Goal: Communication & Community: Answer question/provide support

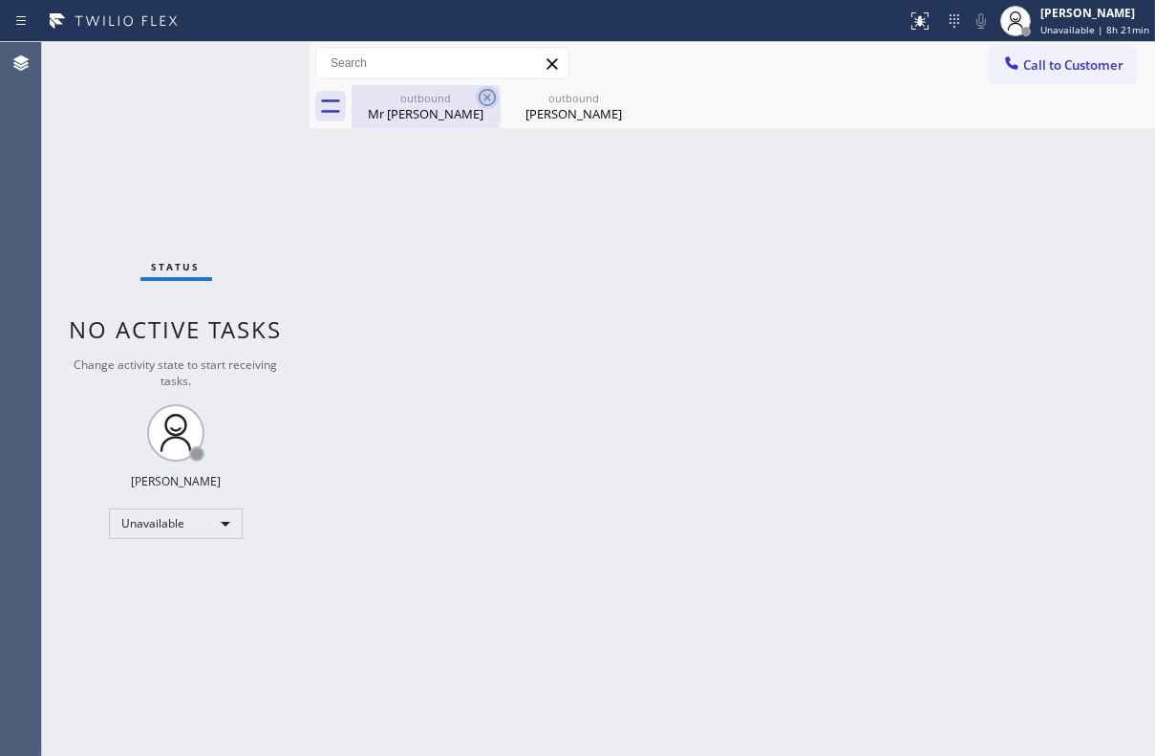
click at [490, 92] on icon at bounding box center [487, 97] width 23 height 23
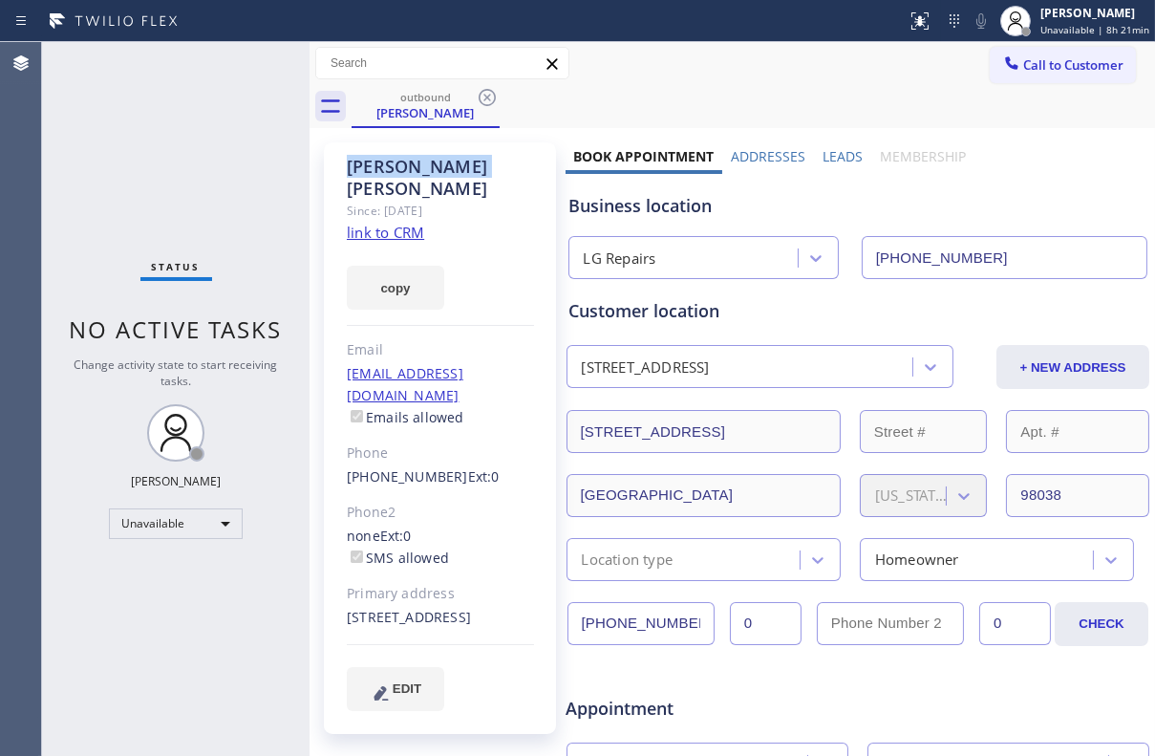
click at [490, 92] on icon at bounding box center [487, 97] width 23 height 23
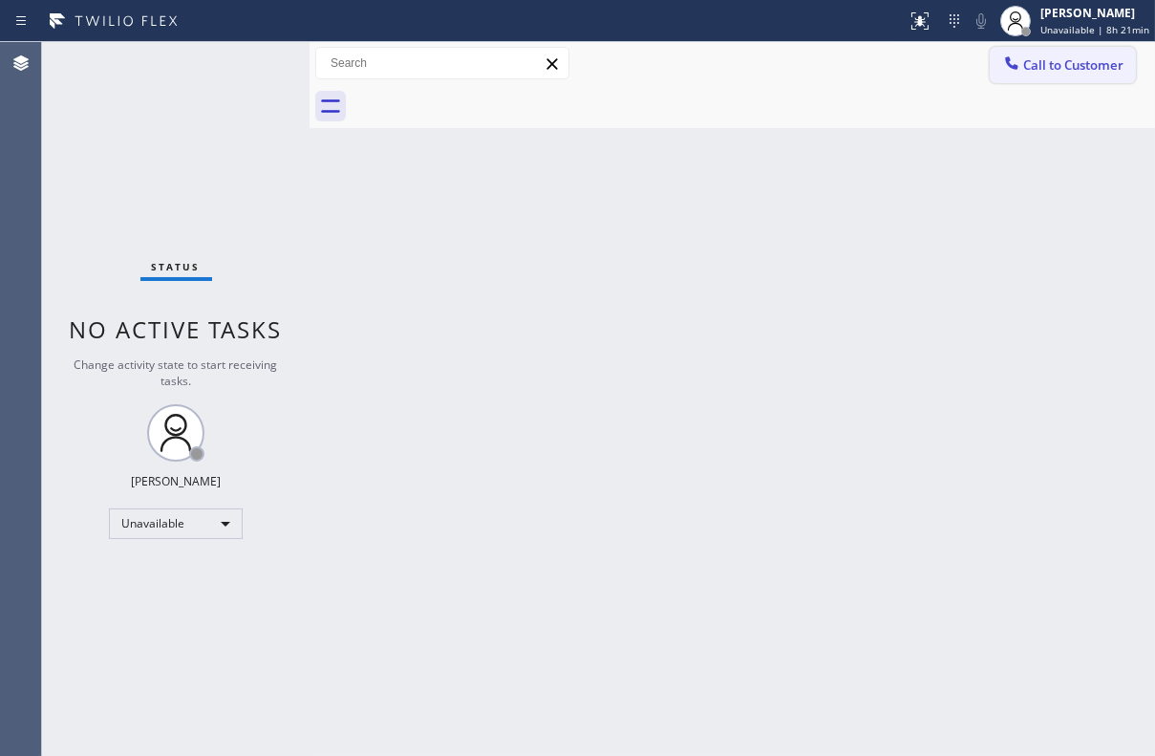
click at [1048, 56] on span "Call to Customer" at bounding box center [1073, 64] width 100 height 17
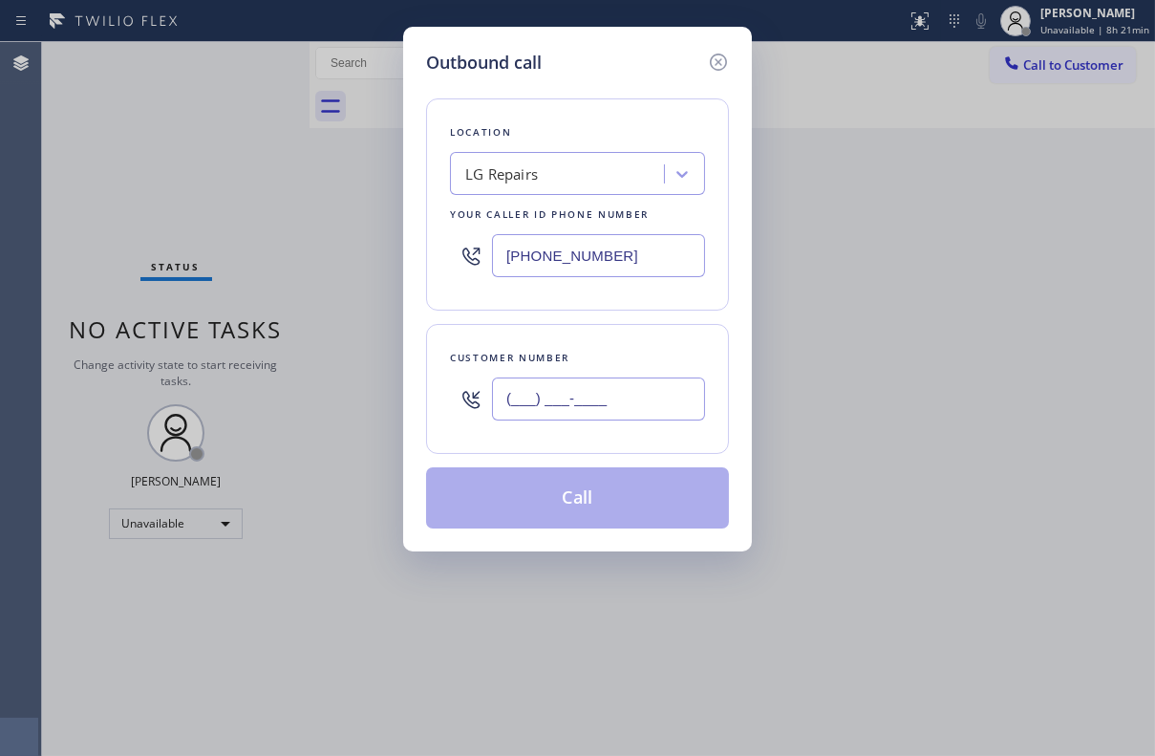
click at [577, 408] on input "(___) ___-____" at bounding box center [598, 398] width 213 height 43
paste input "310) 552-7881"
type input "[PHONE_NUMBER]"
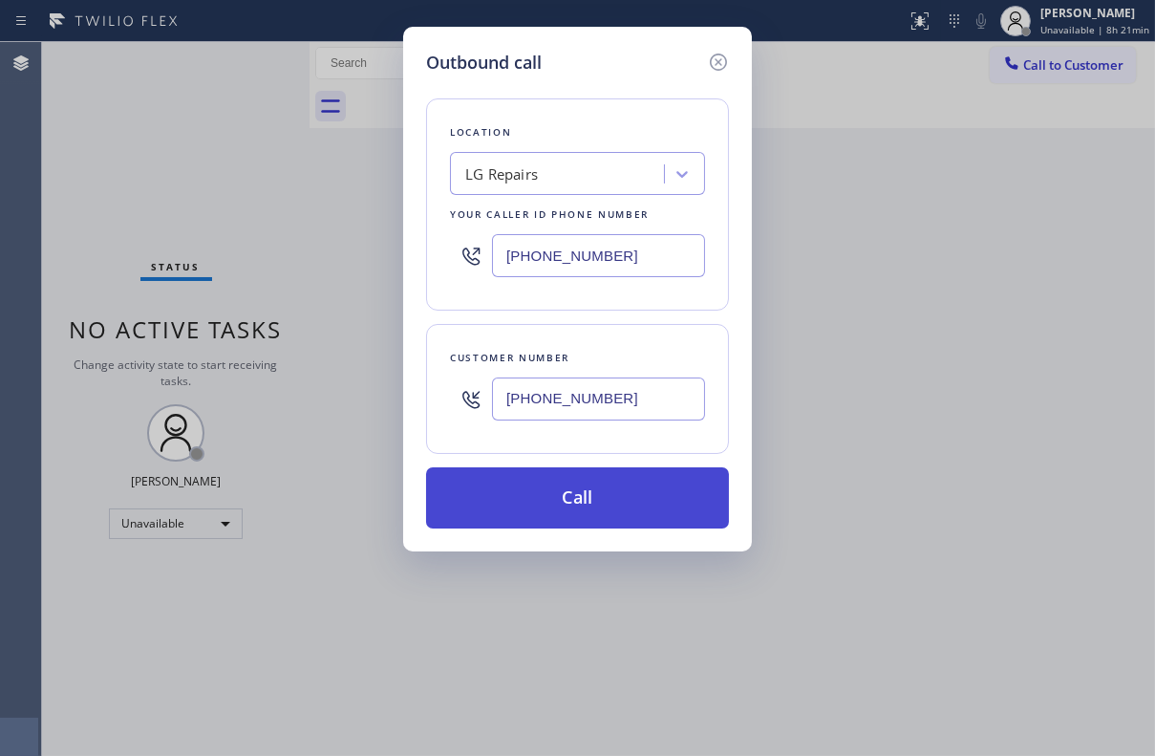
click at [572, 501] on button "Call" at bounding box center [577, 497] width 303 height 61
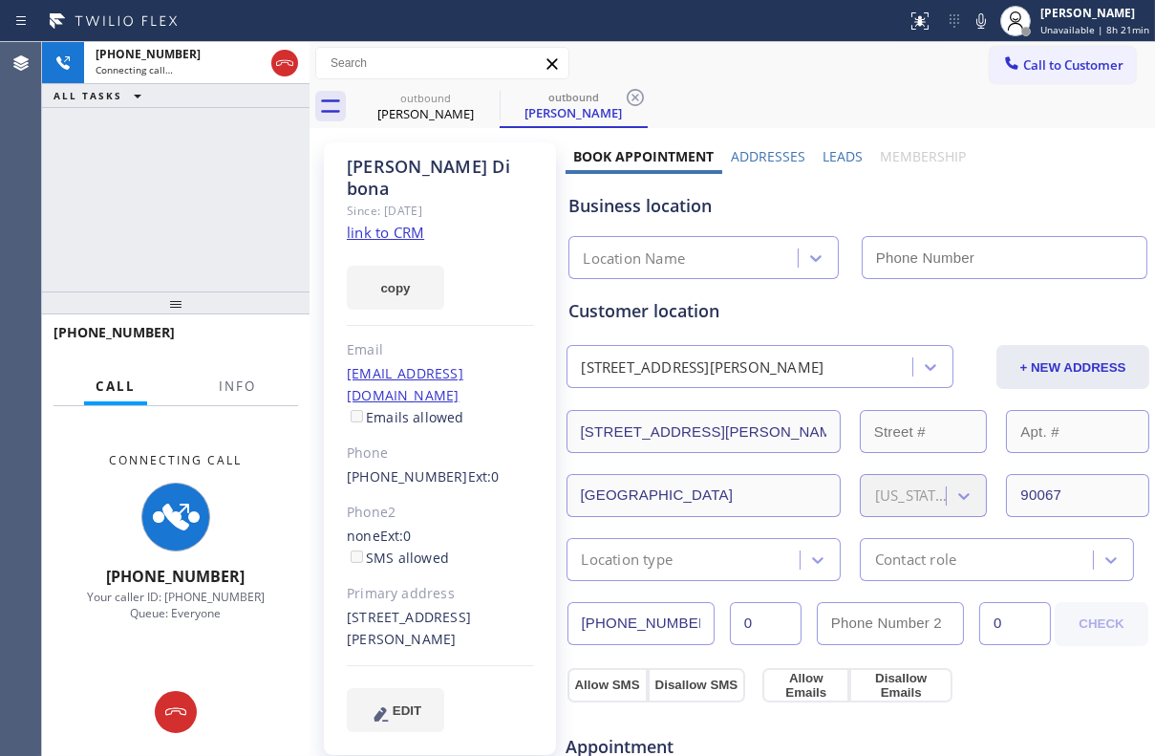
type input "[PHONE_NUMBER]"
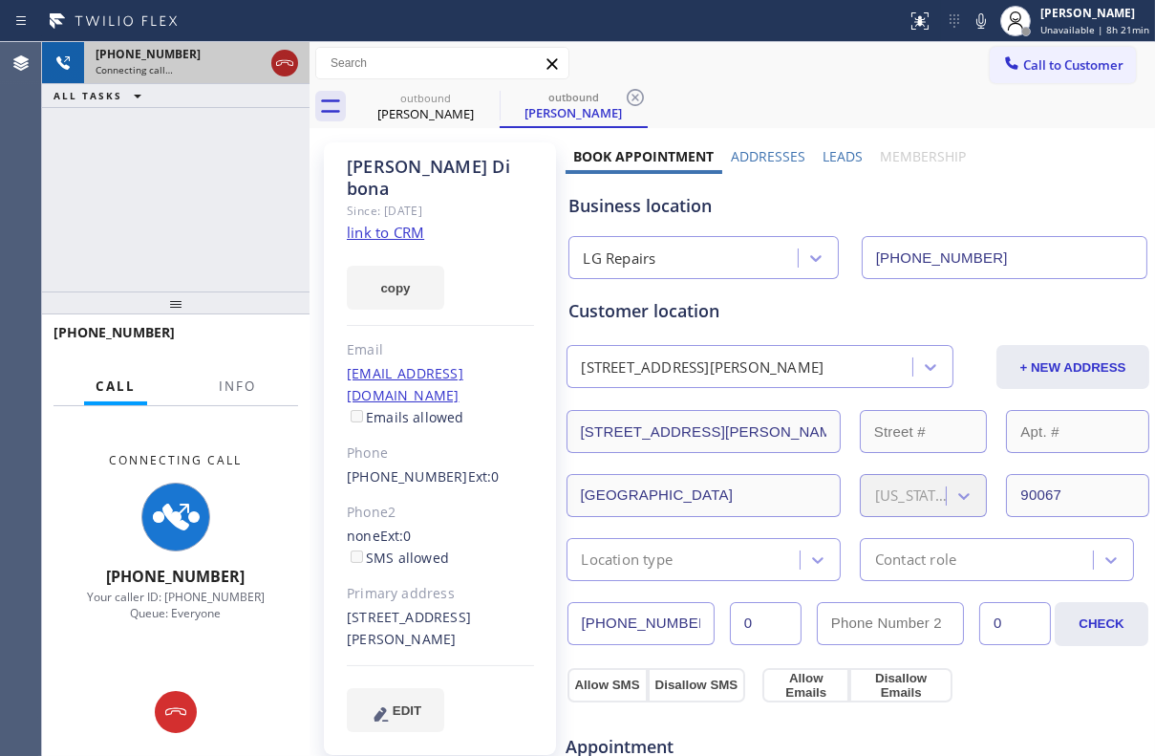
click at [286, 67] on icon at bounding box center [284, 63] width 23 height 23
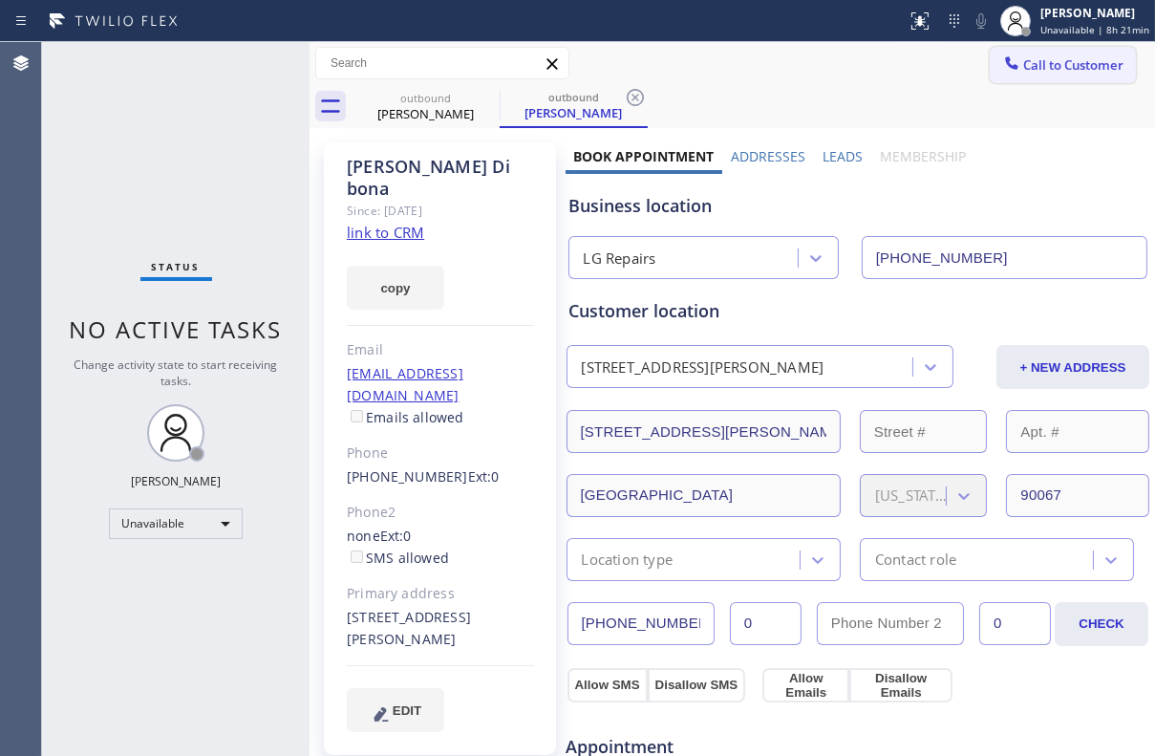
click at [1066, 64] on span "Call to Customer" at bounding box center [1073, 64] width 100 height 17
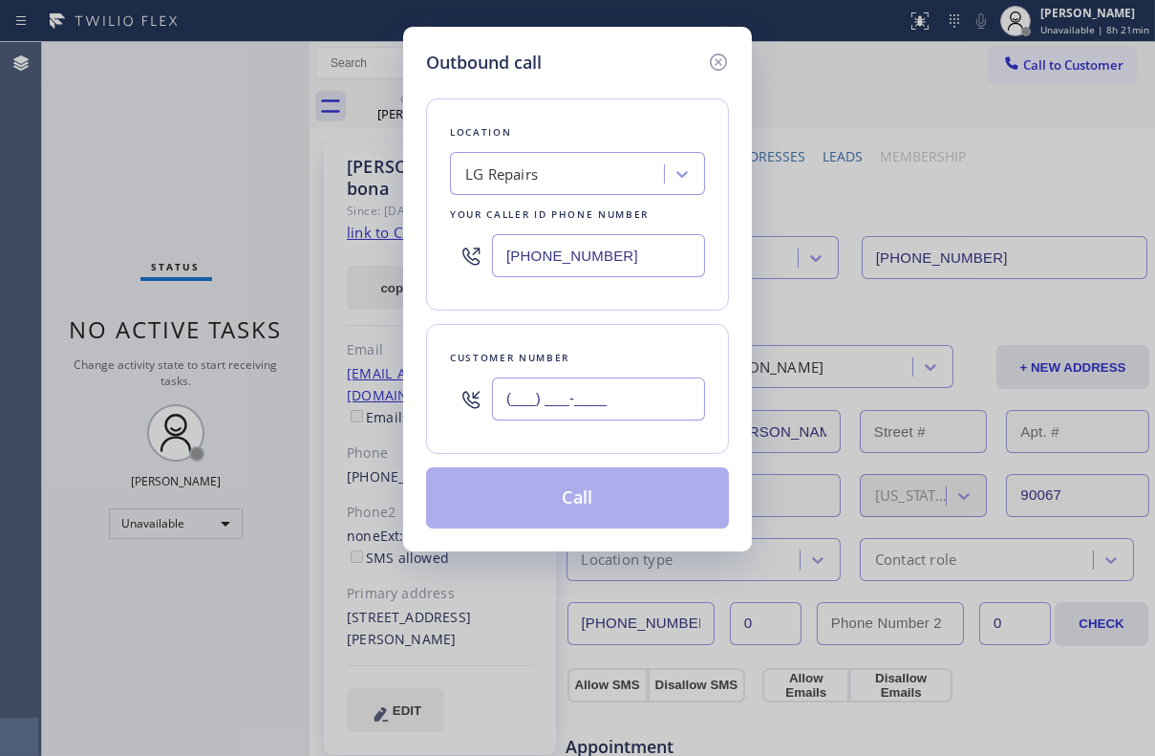
click at [536, 398] on input "(___) ___-____" at bounding box center [598, 398] width 213 height 43
paste input "310) 553-4955"
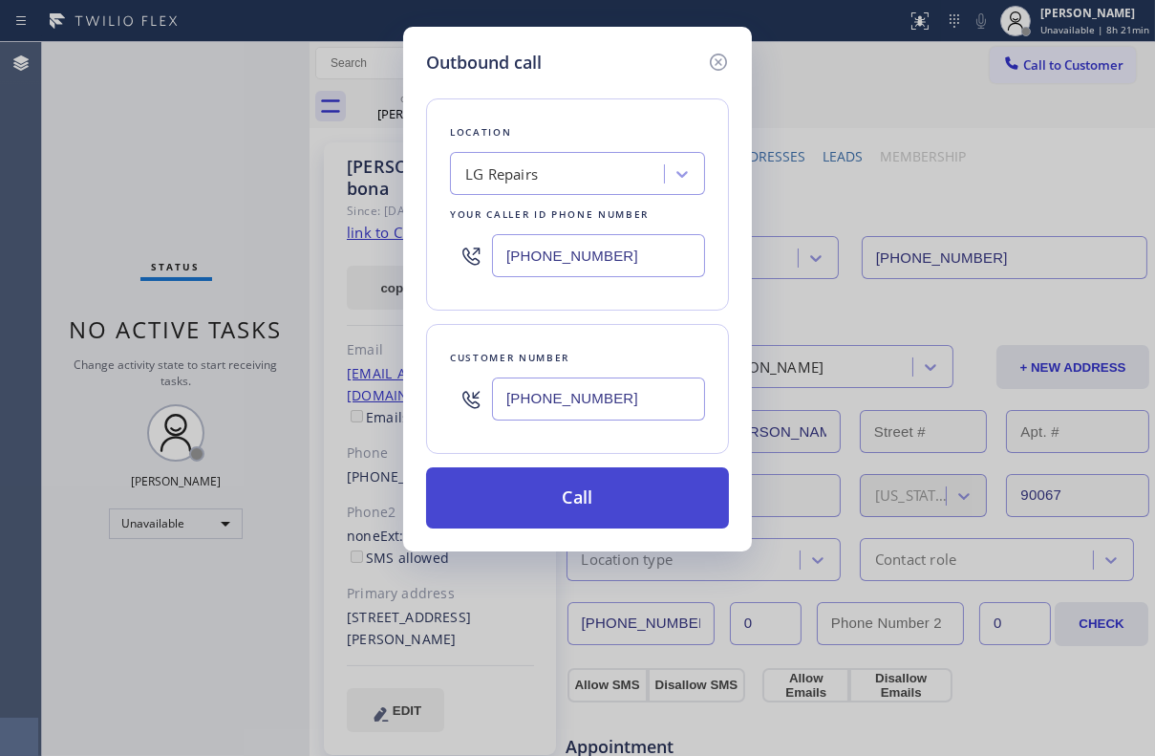
type input "[PHONE_NUMBER]"
click at [592, 502] on button "Call" at bounding box center [577, 497] width 303 height 61
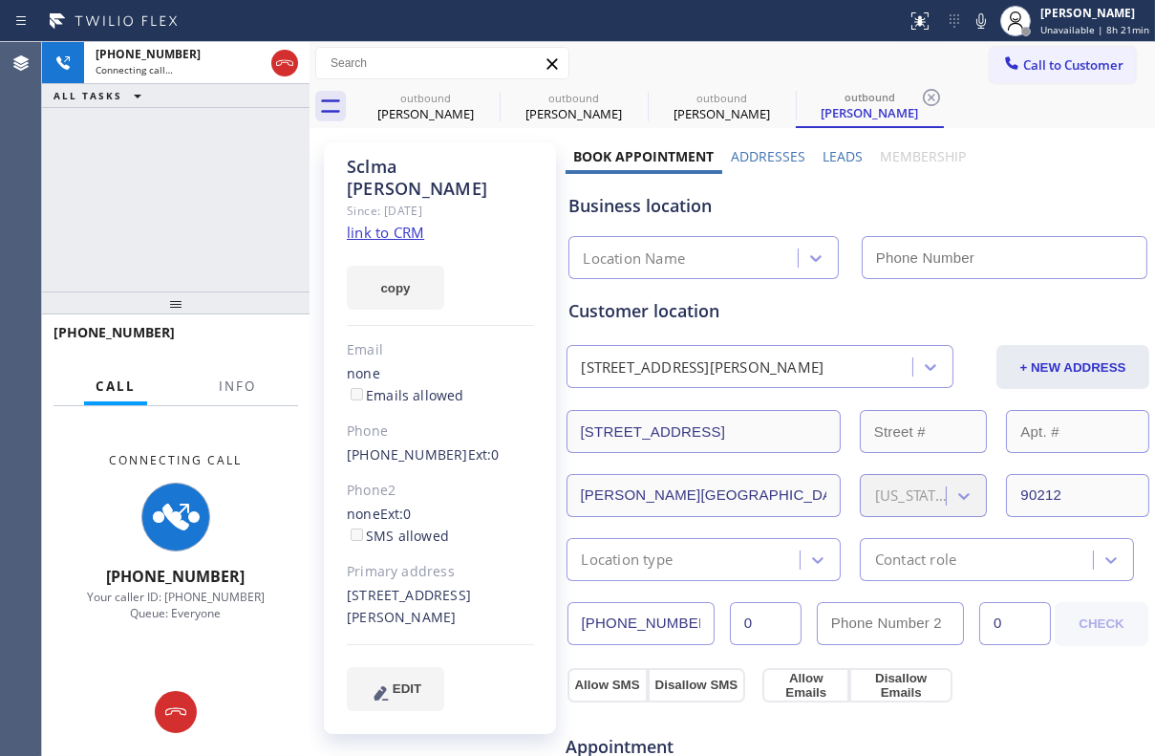
type input "[PHONE_NUMBER]"
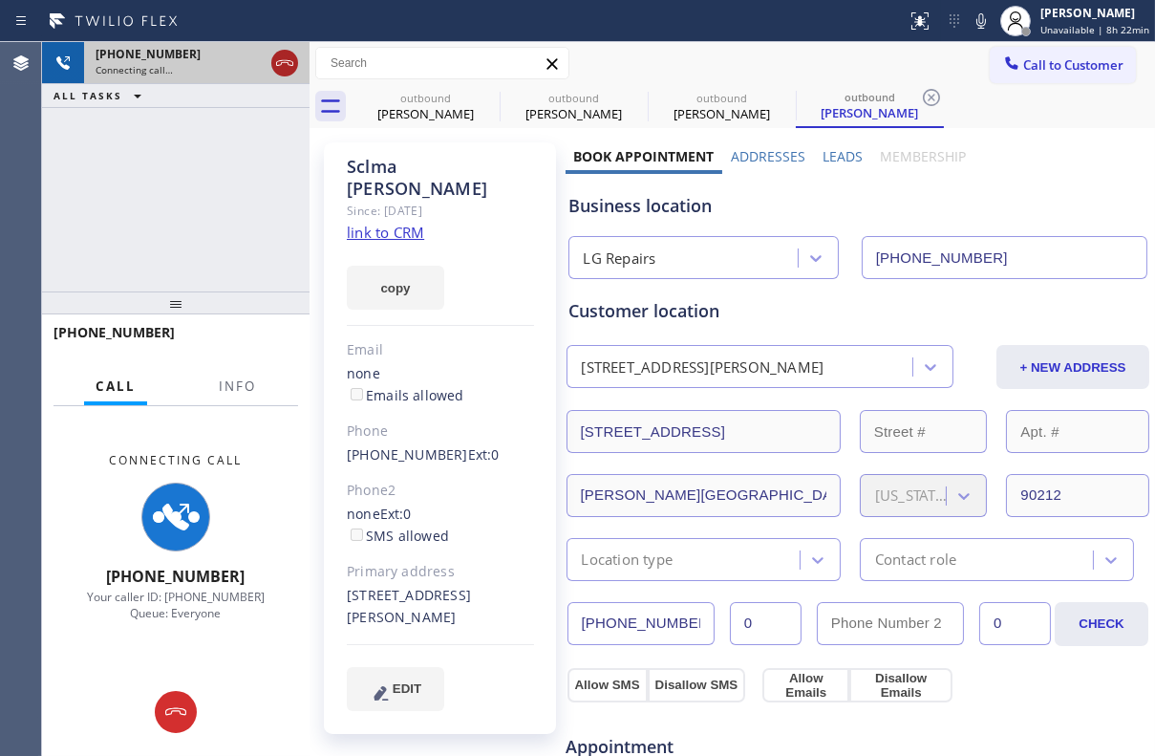
click at [290, 66] on icon at bounding box center [284, 63] width 23 height 23
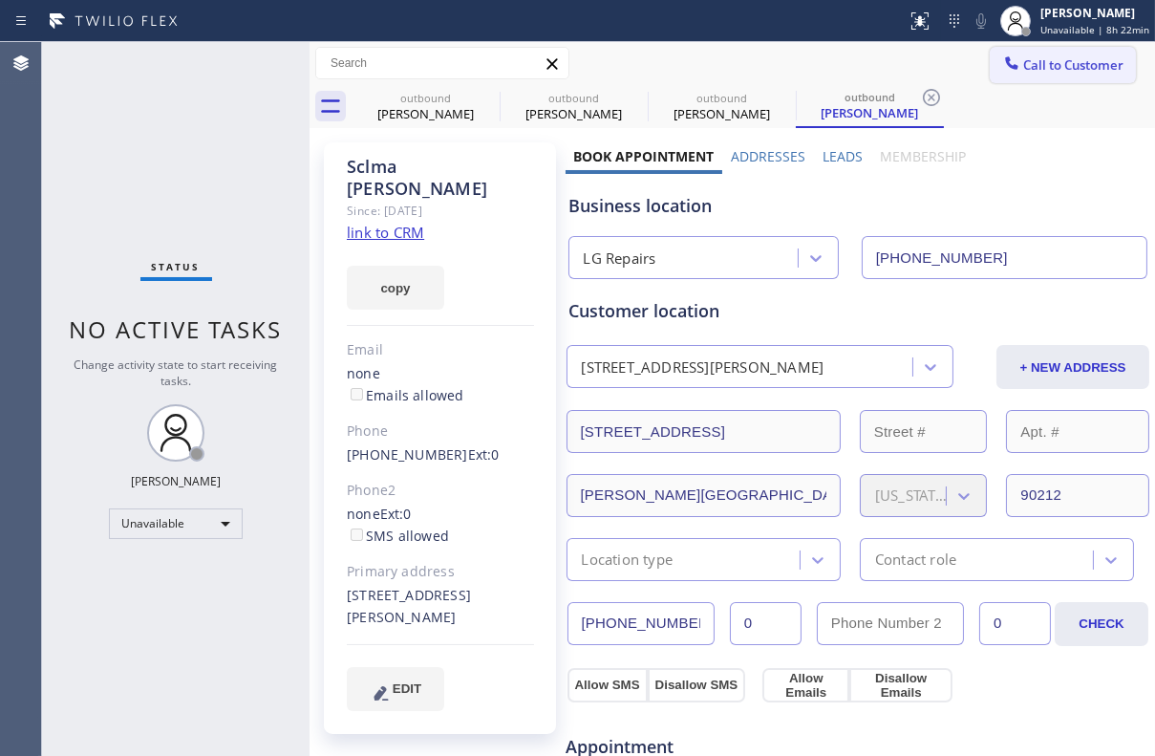
click at [1065, 72] on span "Call to Customer" at bounding box center [1073, 64] width 100 height 17
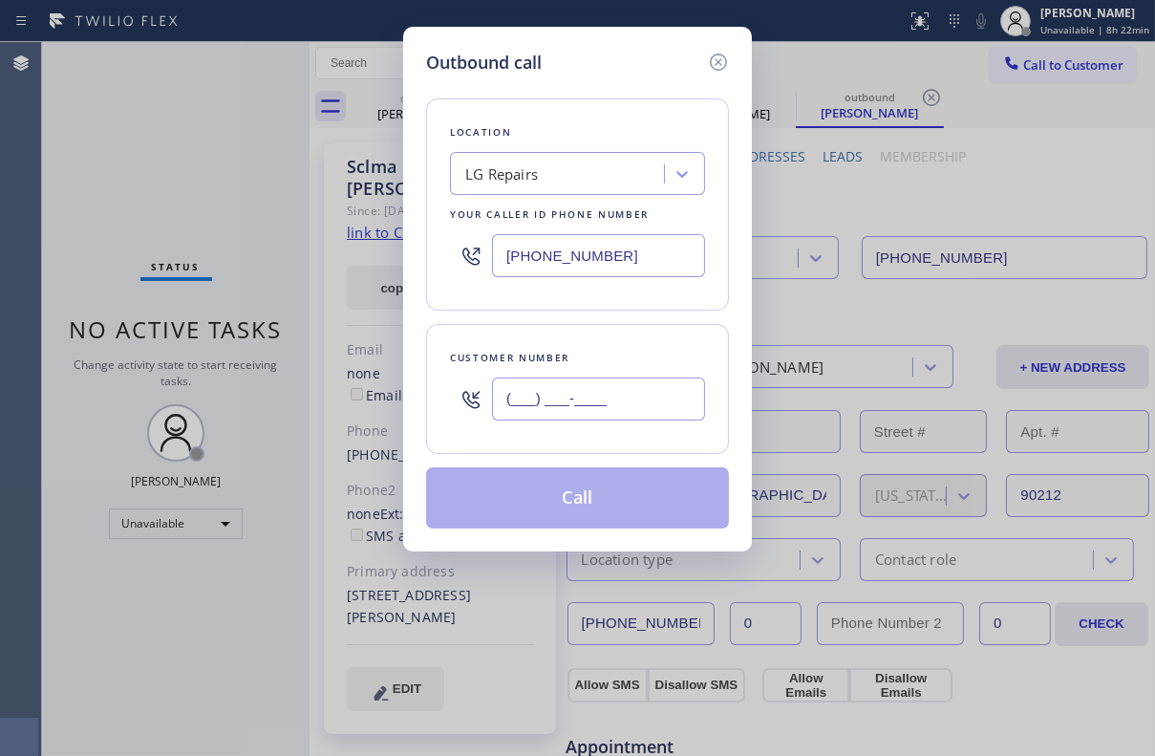
click at [633, 405] on input "(___) ___-____" at bounding box center [598, 398] width 213 height 43
paste input "858) 342-9957"
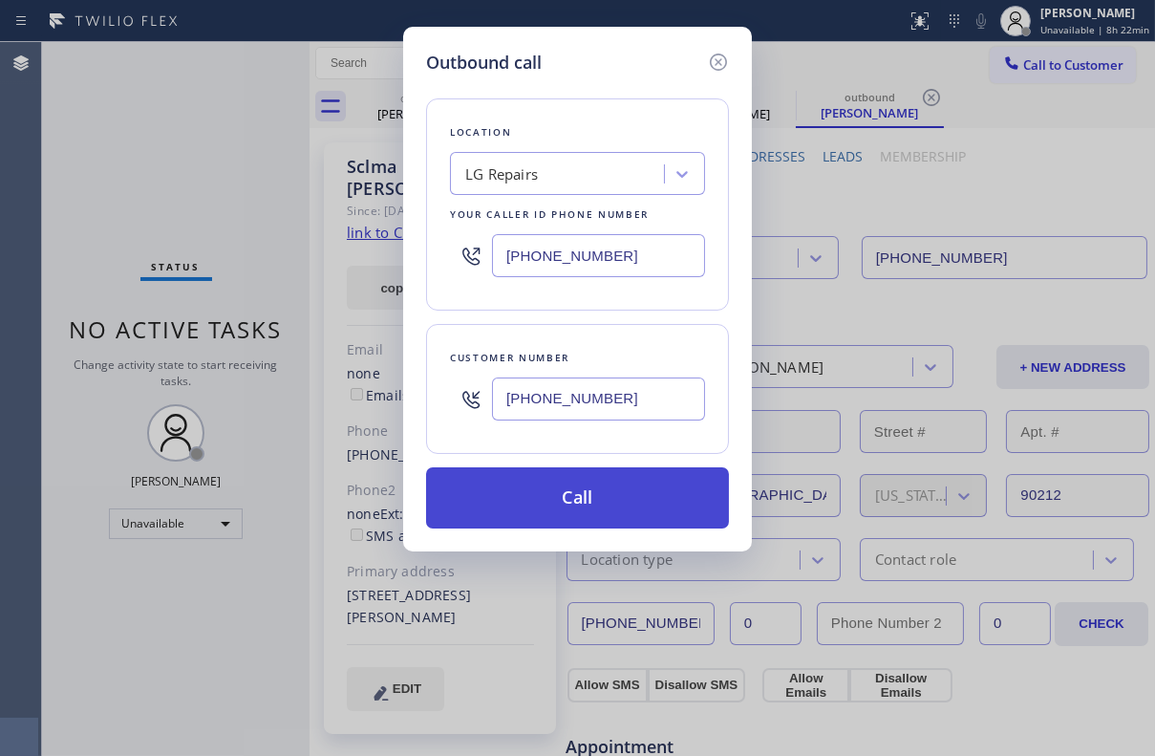
type input "[PHONE_NUMBER]"
click at [598, 492] on button "Call" at bounding box center [577, 497] width 303 height 61
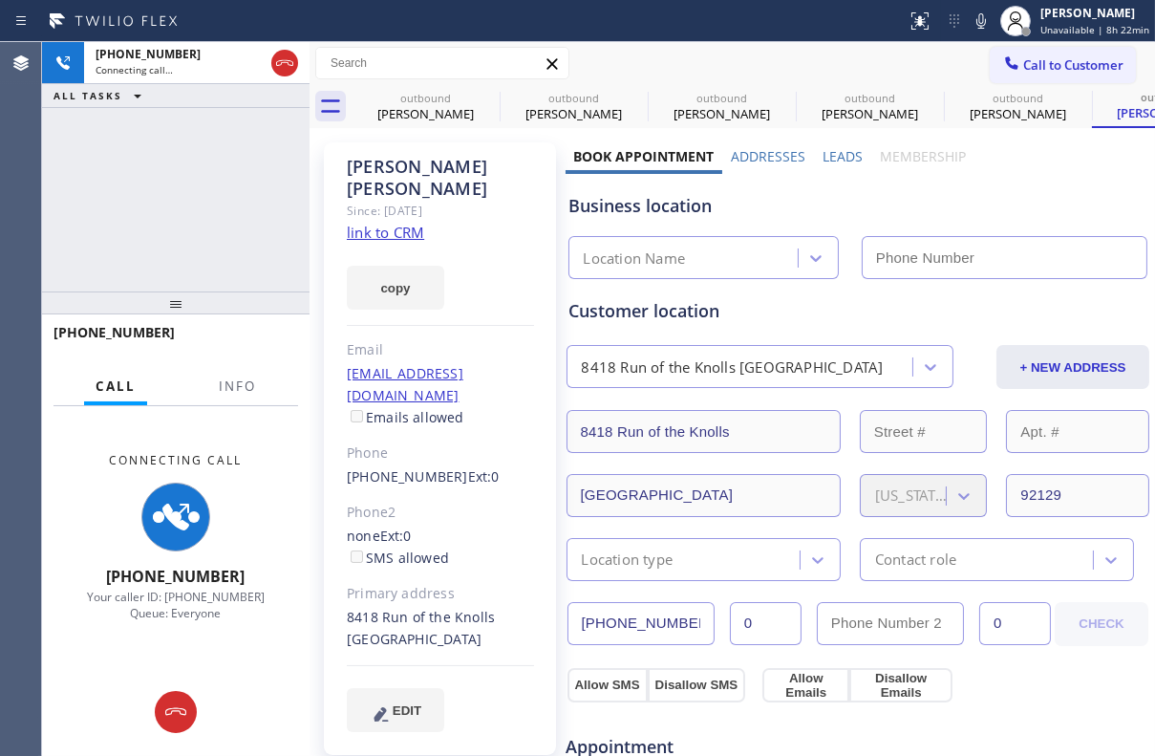
type input "[PHONE_NUMBER]"
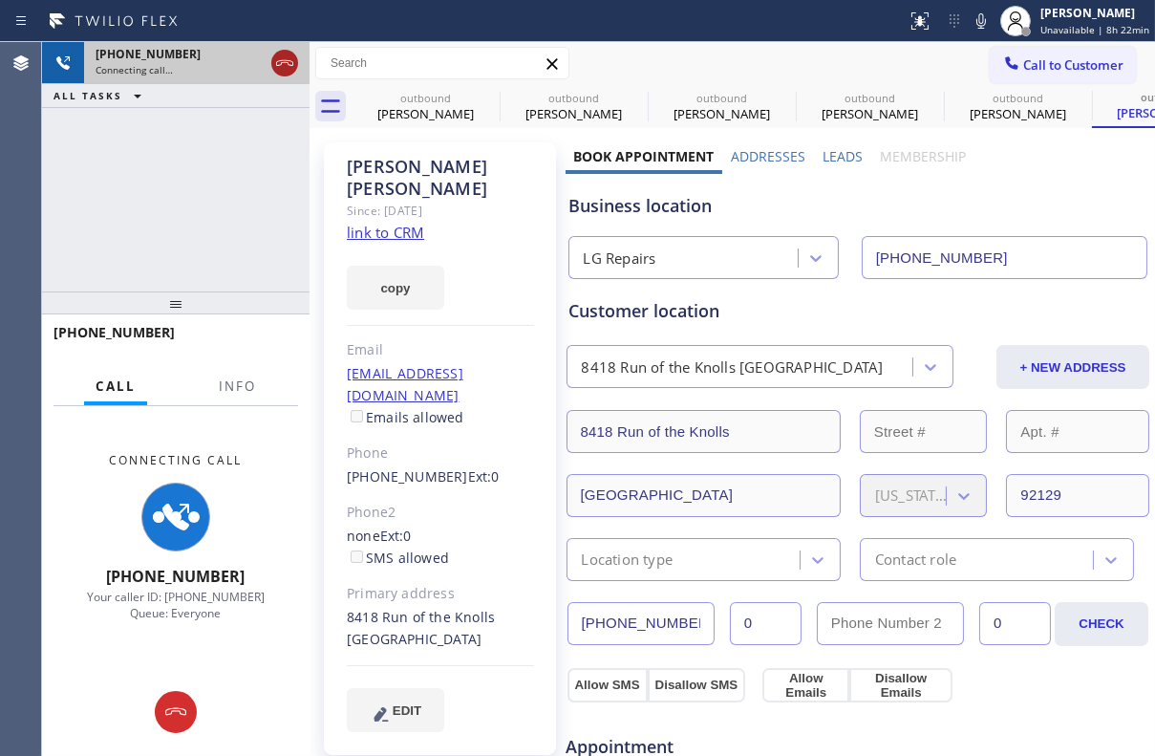
click at [274, 65] on icon at bounding box center [284, 63] width 23 height 23
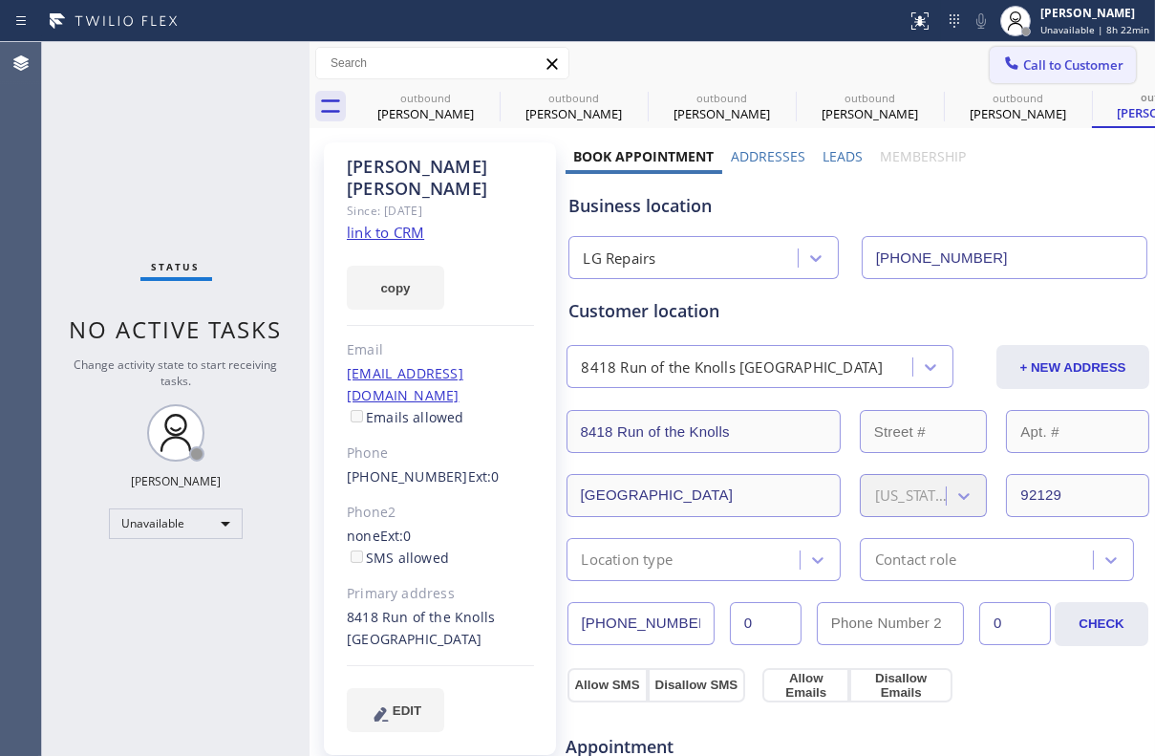
click at [1023, 68] on span "Call to Customer" at bounding box center [1073, 64] width 100 height 17
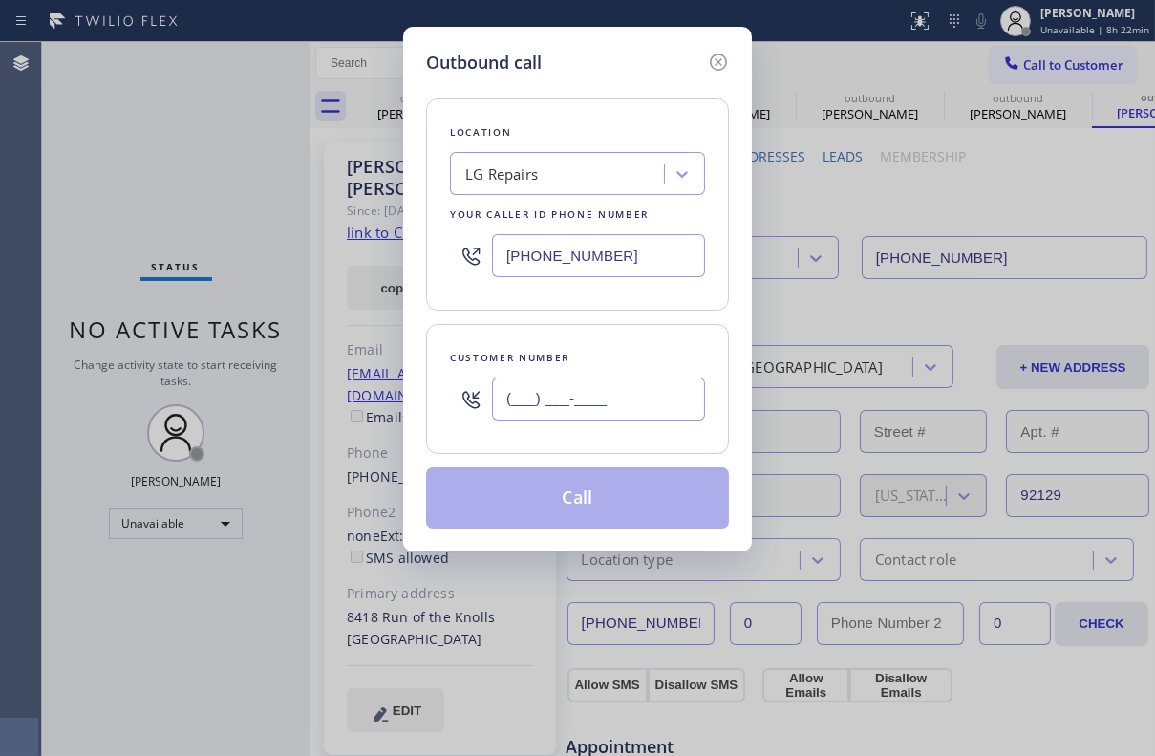
click at [553, 390] on input "(___) ___-____" at bounding box center [598, 398] width 213 height 43
paste input "310) 880-8816"
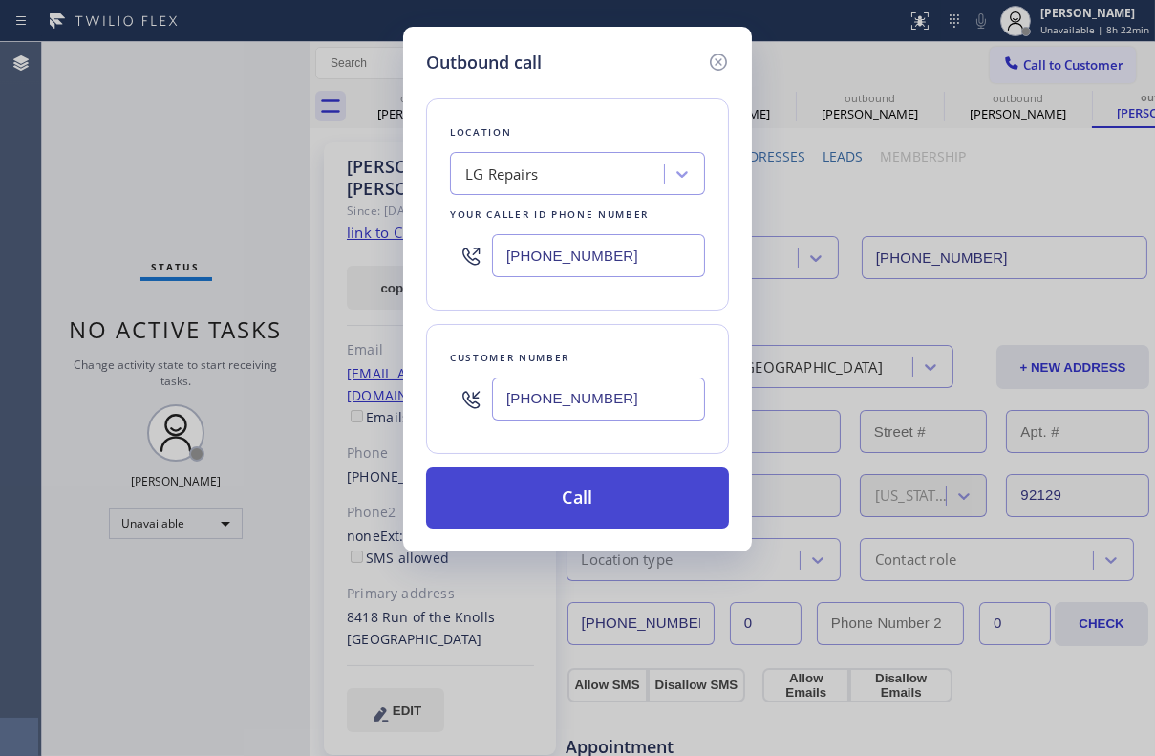
type input "[PHONE_NUMBER]"
click at [580, 510] on button "Call" at bounding box center [577, 497] width 303 height 61
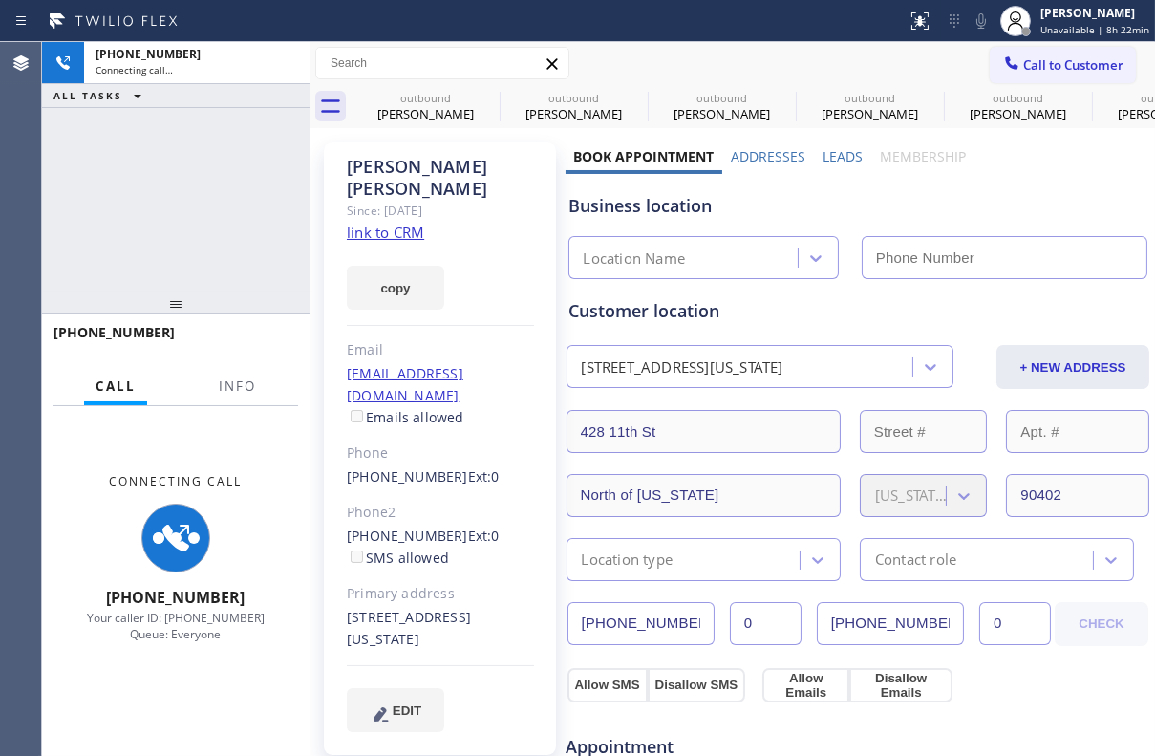
type input "[PHONE_NUMBER]"
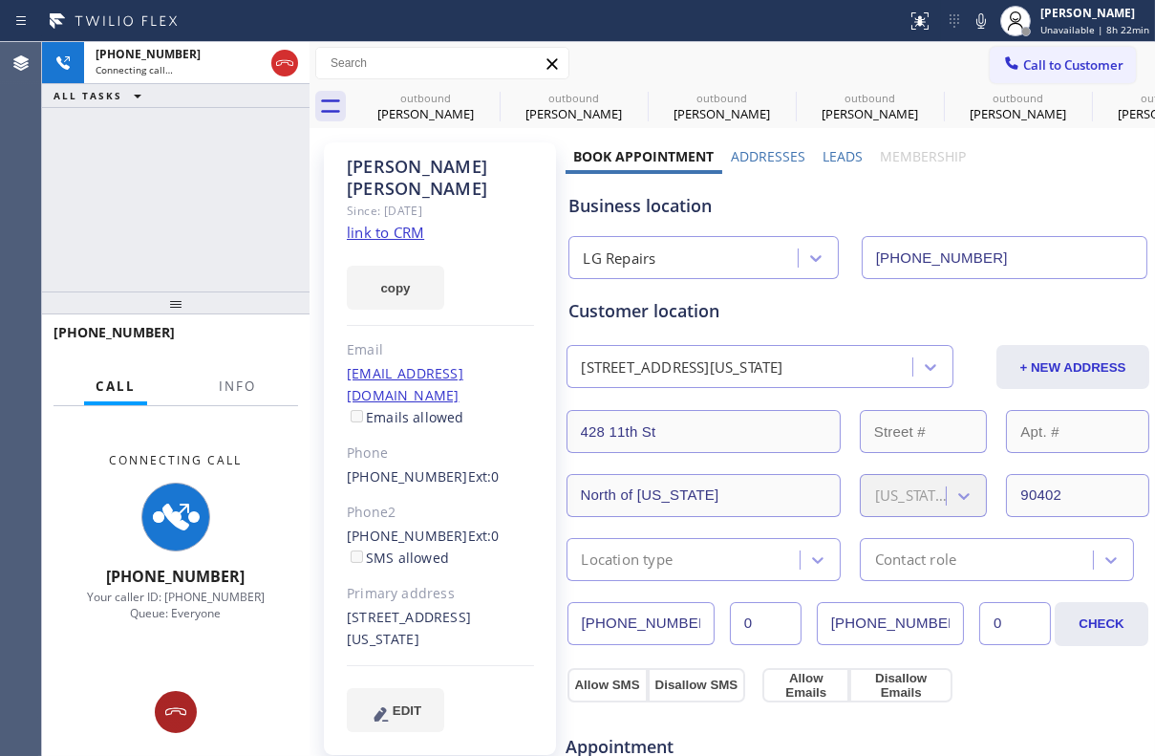
click at [170, 707] on icon at bounding box center [175, 711] width 23 height 23
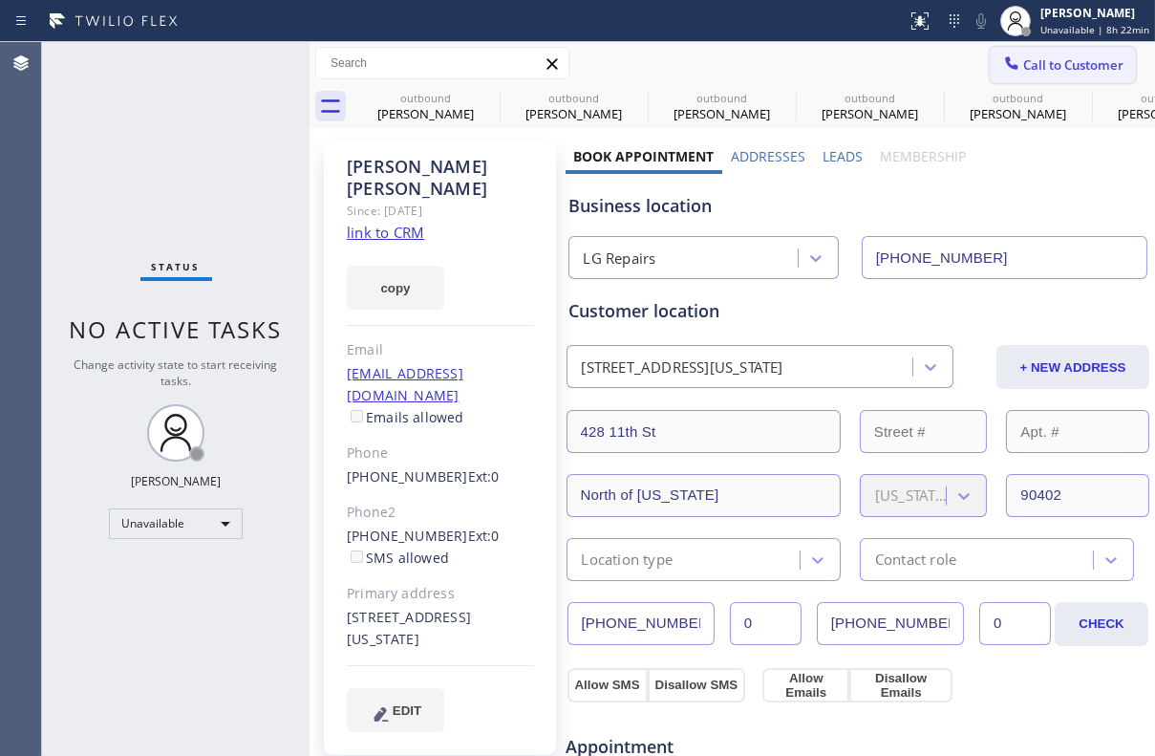
click at [1042, 74] on button "Call to Customer" at bounding box center [1063, 65] width 146 height 36
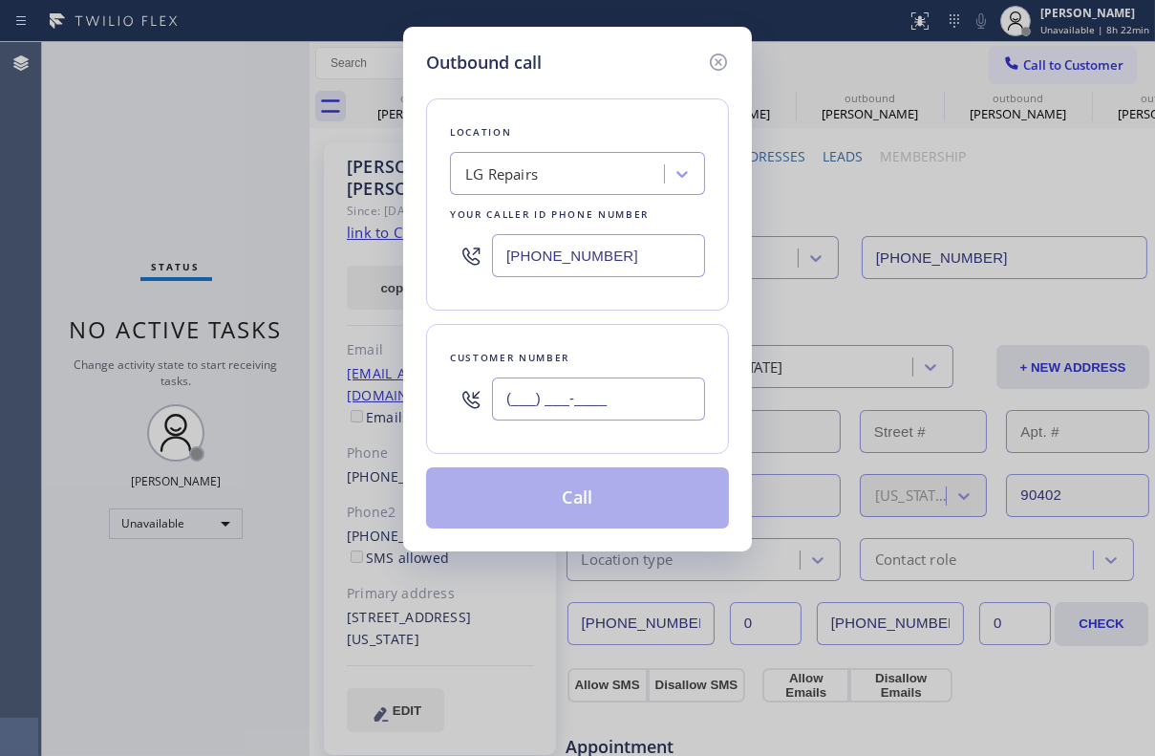
click at [612, 410] on input "(___) ___-____" at bounding box center [598, 398] width 213 height 43
paste input "949) 202-4293"
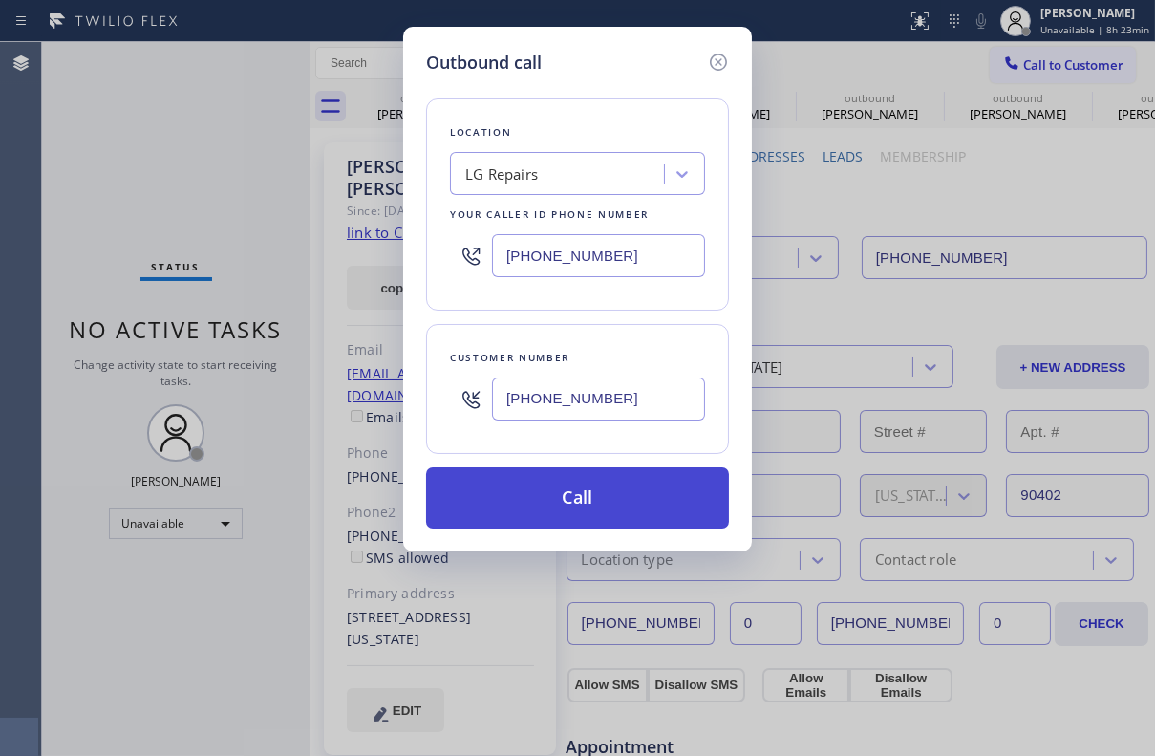
type input "[PHONE_NUMBER]"
click at [566, 502] on button "Call" at bounding box center [577, 497] width 303 height 61
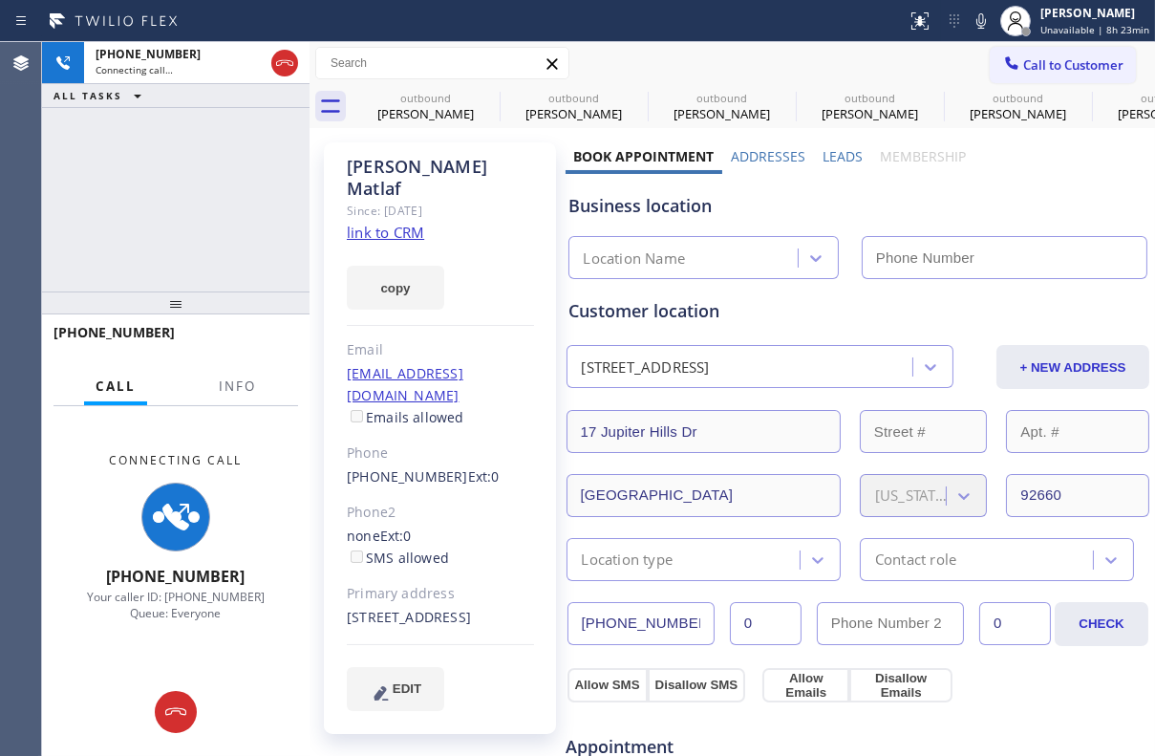
type input "[PHONE_NUMBER]"
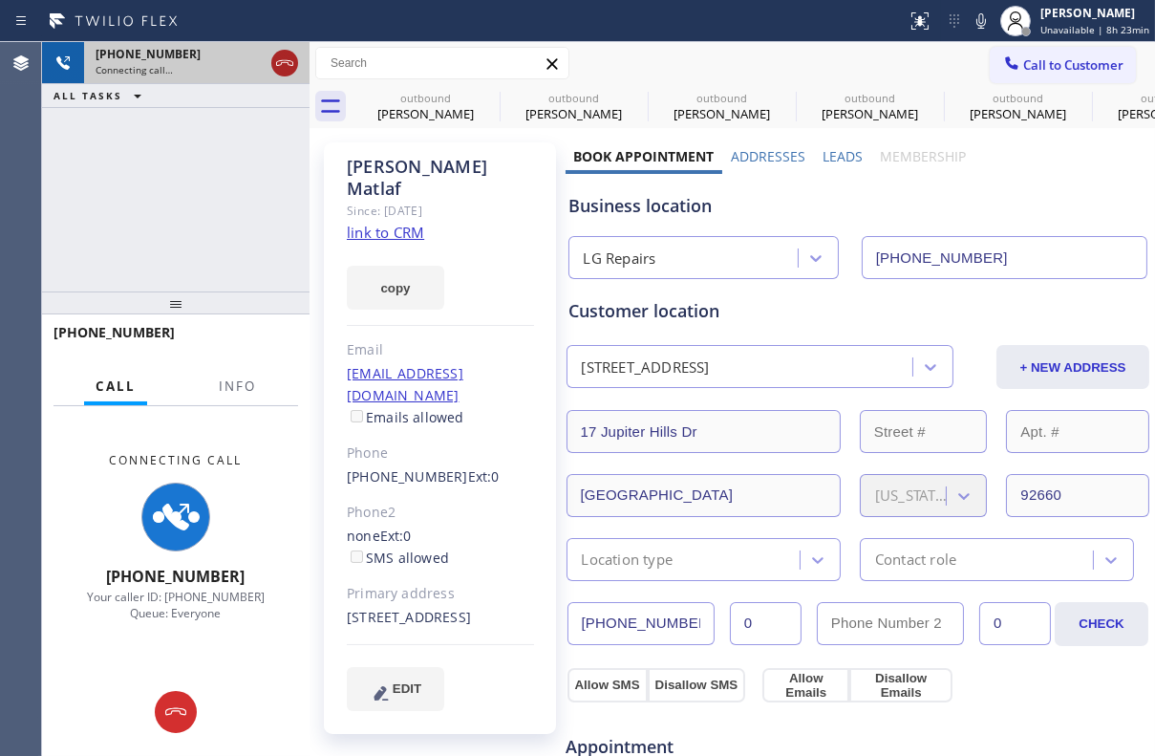
click at [285, 68] on icon at bounding box center [284, 63] width 23 height 23
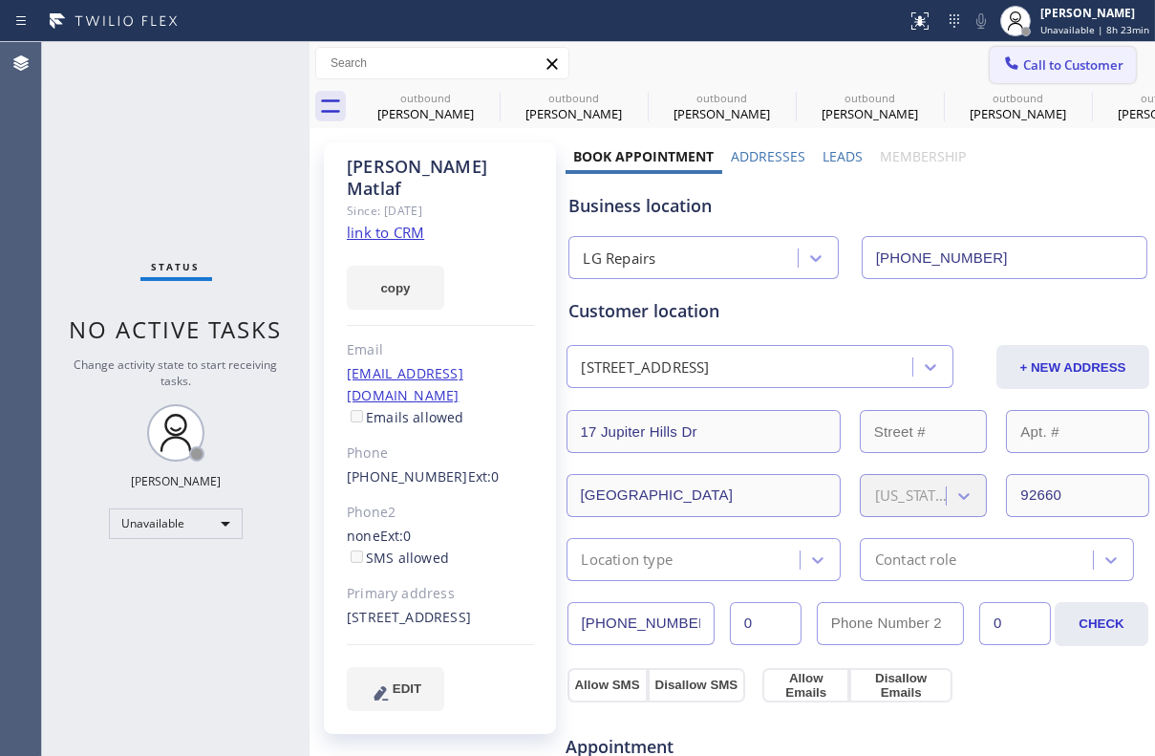
click at [1049, 74] on button "Call to Customer" at bounding box center [1063, 65] width 146 height 36
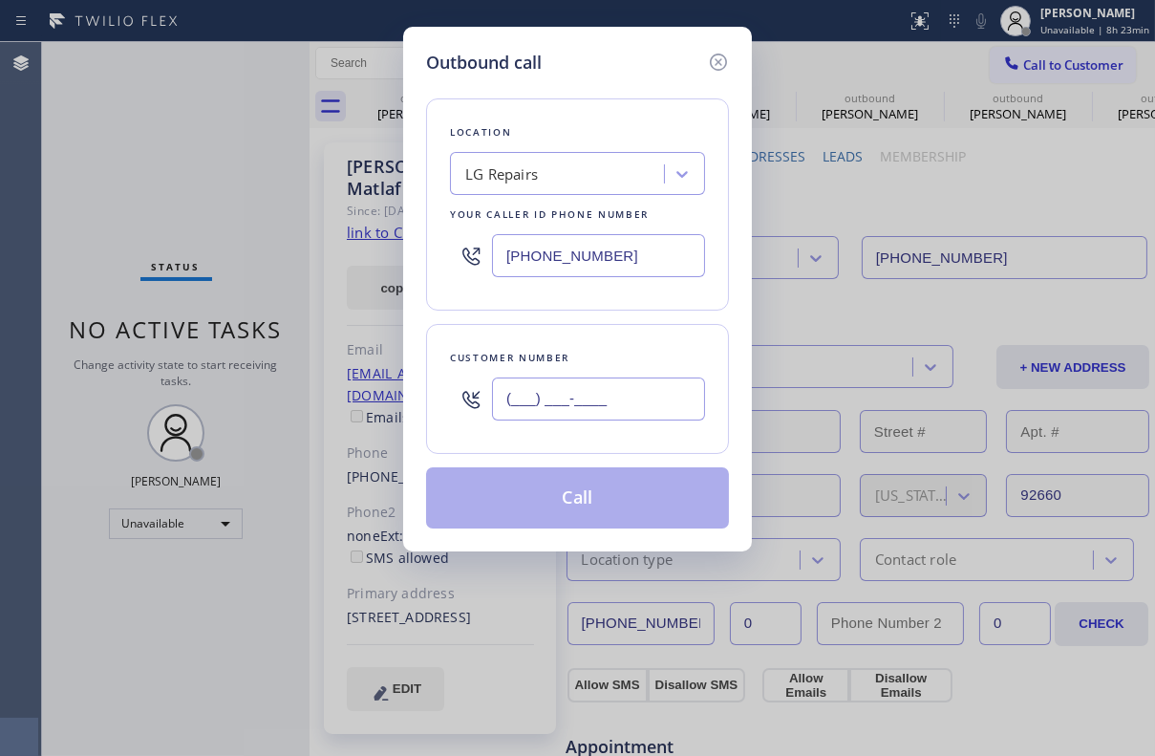
click at [583, 415] on input "(___) ___-____" at bounding box center [598, 398] width 213 height 43
paste input "602) 446-9835"
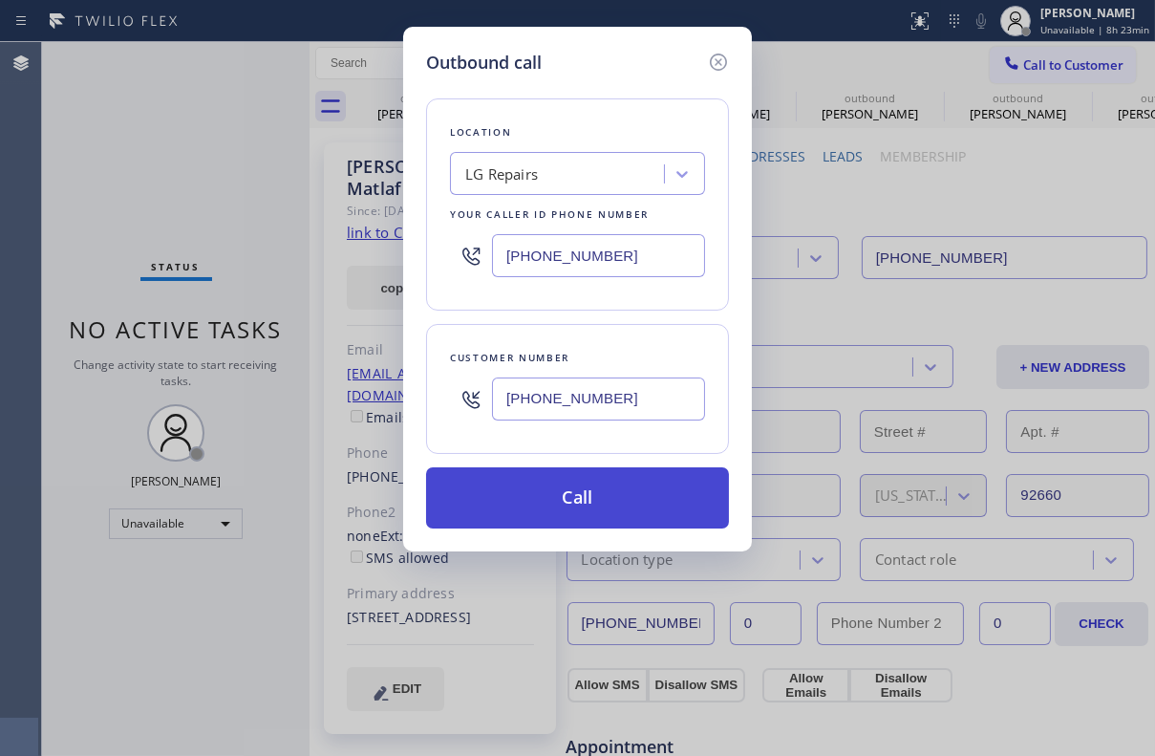
type input "[PHONE_NUMBER]"
click at [544, 487] on button "Call" at bounding box center [577, 497] width 303 height 61
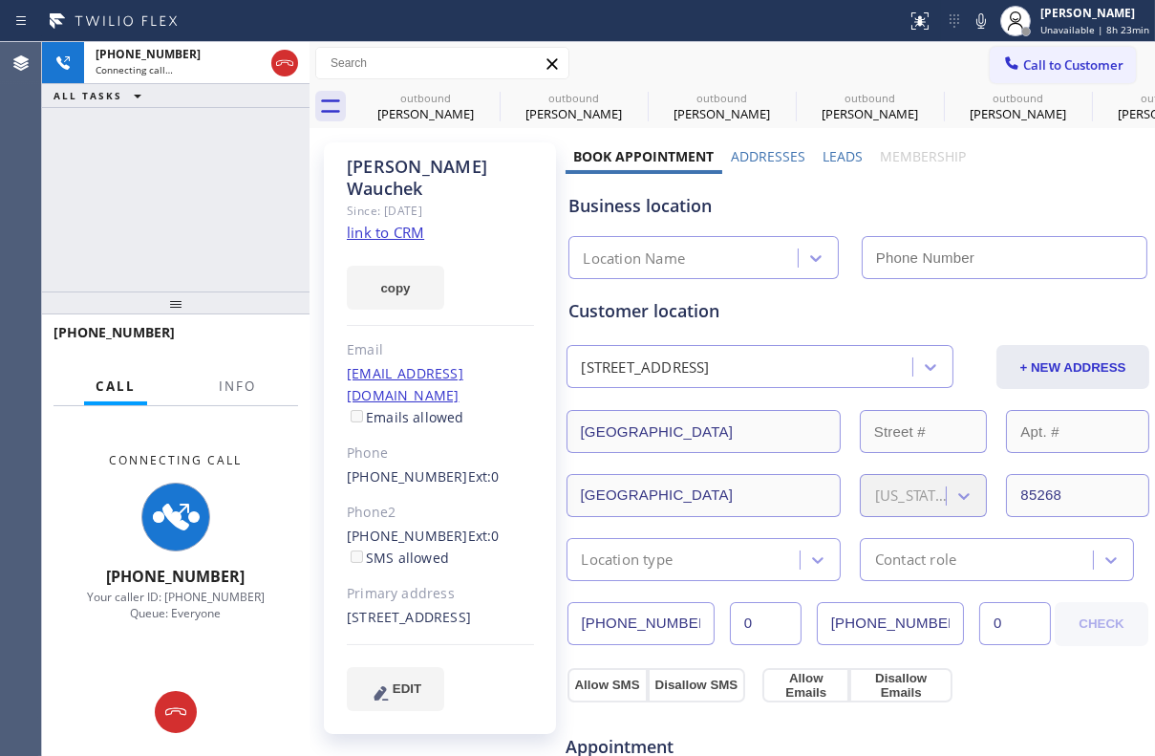
type input "[PHONE_NUMBER]"
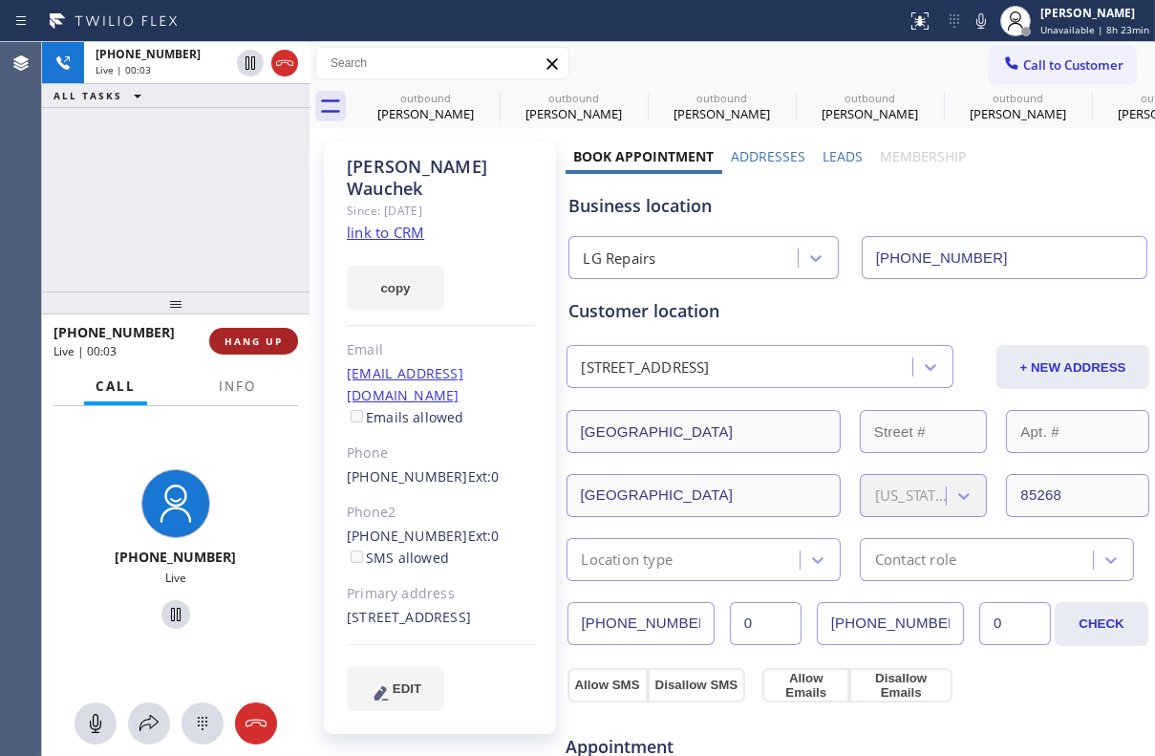
click at [265, 342] on span "HANG UP" at bounding box center [254, 340] width 58 height 13
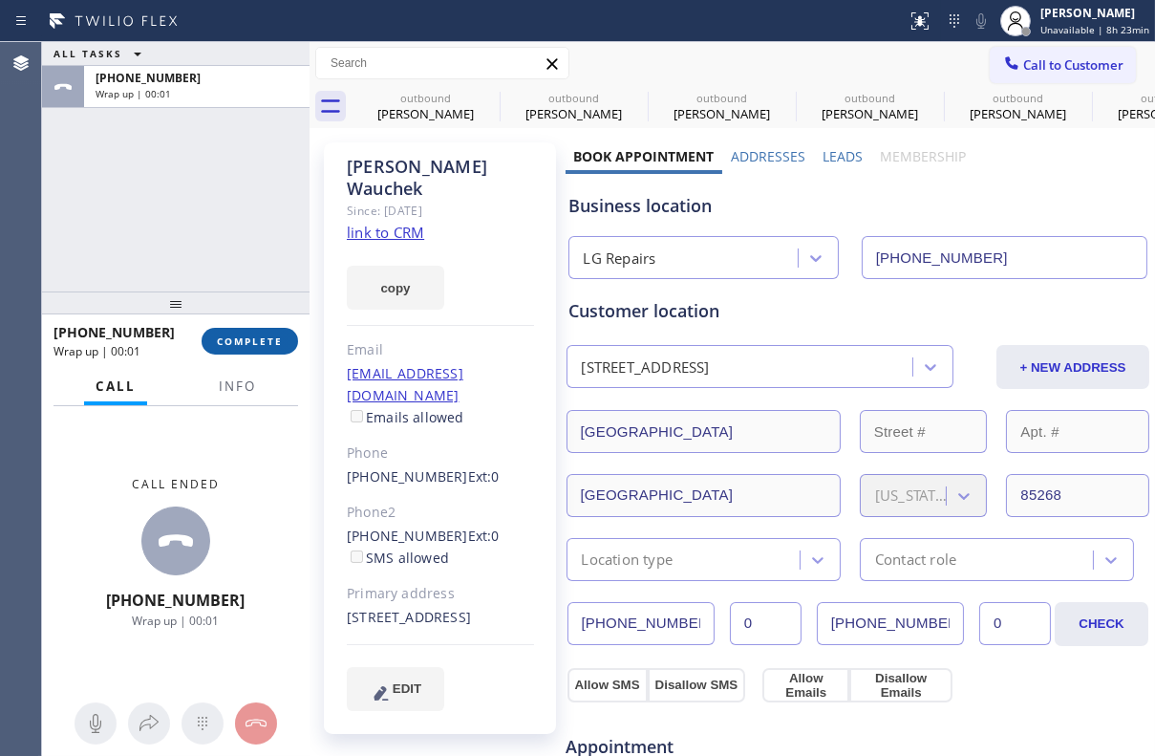
click at [238, 347] on span "COMPLETE" at bounding box center [250, 340] width 66 height 13
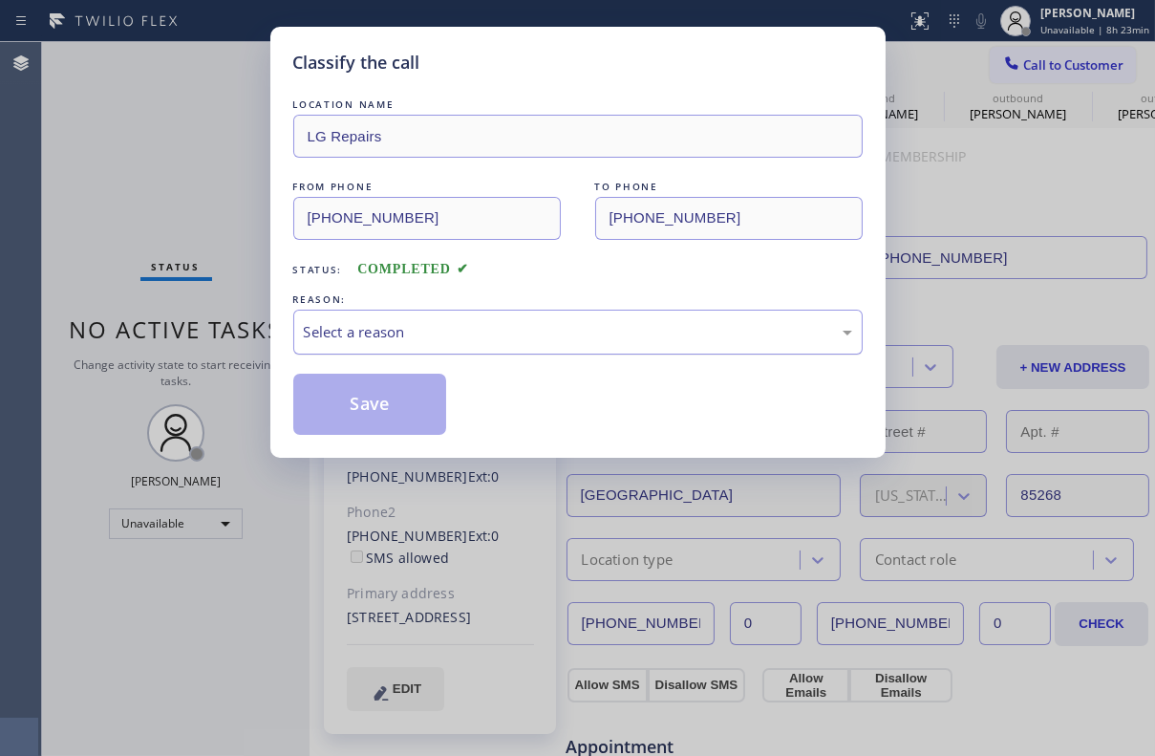
click at [412, 335] on div "Select a reason" at bounding box center [578, 332] width 548 height 22
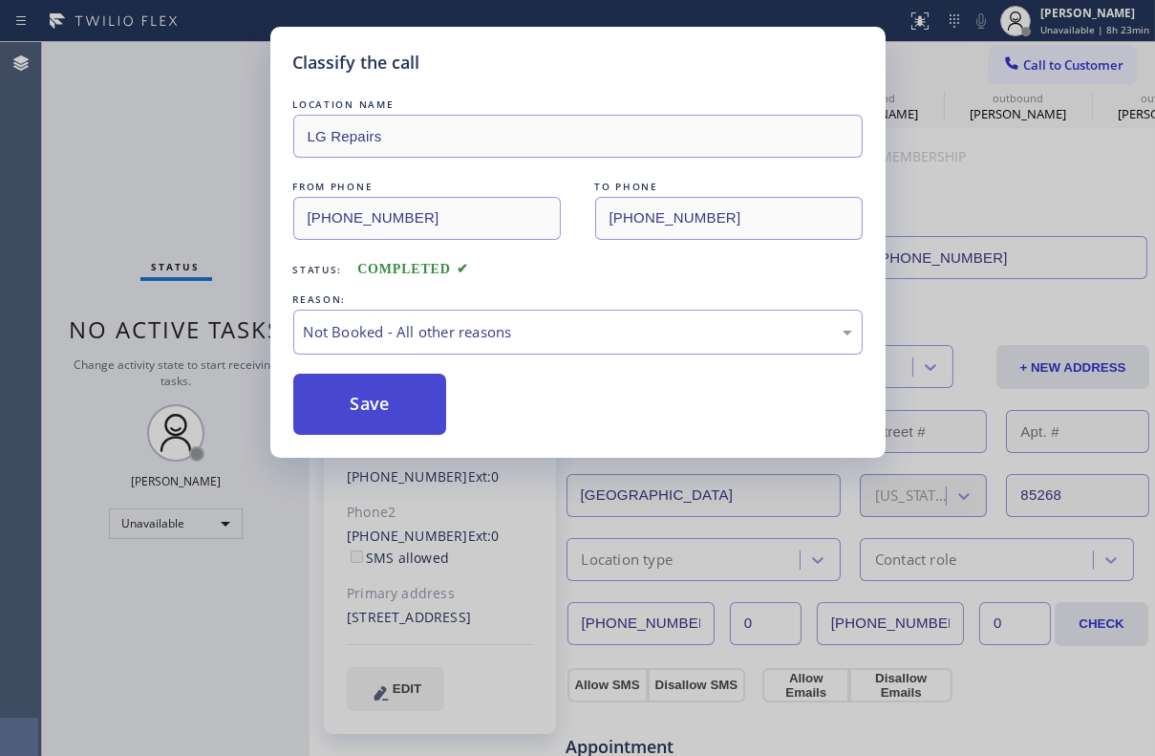
click at [333, 419] on button "Save" at bounding box center [370, 404] width 154 height 61
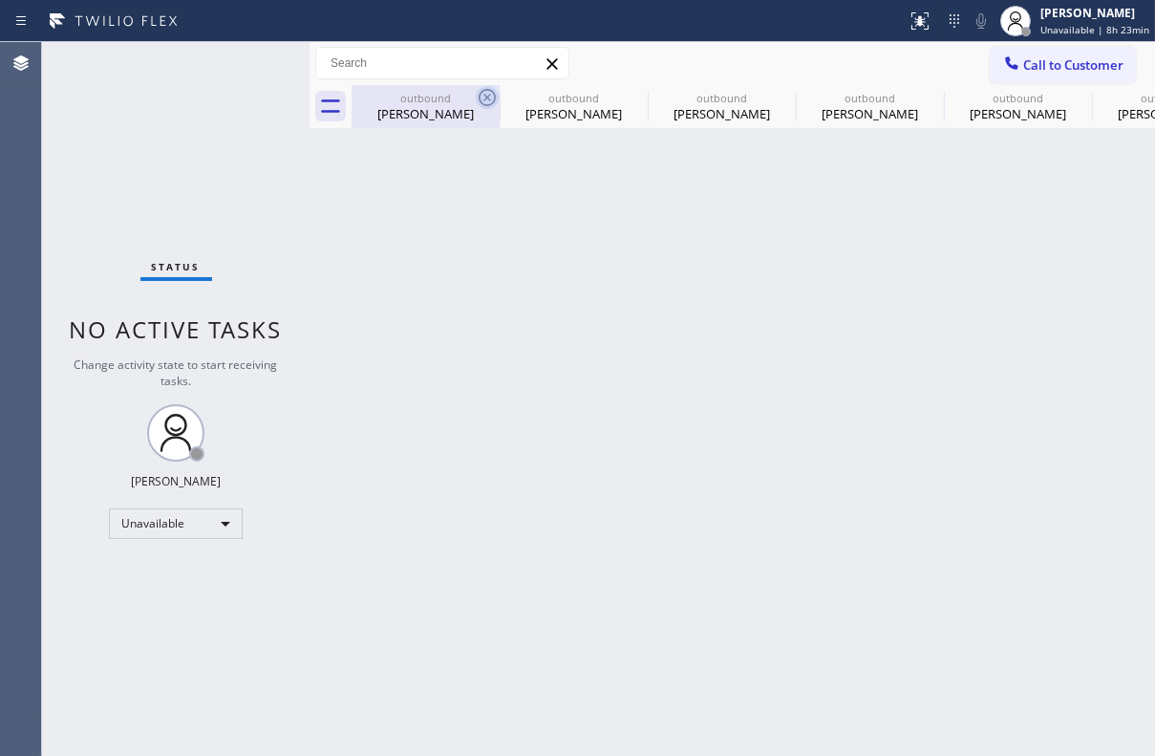
click at [493, 93] on icon at bounding box center [487, 97] width 17 height 17
click at [0, 0] on icon at bounding box center [0, 0] width 0 height 0
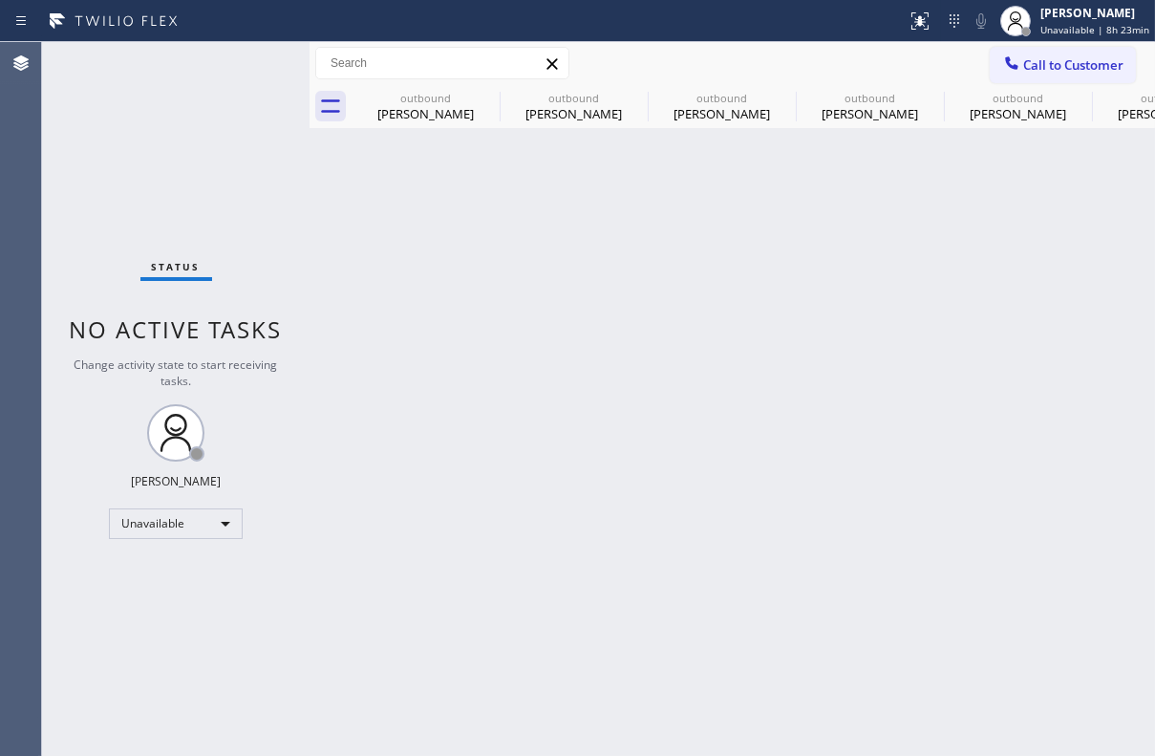
click at [0, 0] on icon at bounding box center [0, 0] width 0 height 0
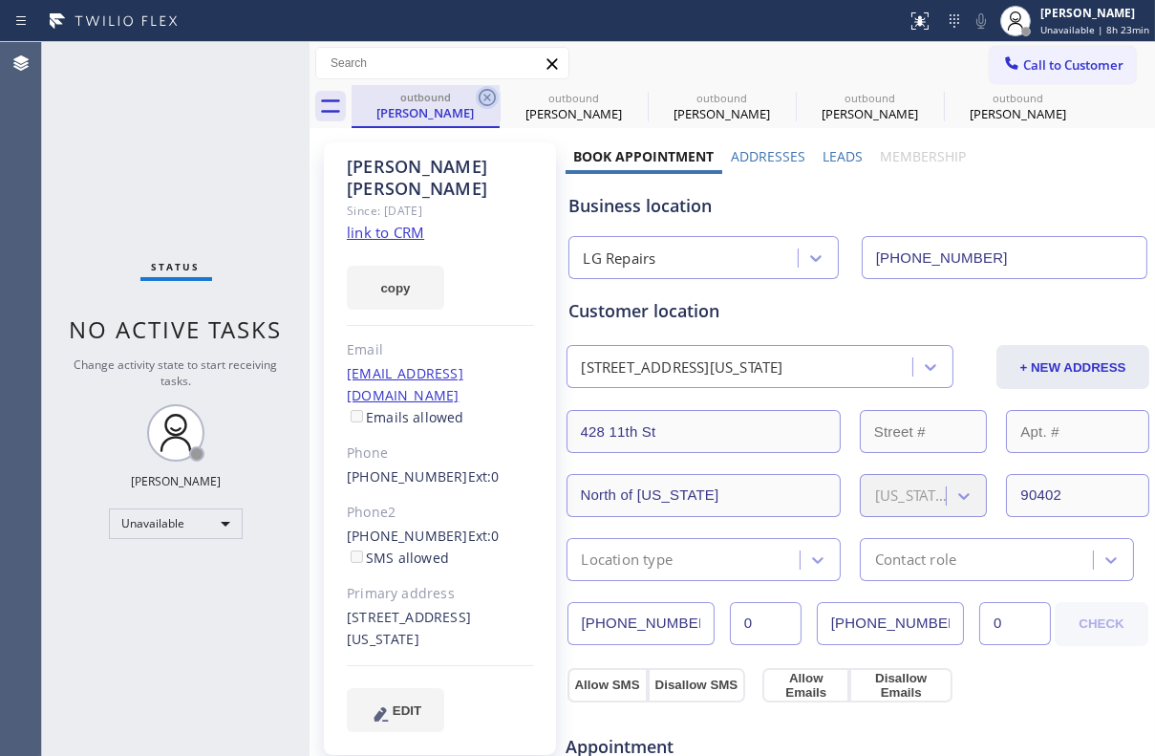
click at [490, 94] on icon at bounding box center [487, 97] width 23 height 23
click at [0, 0] on icon at bounding box center [0, 0] width 0 height 0
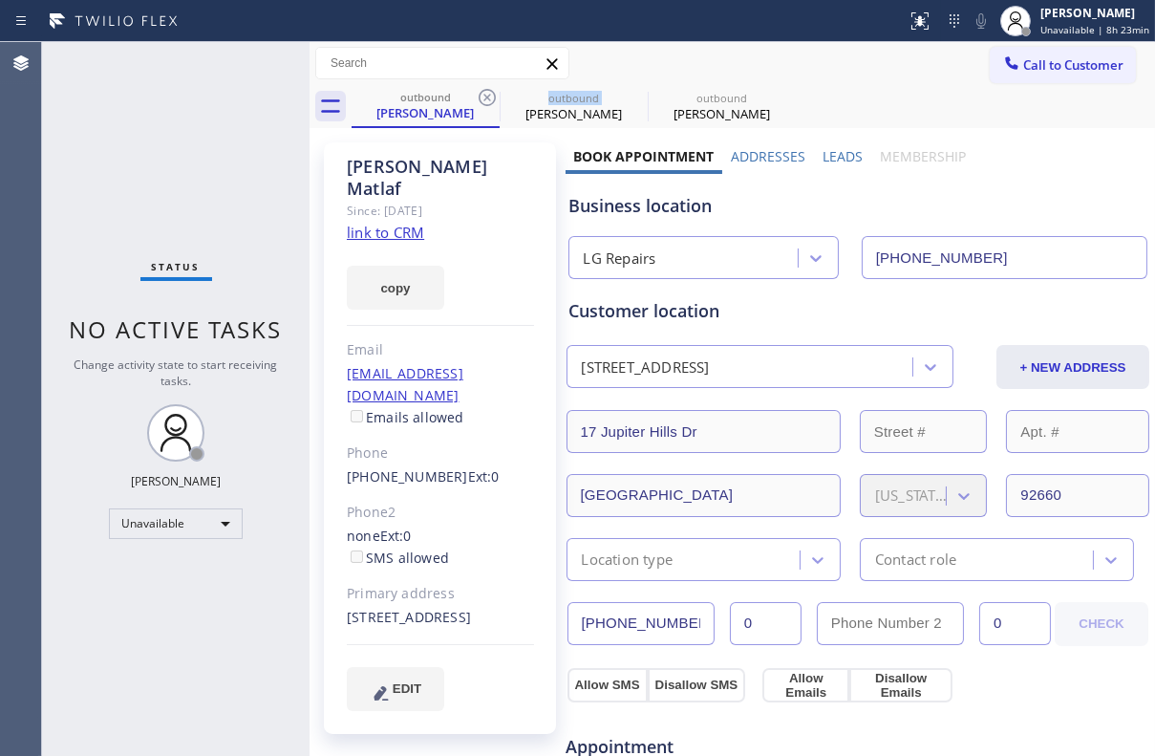
click at [490, 94] on icon at bounding box center [487, 97] width 23 height 23
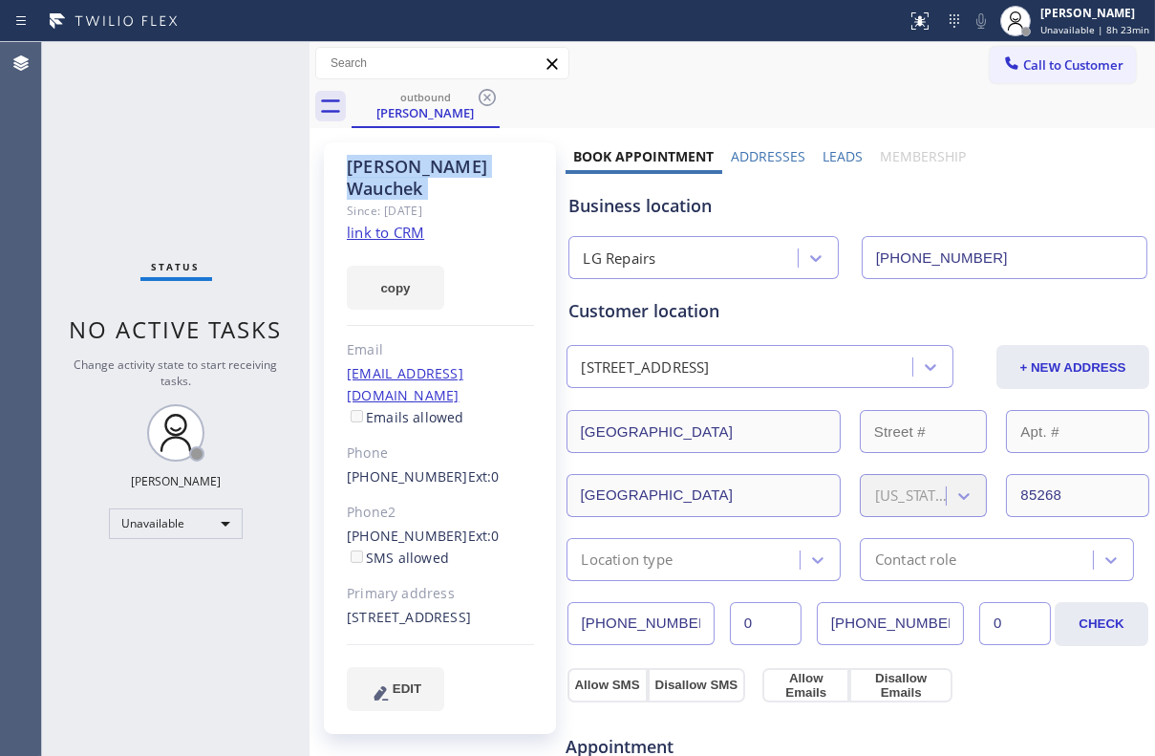
click at [490, 94] on icon at bounding box center [487, 97] width 23 height 23
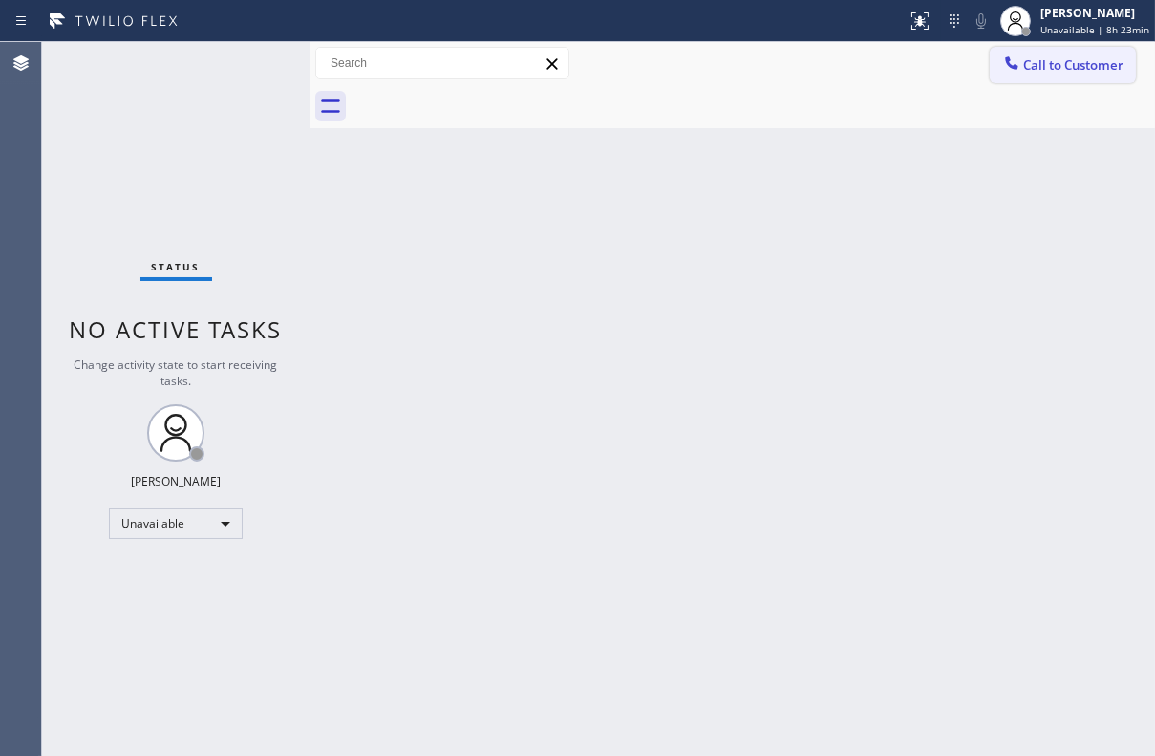
click at [1074, 59] on span "Call to Customer" at bounding box center [1073, 64] width 100 height 17
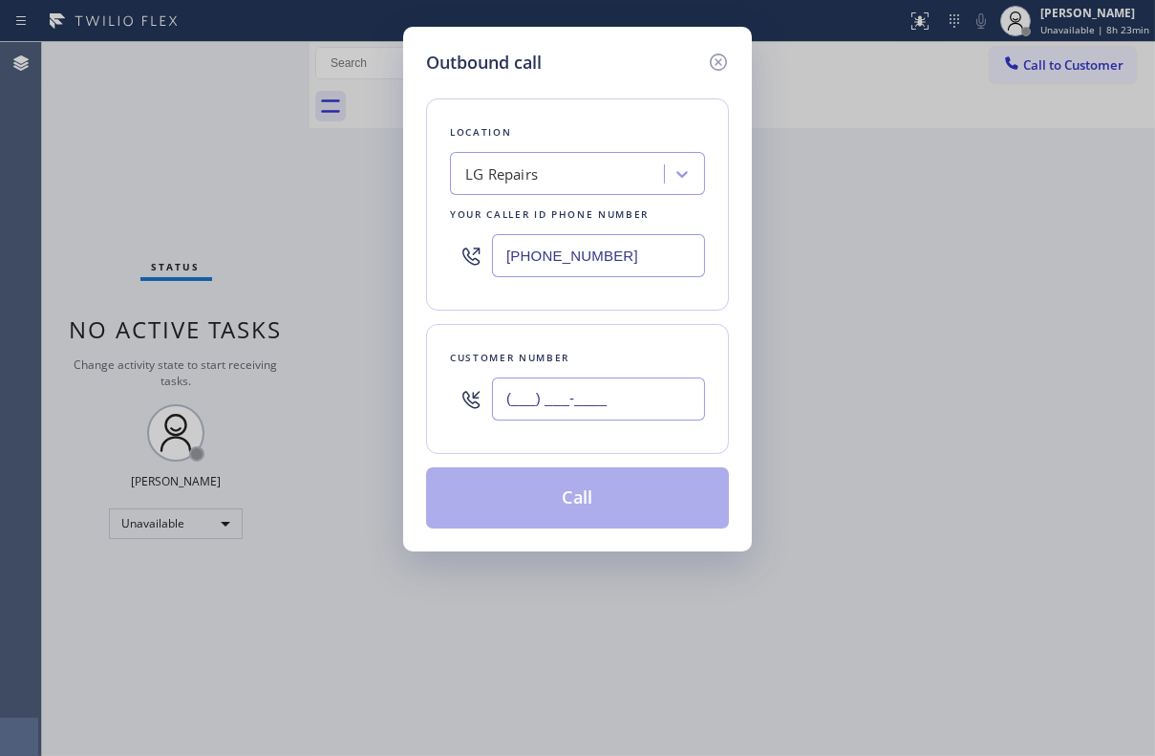
click at [602, 401] on input "(___) ___-____" at bounding box center [598, 398] width 213 height 43
paste input "650) 400-9008"
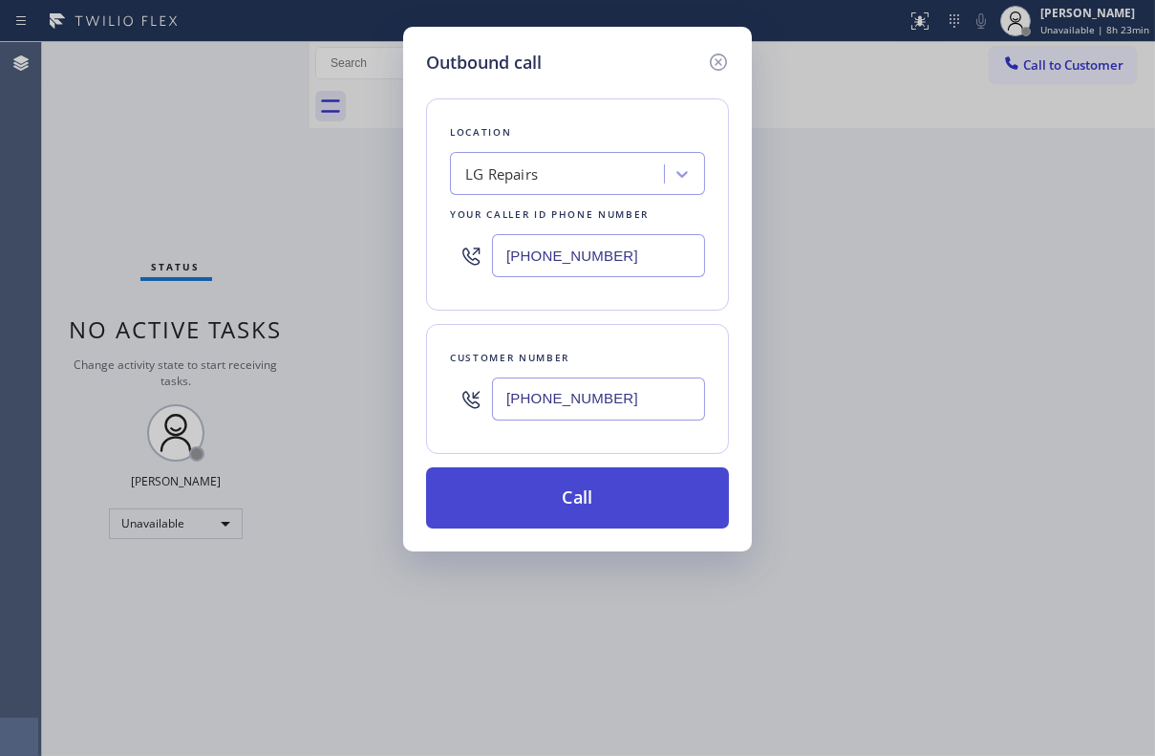
click at [572, 500] on button "Call" at bounding box center [577, 497] width 303 height 61
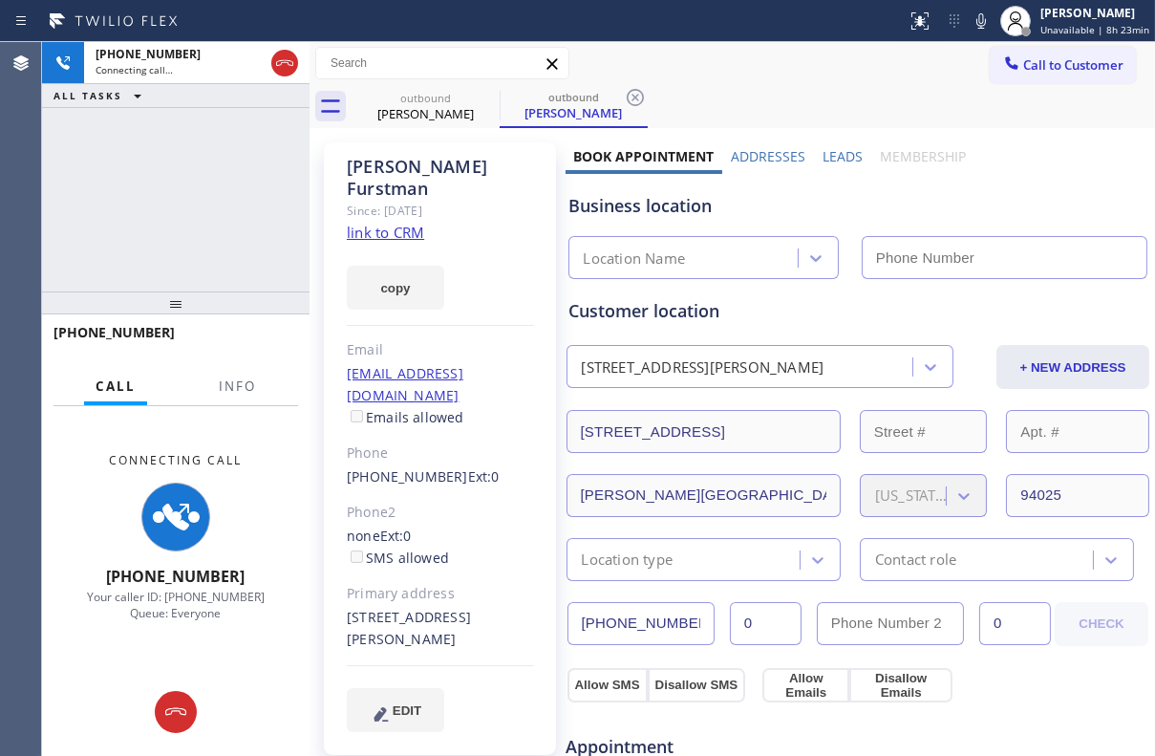
click at [847, 159] on label "Leads" at bounding box center [843, 156] width 40 height 18
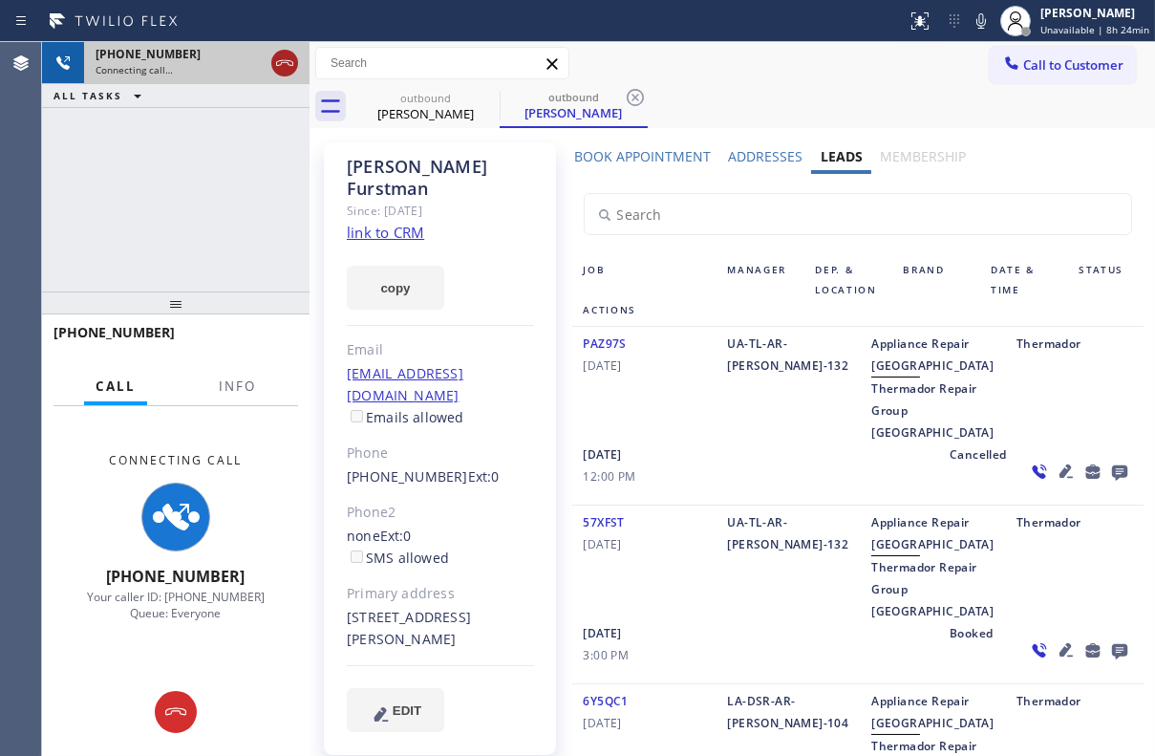
click at [273, 61] on icon at bounding box center [284, 63] width 23 height 23
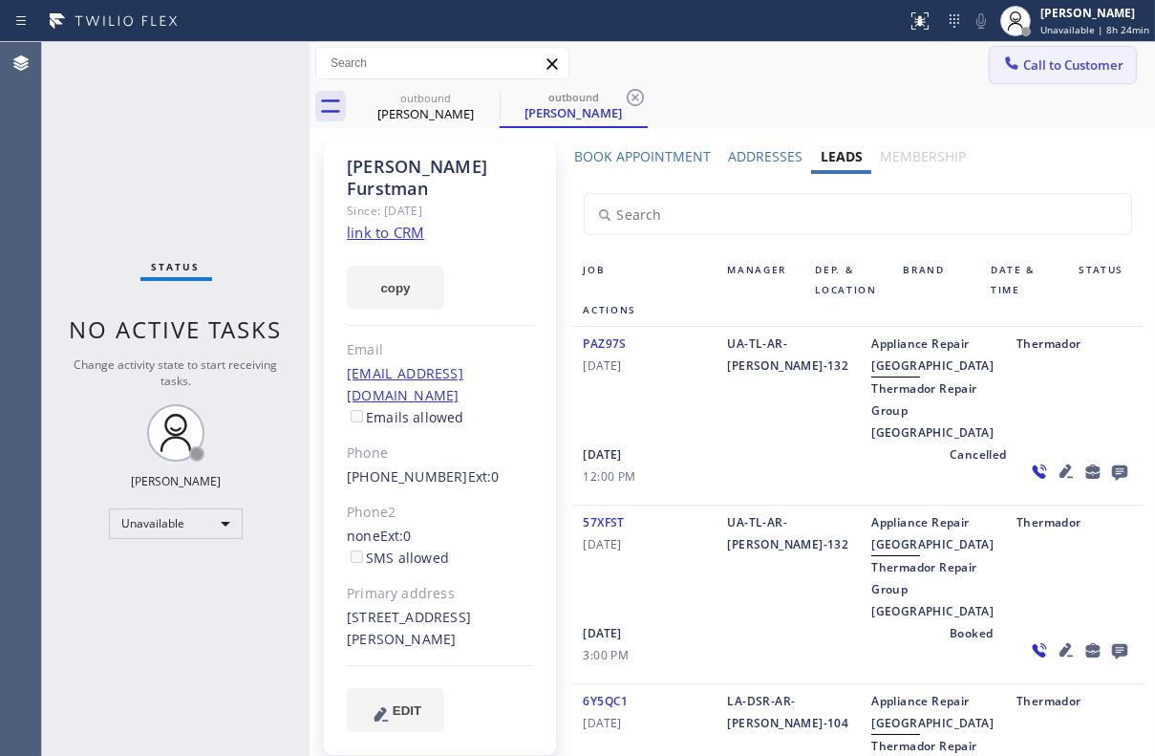
click at [1031, 53] on button "Call to Customer" at bounding box center [1063, 65] width 146 height 36
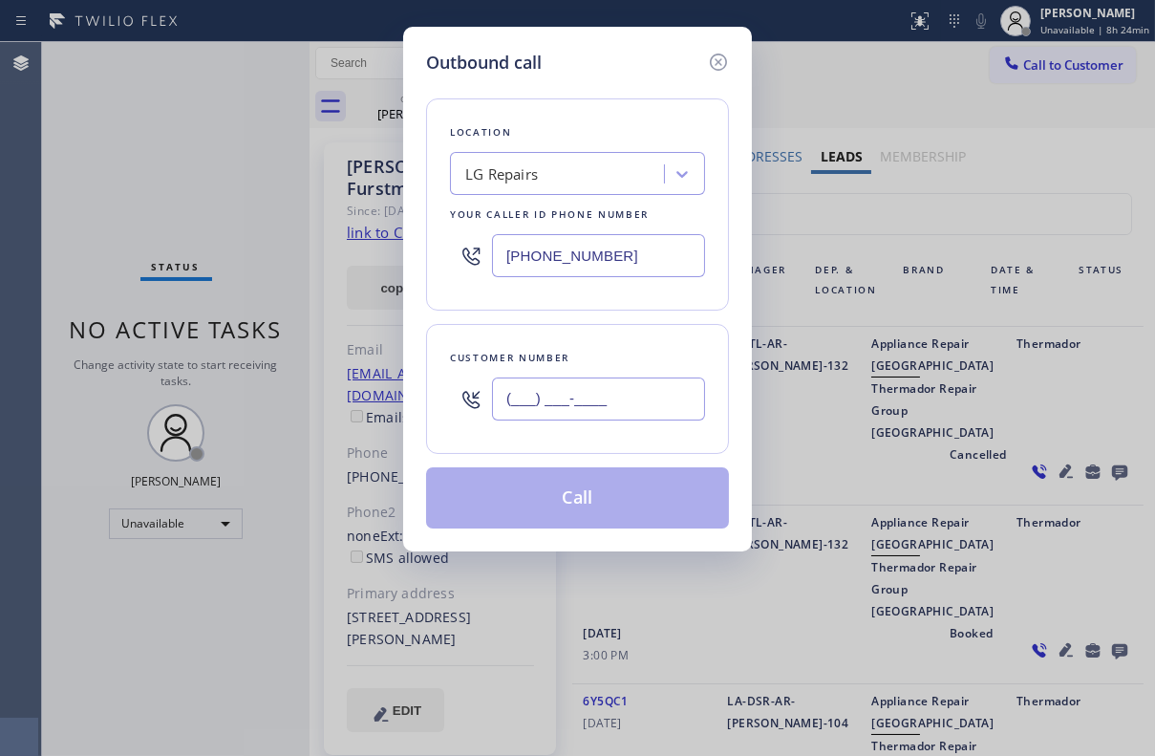
click at [599, 402] on input "(___) ___-____" at bounding box center [598, 398] width 213 height 43
paste input "954) 651-5659"
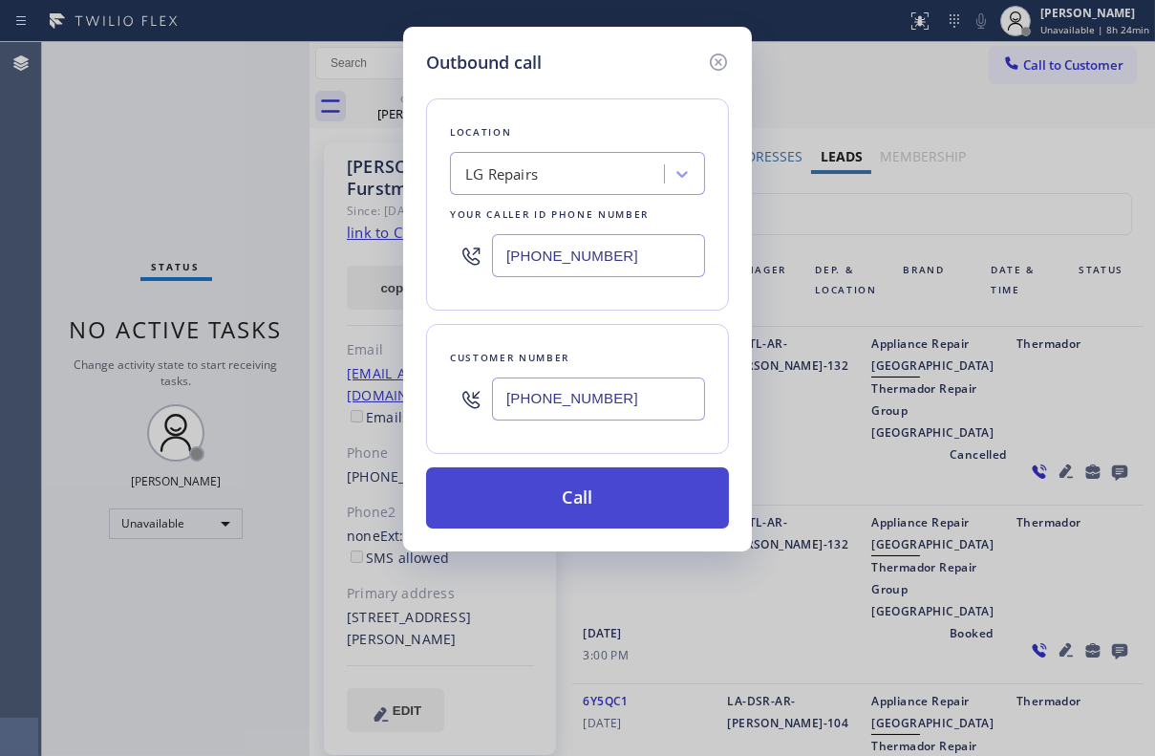
type input "[PHONE_NUMBER]"
click at [578, 494] on button "Call" at bounding box center [577, 497] width 303 height 61
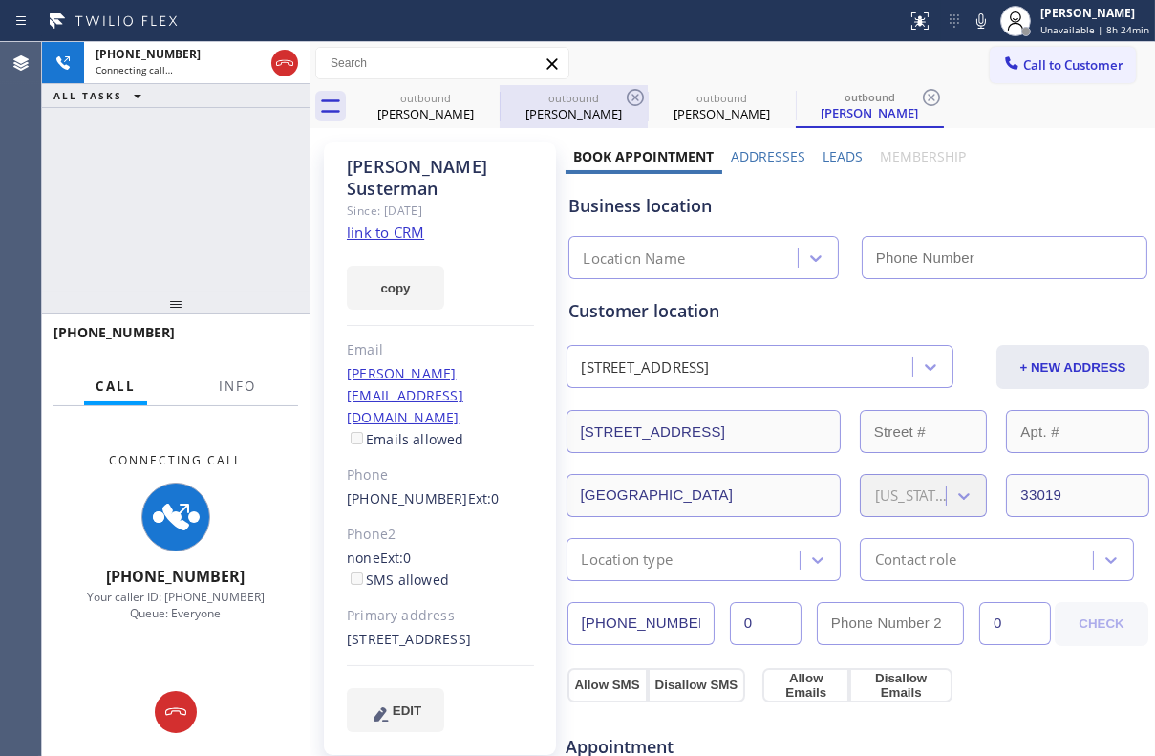
type input "[PHONE_NUMBER]"
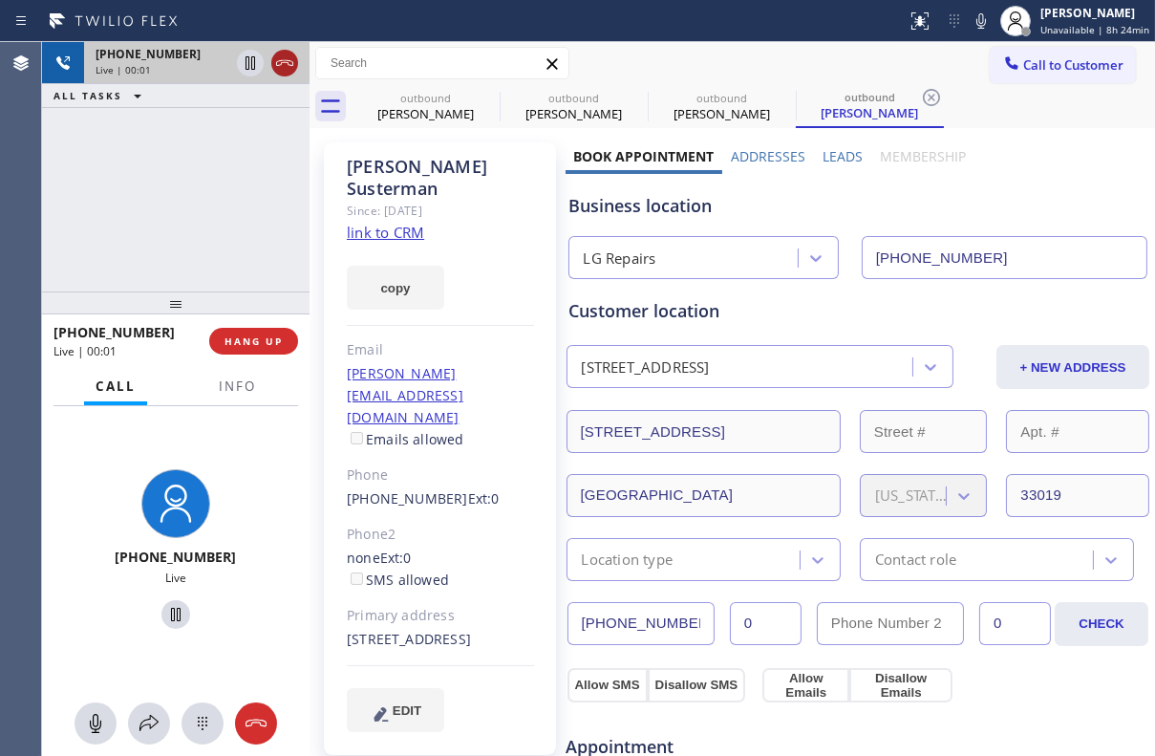
click at [285, 64] on icon at bounding box center [284, 63] width 23 height 23
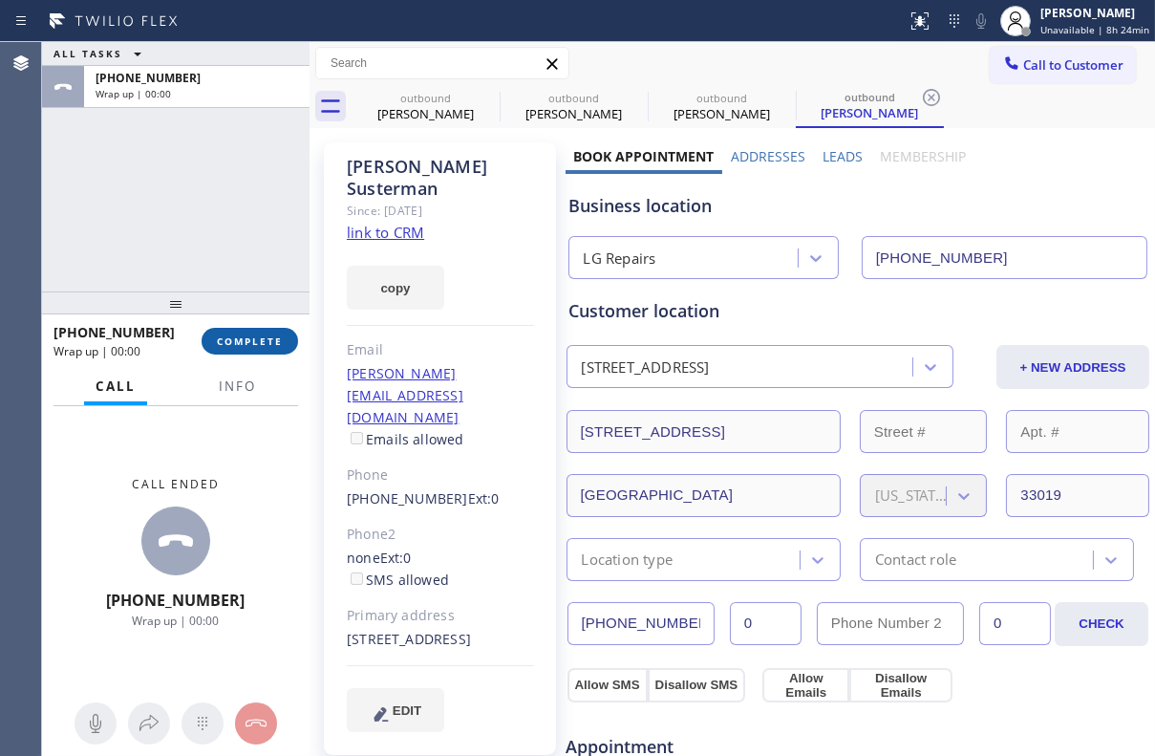
click at [239, 334] on span "COMPLETE" at bounding box center [250, 340] width 66 height 13
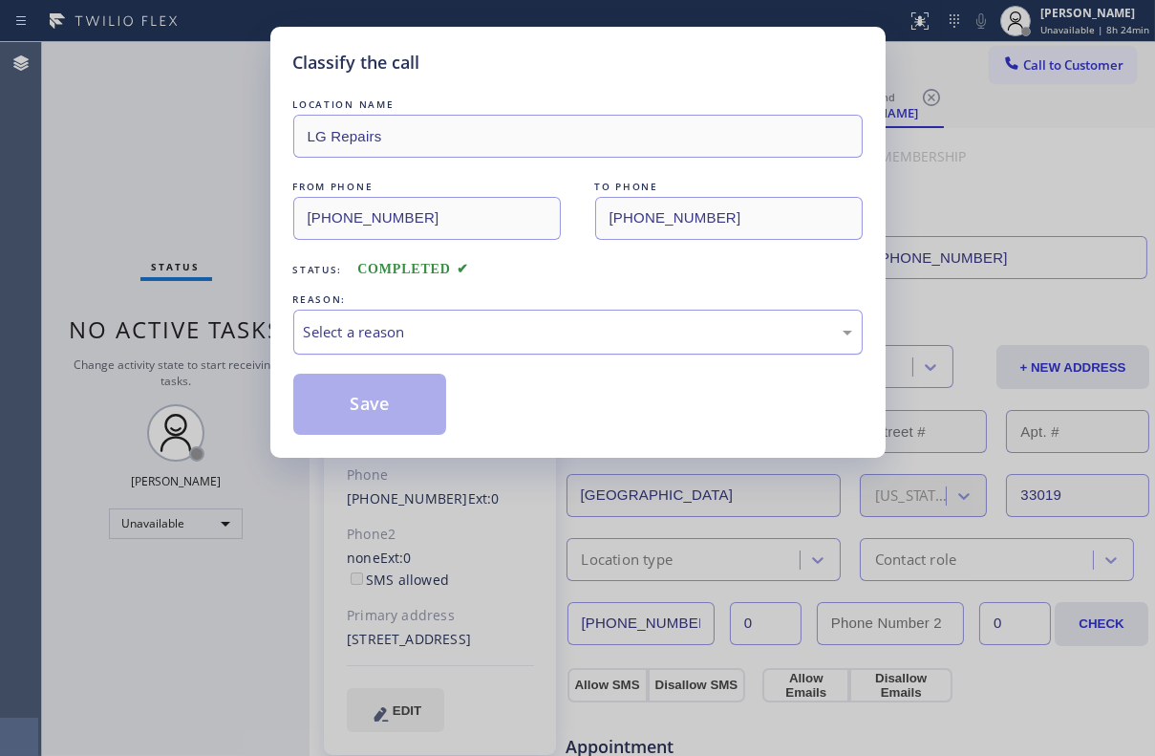
click at [469, 325] on div "Select a reason" at bounding box center [578, 332] width 548 height 22
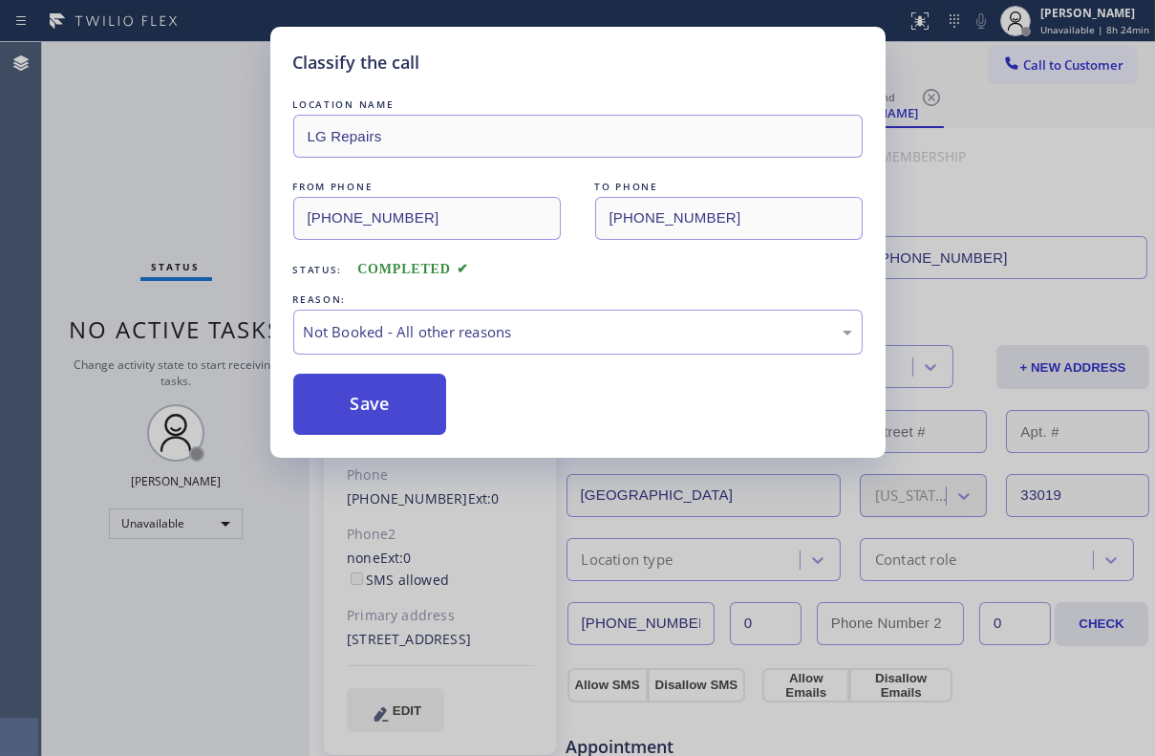
click at [398, 405] on button "Save" at bounding box center [370, 404] width 154 height 61
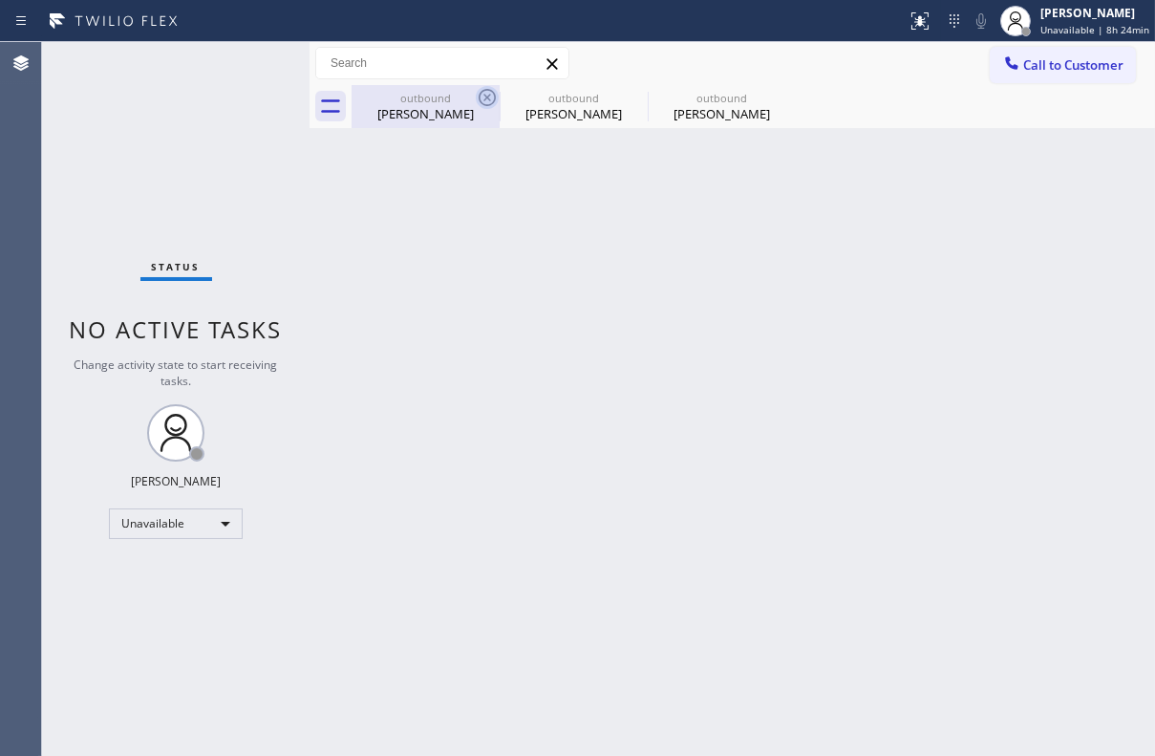
click at [482, 99] on icon at bounding box center [487, 97] width 23 height 23
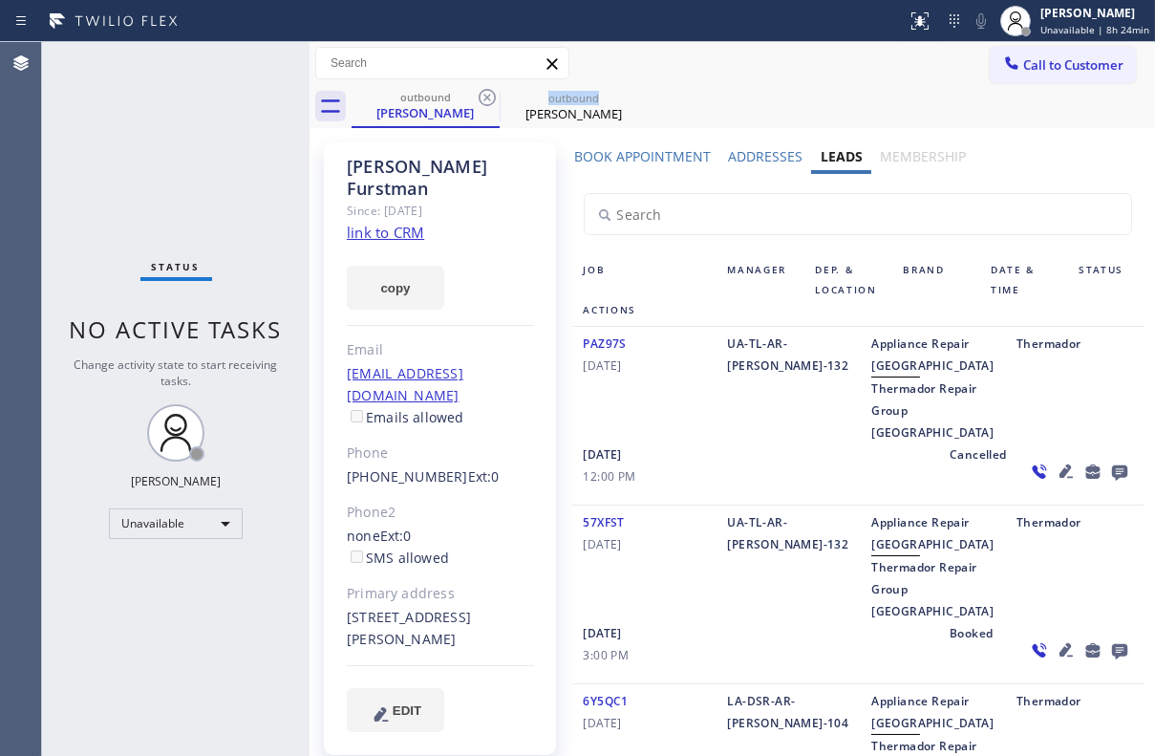
click at [482, 99] on icon at bounding box center [487, 97] width 23 height 23
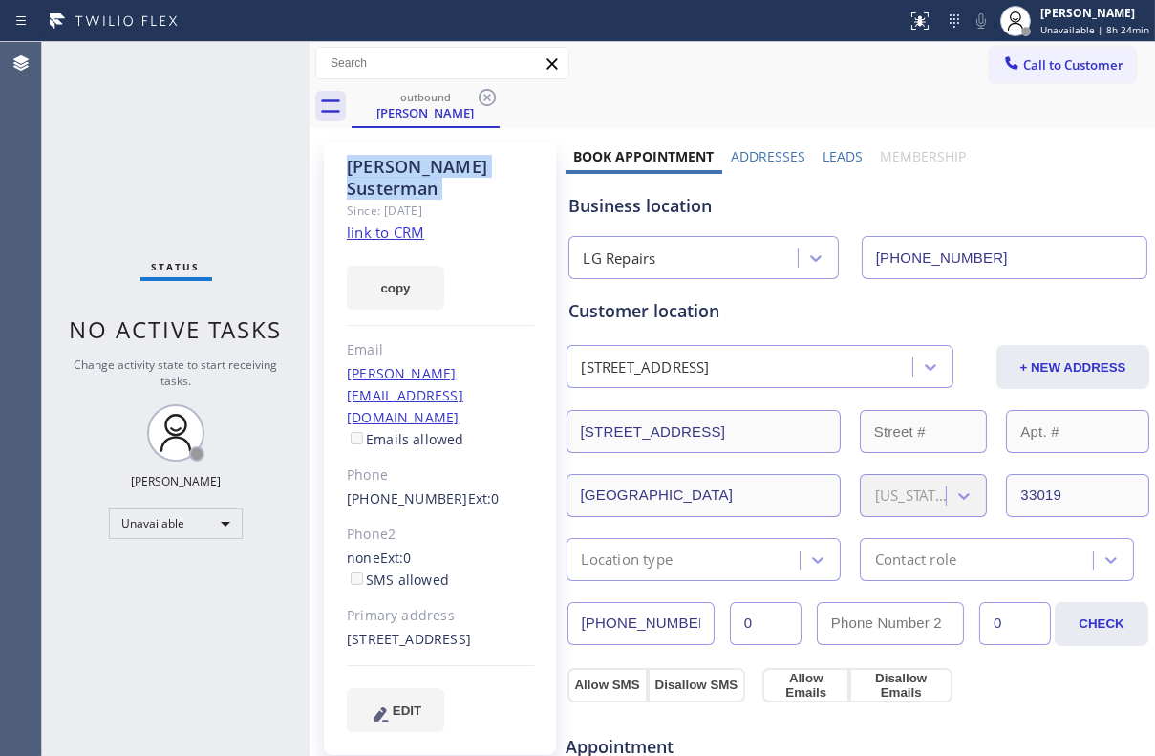
click at [482, 99] on icon at bounding box center [487, 97] width 23 height 23
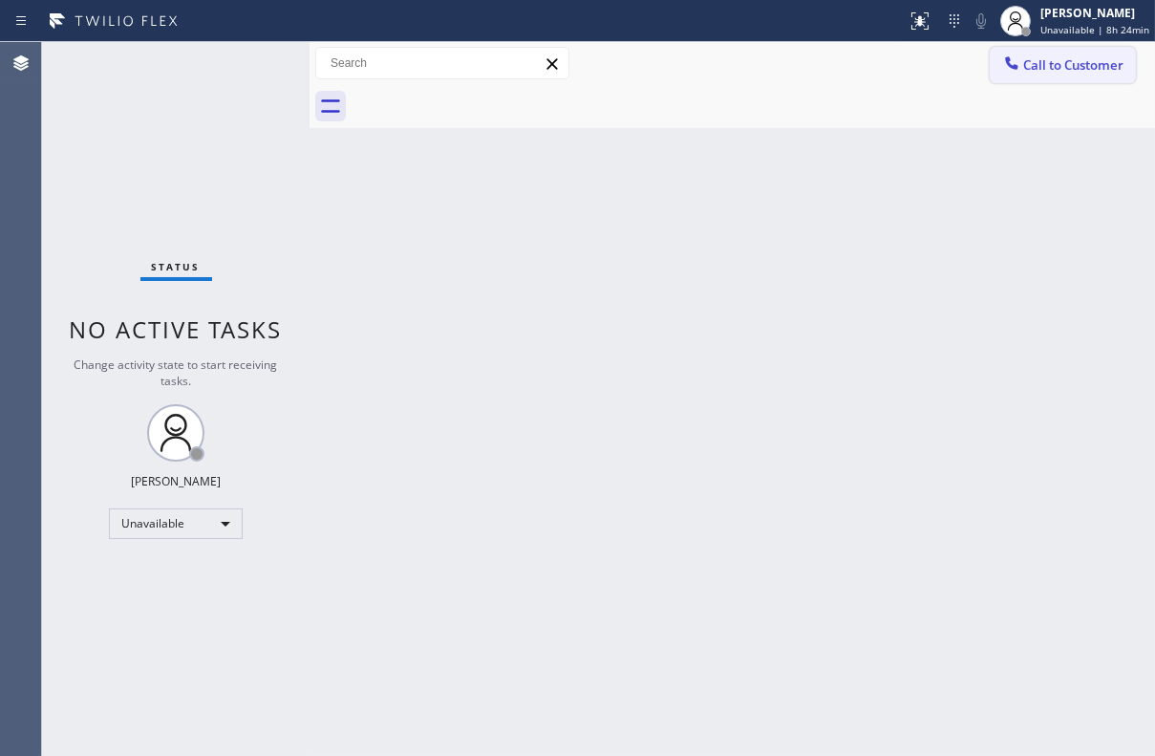
click at [1032, 79] on button "Call to Customer" at bounding box center [1063, 65] width 146 height 36
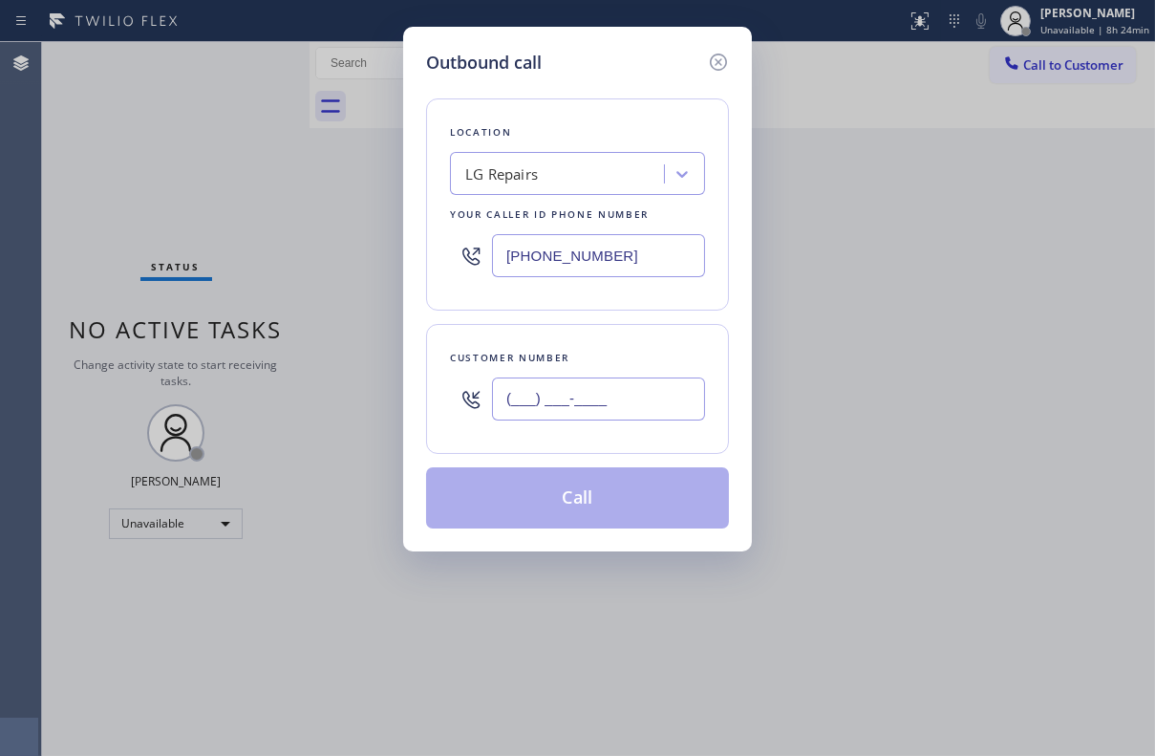
click at [594, 392] on input "(___) ___-____" at bounding box center [598, 398] width 213 height 43
paste input "760) 803-5207"
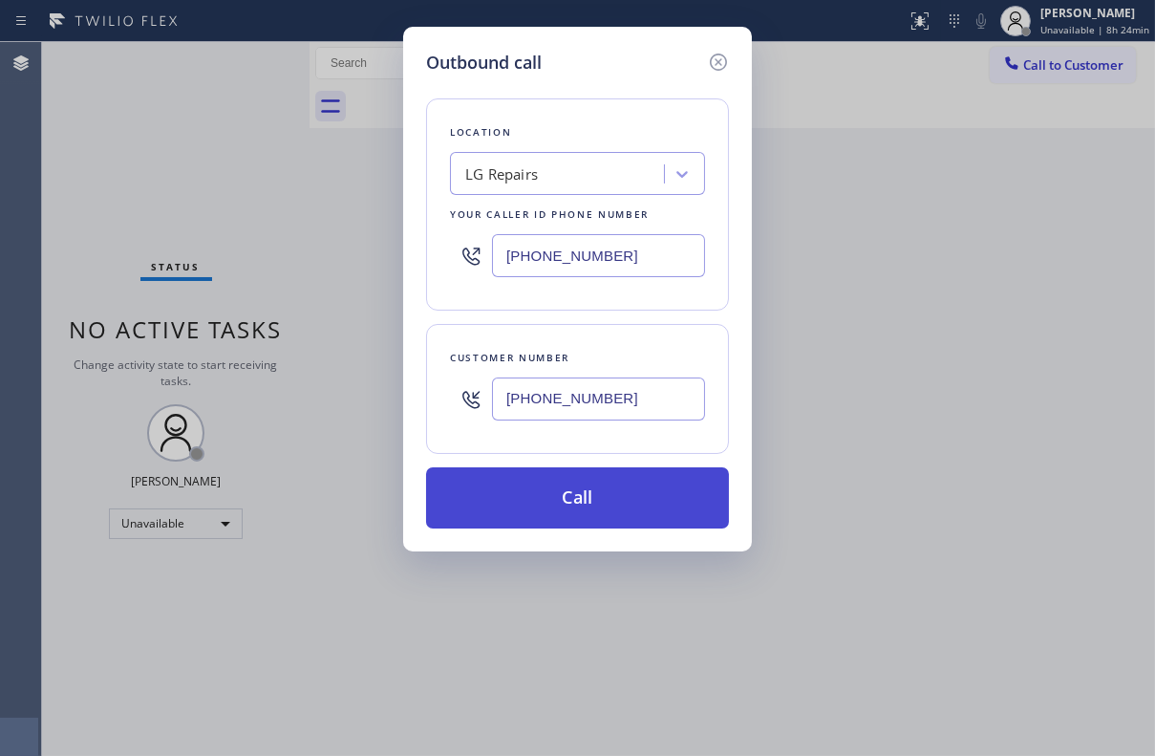
type input "[PHONE_NUMBER]"
click at [572, 504] on button "Call" at bounding box center [577, 497] width 303 height 61
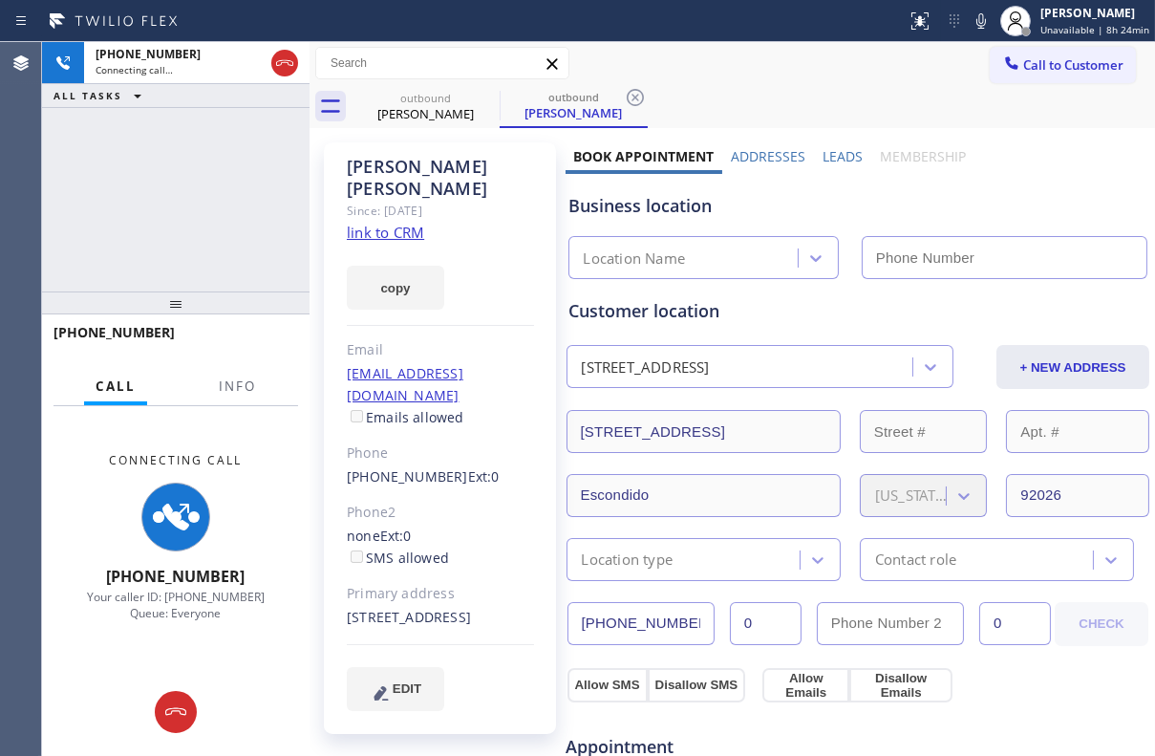
type input "[PHONE_NUMBER]"
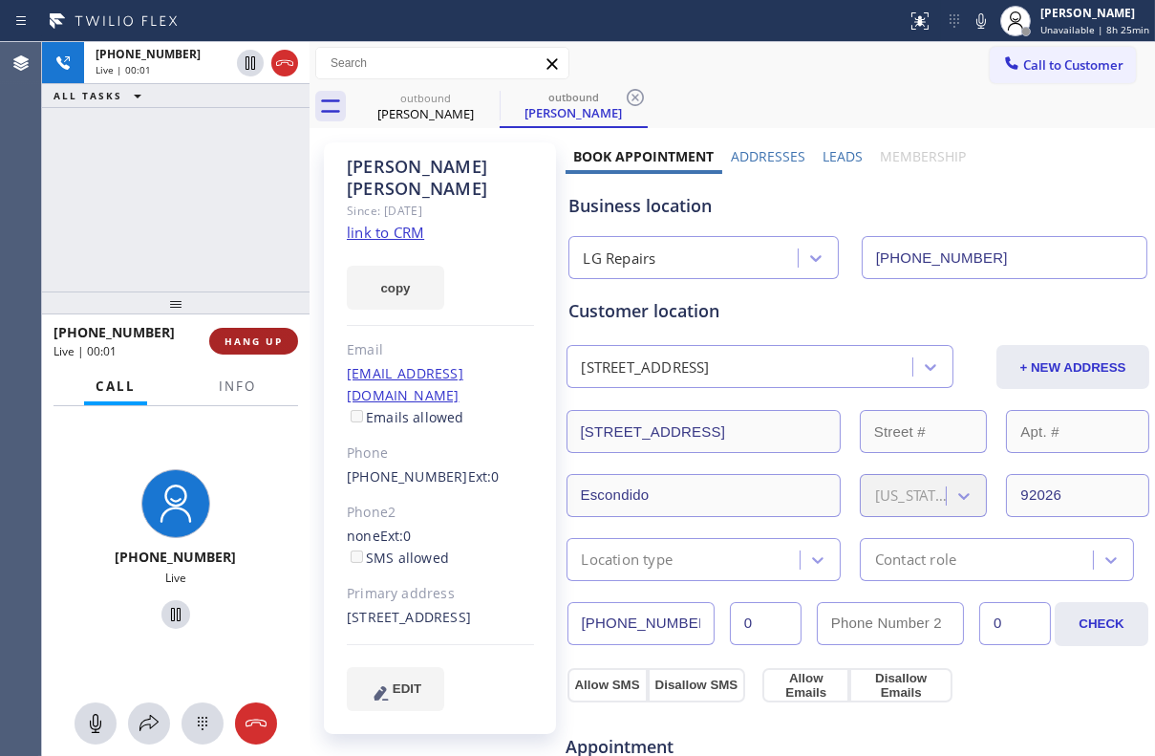
click at [265, 344] on span "HANG UP" at bounding box center [254, 340] width 58 height 13
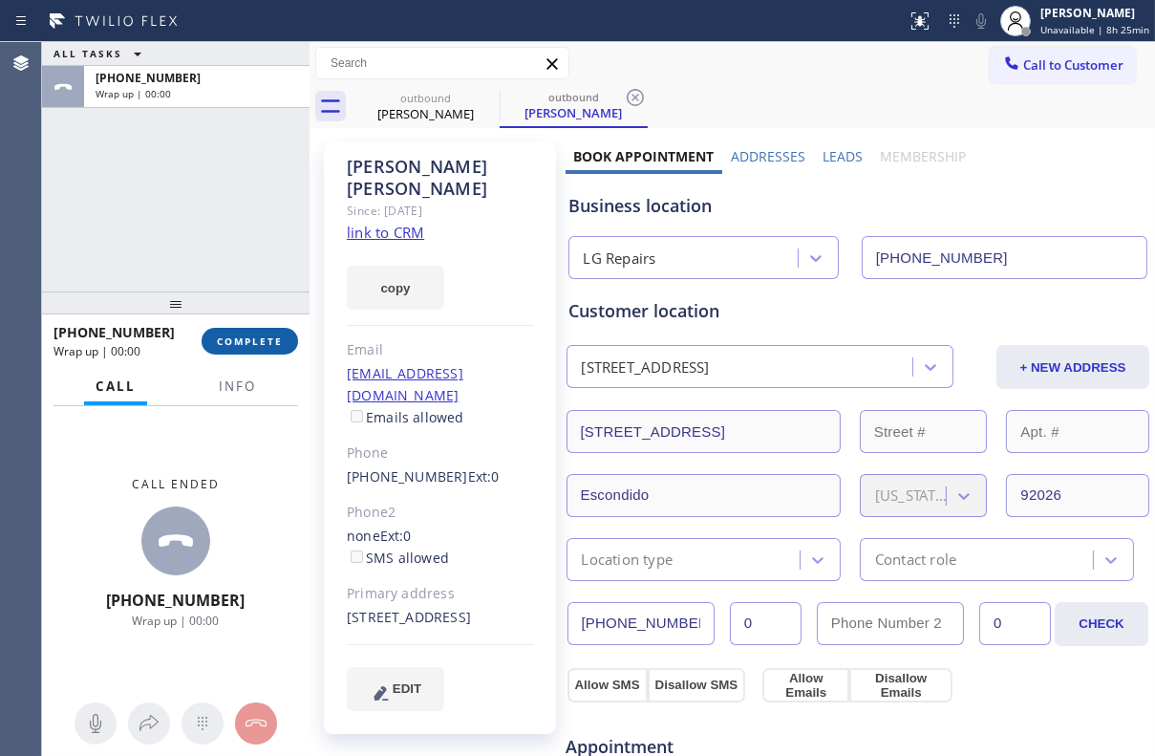
click at [270, 346] on span "COMPLETE" at bounding box center [250, 340] width 66 height 13
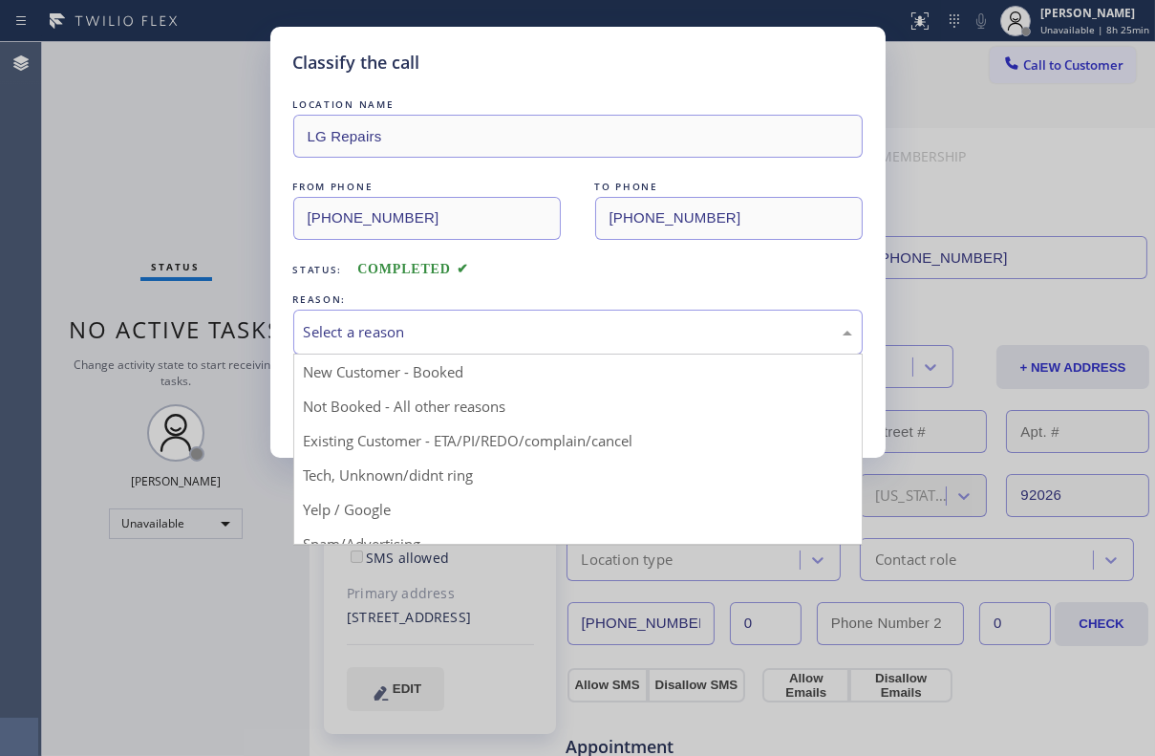
click at [456, 321] on div "Select a reason" at bounding box center [578, 332] width 548 height 22
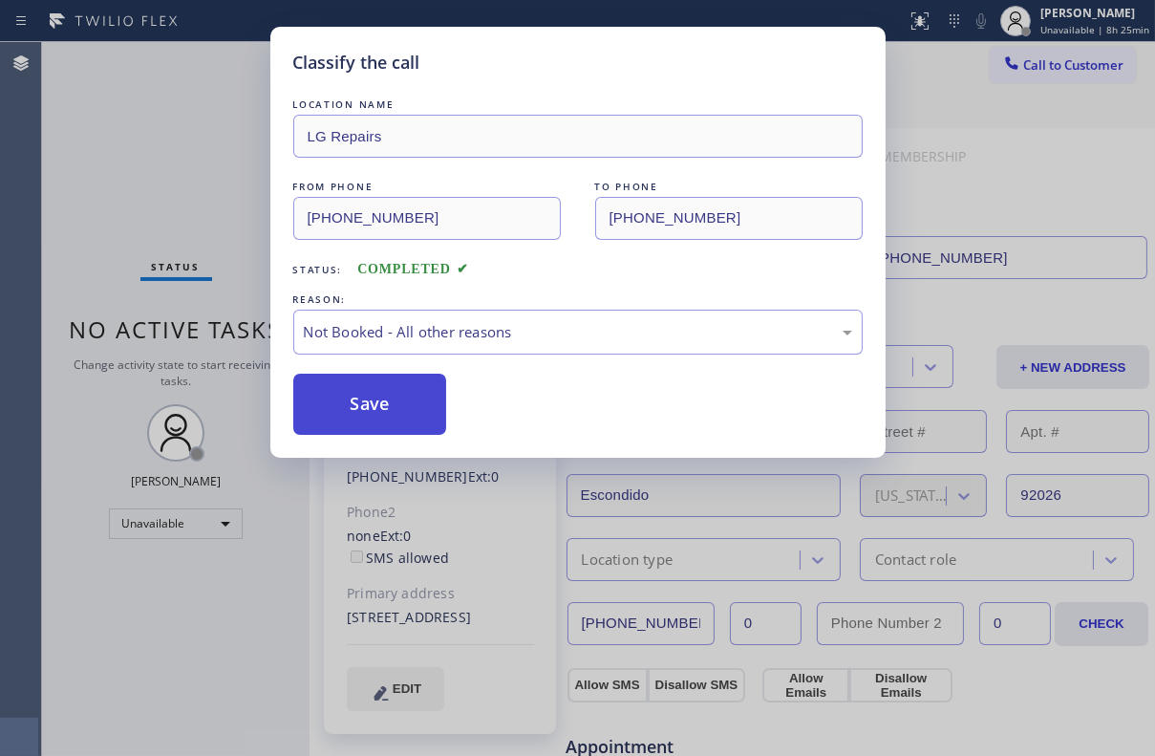
click at [401, 398] on button "Save" at bounding box center [370, 404] width 154 height 61
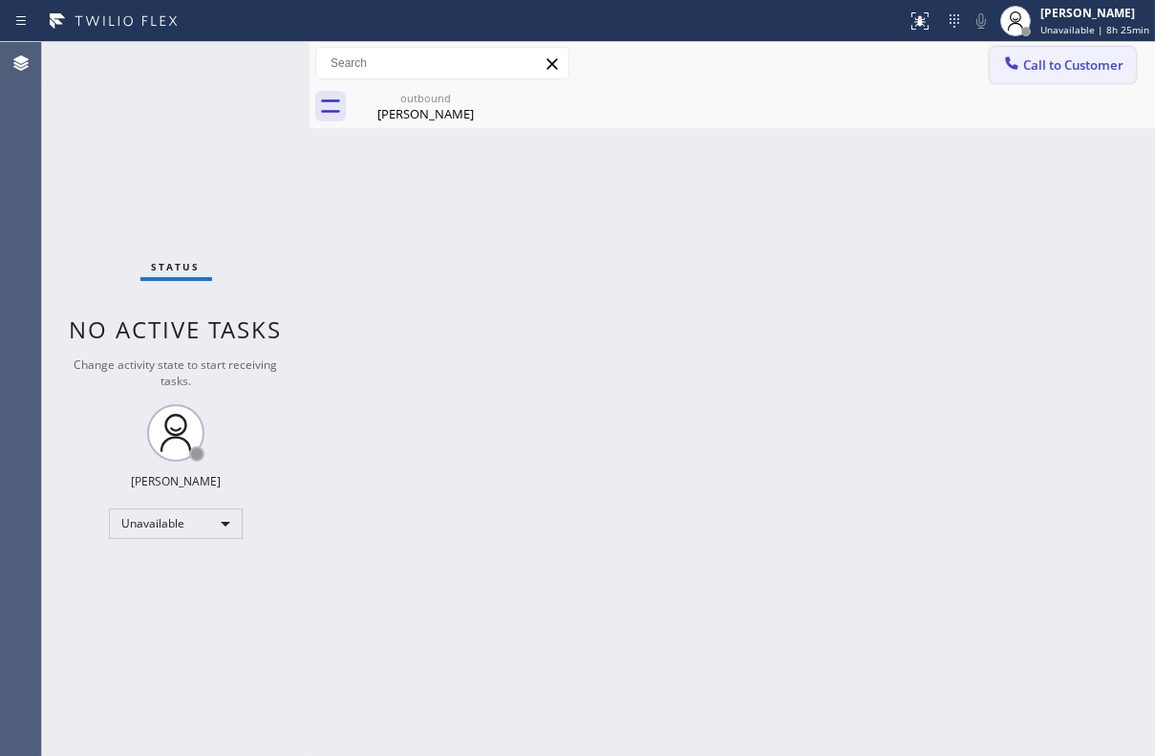
click at [1069, 70] on span "Call to Customer" at bounding box center [1073, 64] width 100 height 17
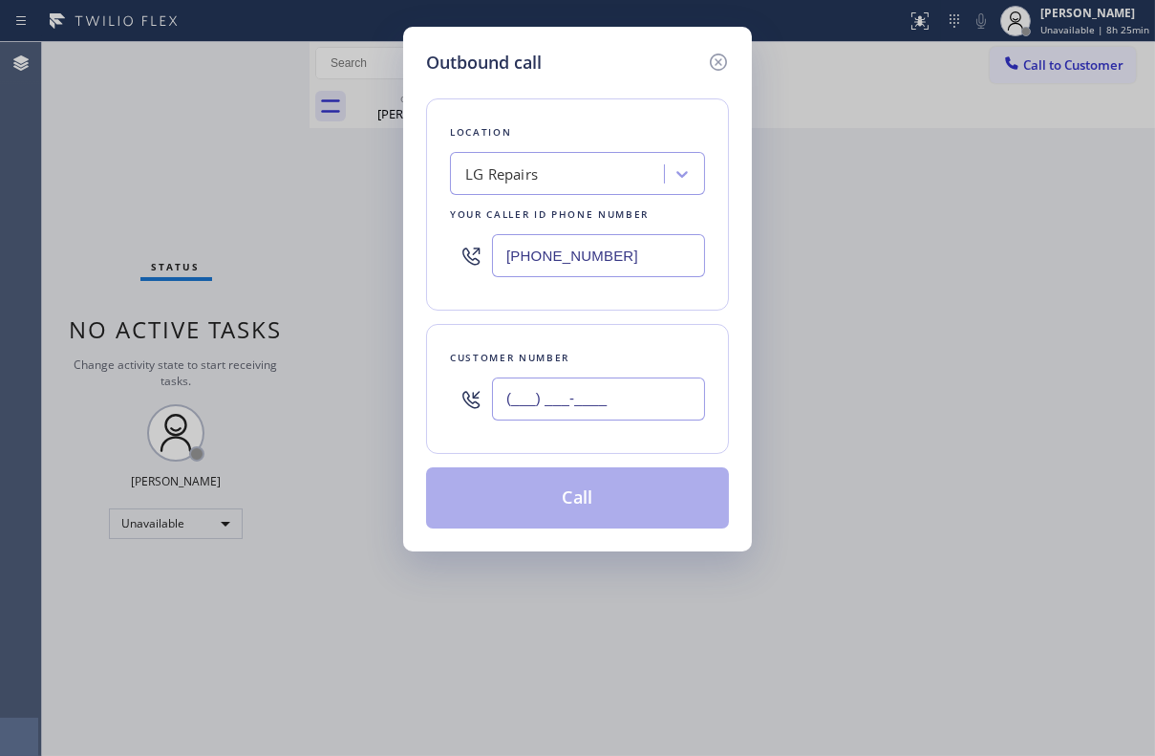
click at [572, 395] on input "(___) ___-____" at bounding box center [598, 398] width 213 height 43
paste input "949) 295-5042"
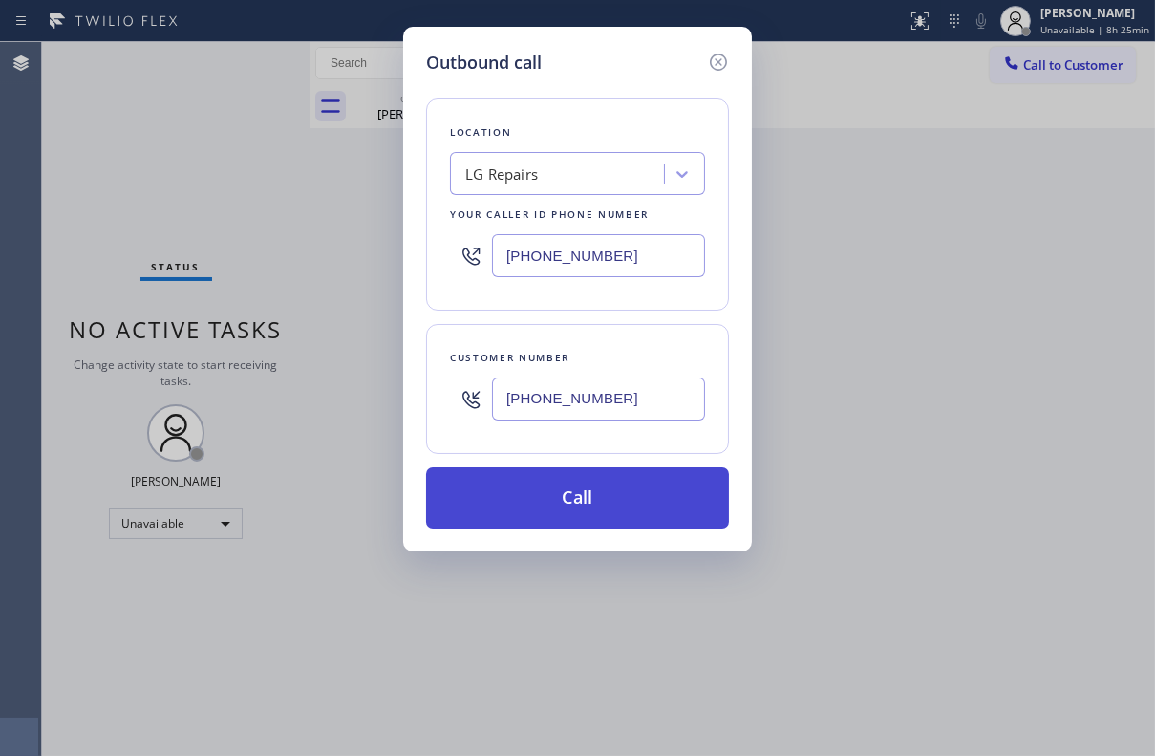
type input "[PHONE_NUMBER]"
click at [557, 497] on button "Call" at bounding box center [577, 497] width 303 height 61
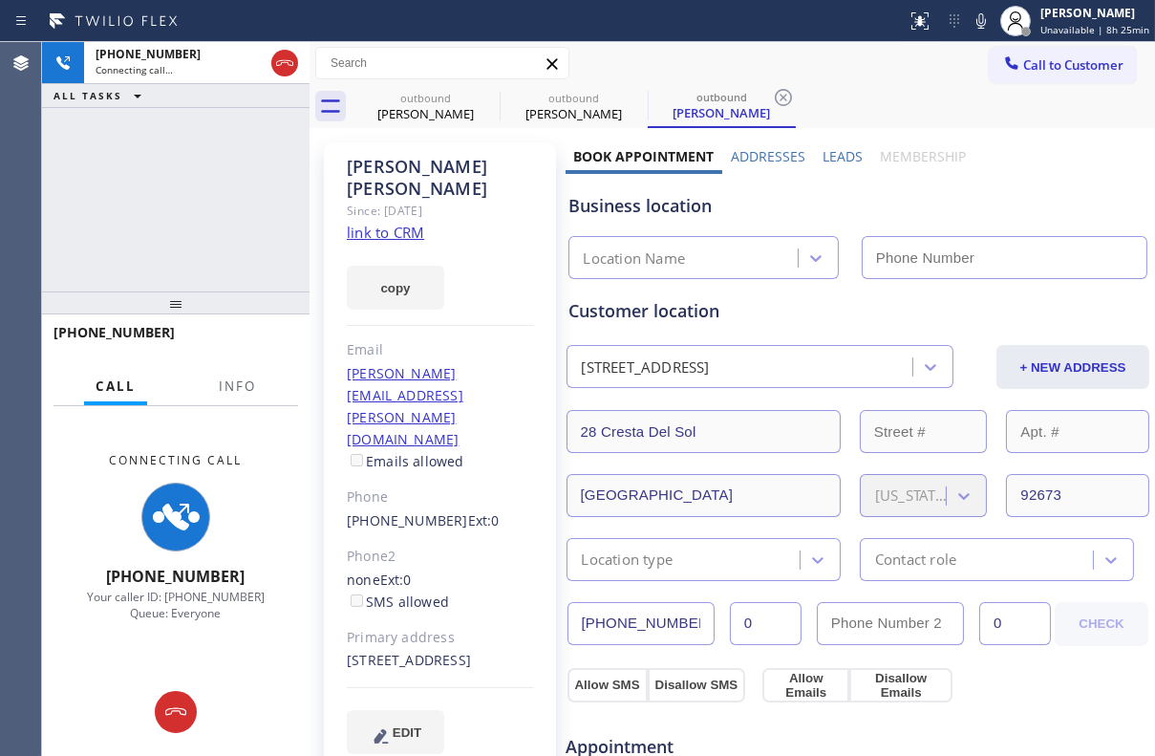
type input "[PHONE_NUMBER]"
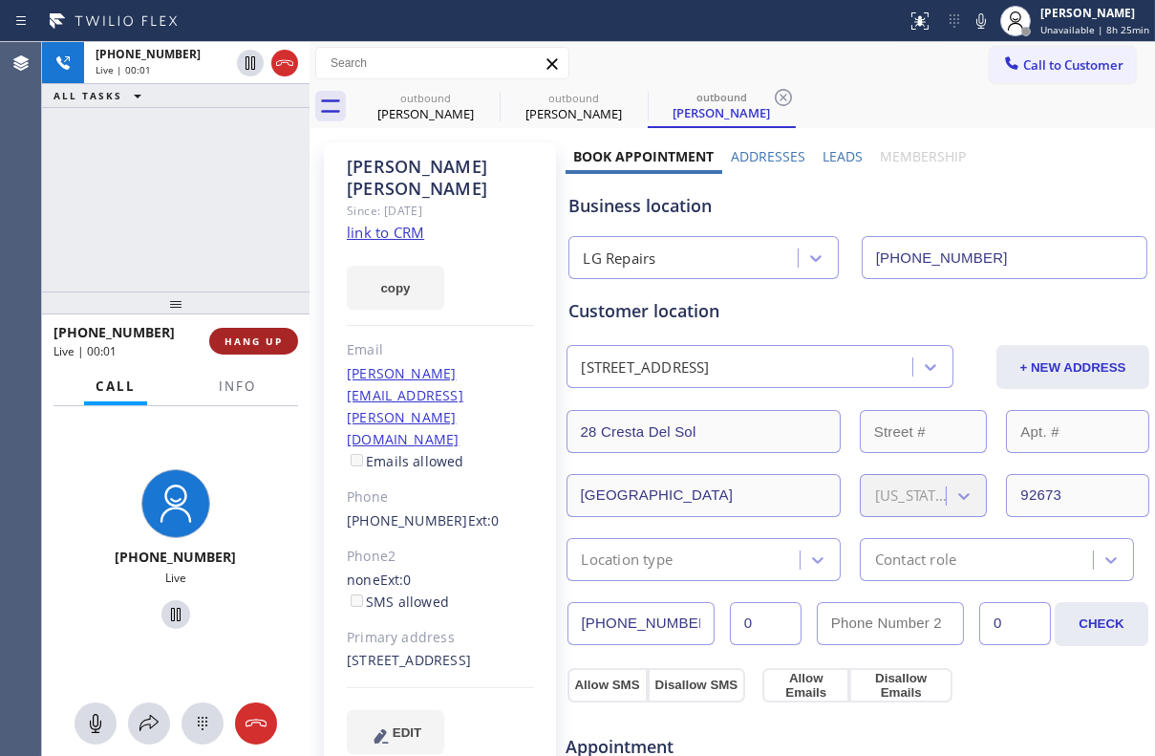
click at [235, 336] on span "HANG UP" at bounding box center [254, 340] width 58 height 13
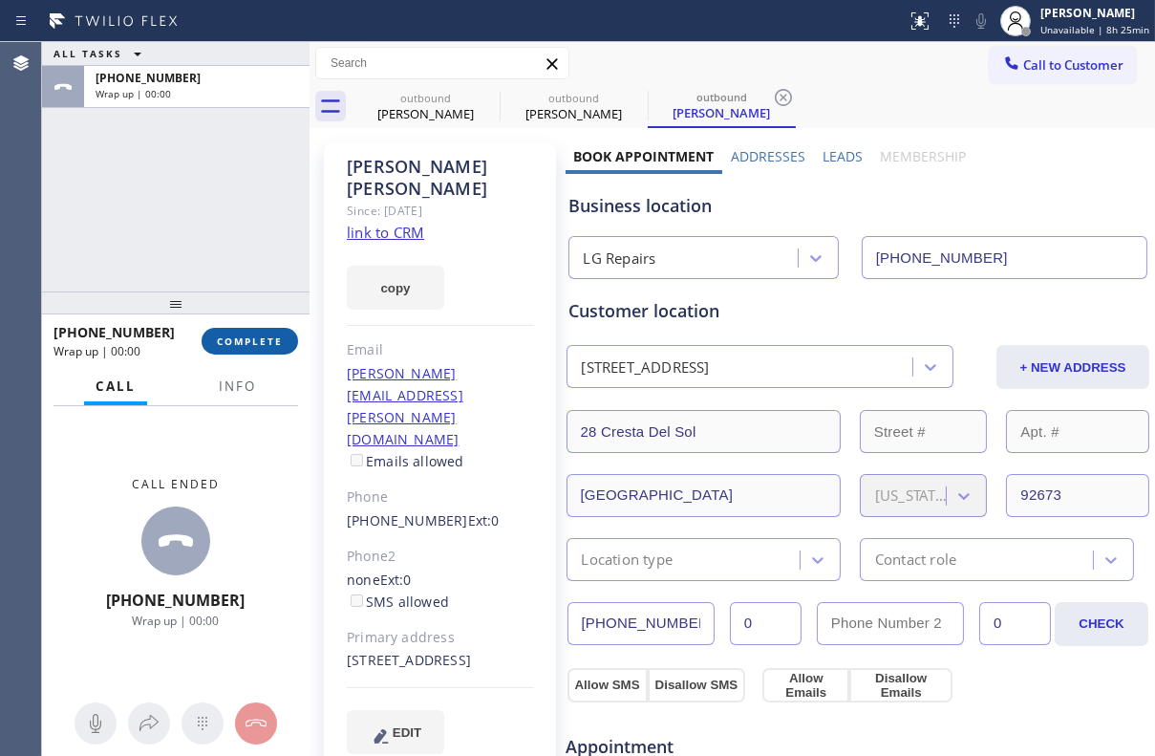
click at [234, 338] on span "COMPLETE" at bounding box center [250, 340] width 66 height 13
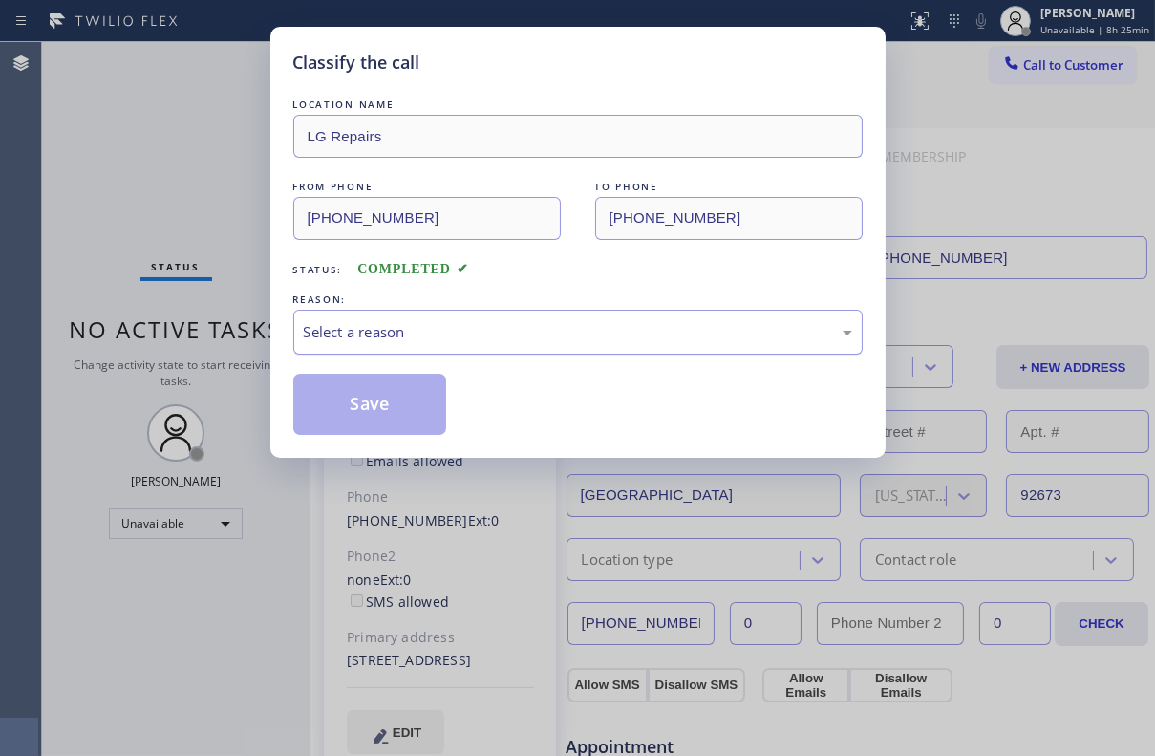
click at [455, 315] on div "Select a reason" at bounding box center [578, 332] width 570 height 45
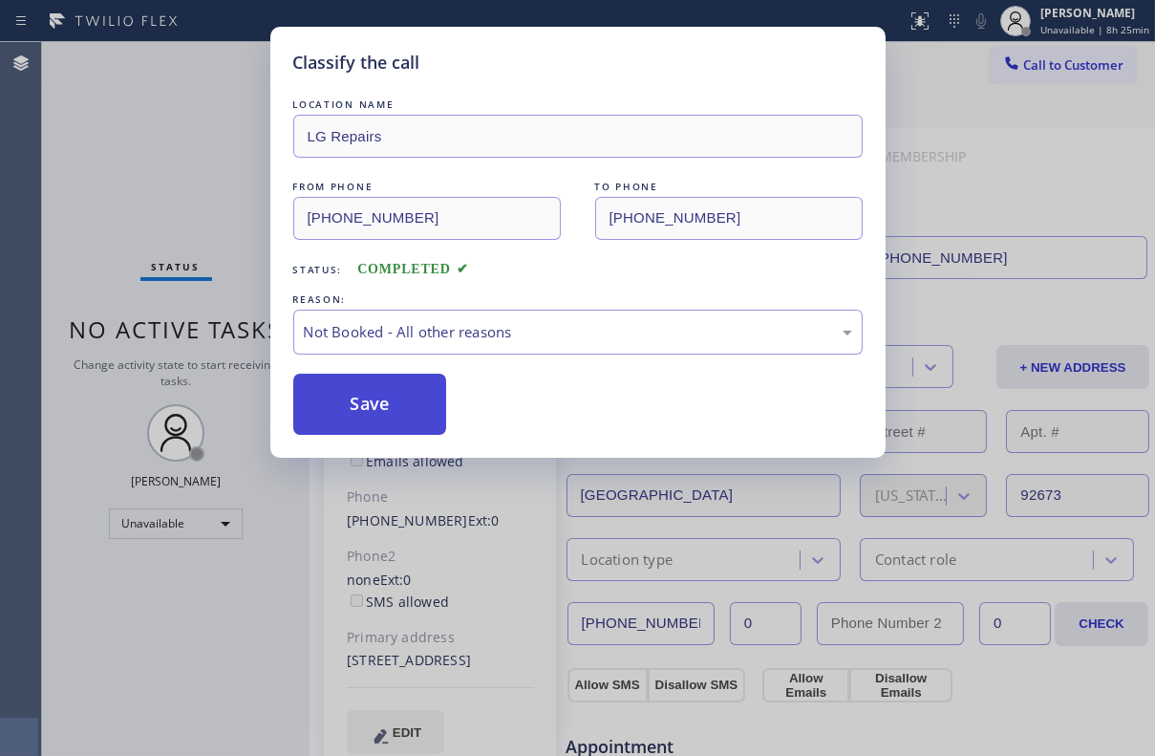
click at [401, 401] on button "Save" at bounding box center [370, 404] width 154 height 61
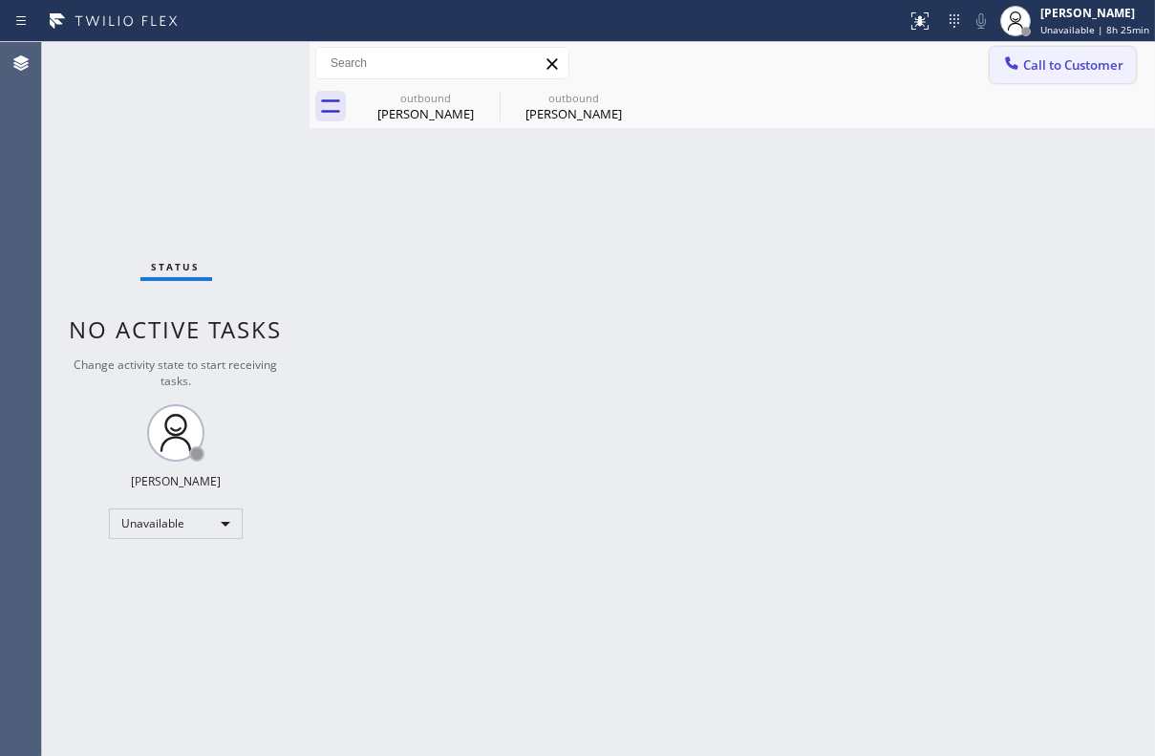
click at [1079, 57] on span "Call to Customer" at bounding box center [1073, 64] width 100 height 17
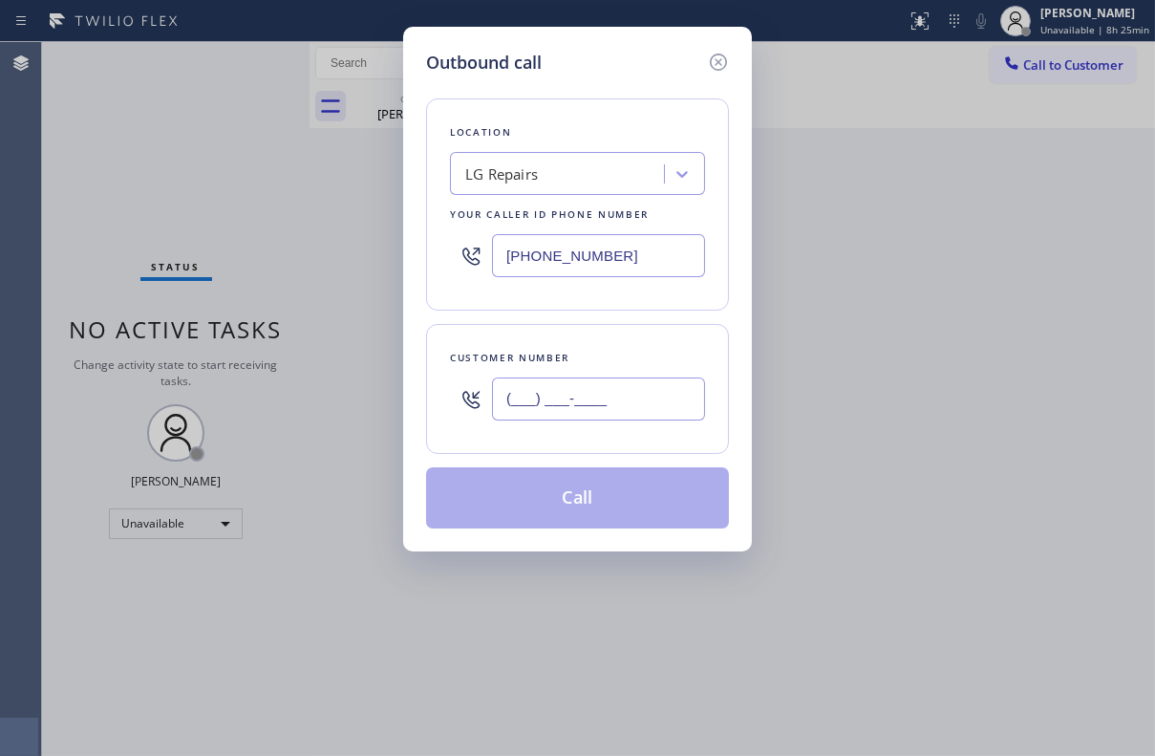
click at [650, 412] on input "(___) ___-____" at bounding box center [598, 398] width 213 height 43
paste input "626) 993-7540"
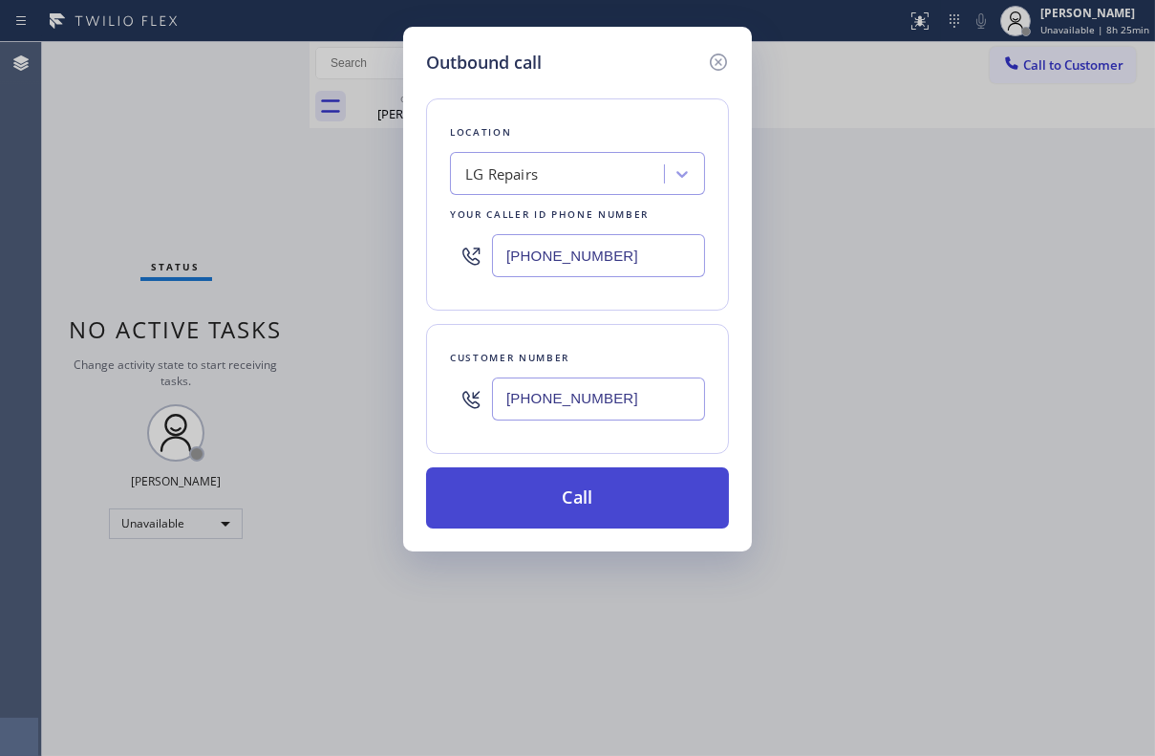
type input "[PHONE_NUMBER]"
click at [595, 497] on button "Call" at bounding box center [577, 497] width 303 height 61
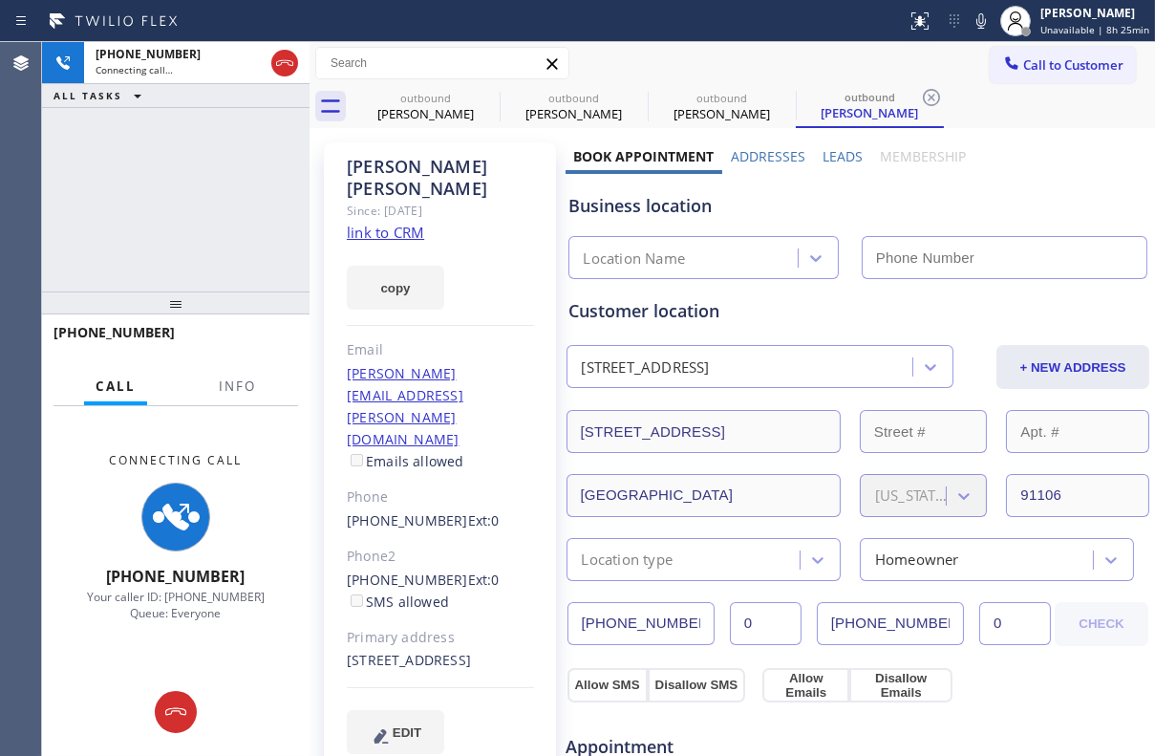
type input "[PHONE_NUMBER]"
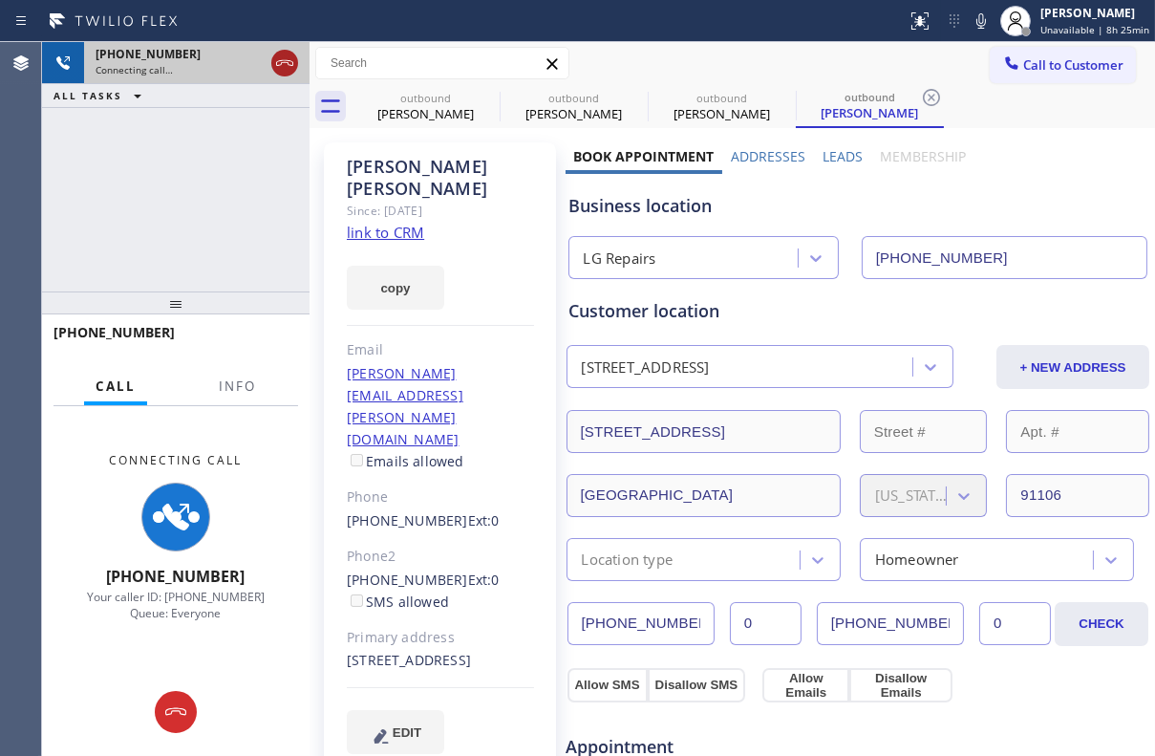
click at [277, 58] on icon at bounding box center [284, 63] width 23 height 23
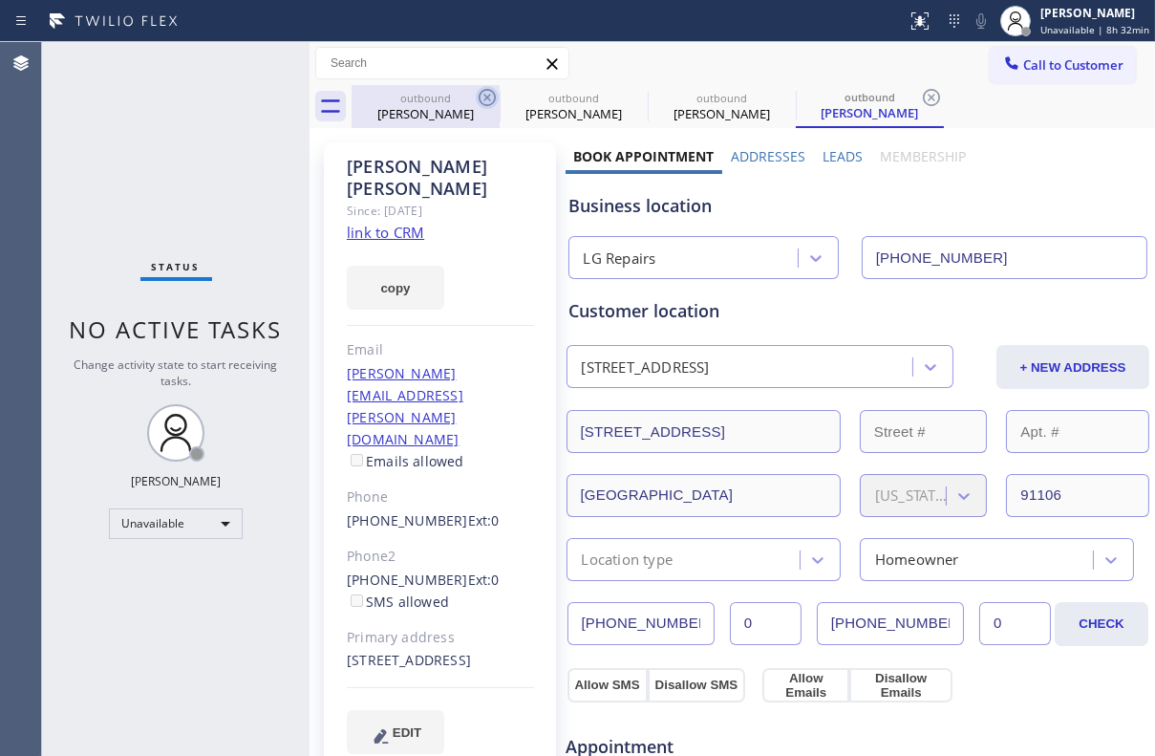
click at [486, 97] on icon at bounding box center [487, 97] width 17 height 17
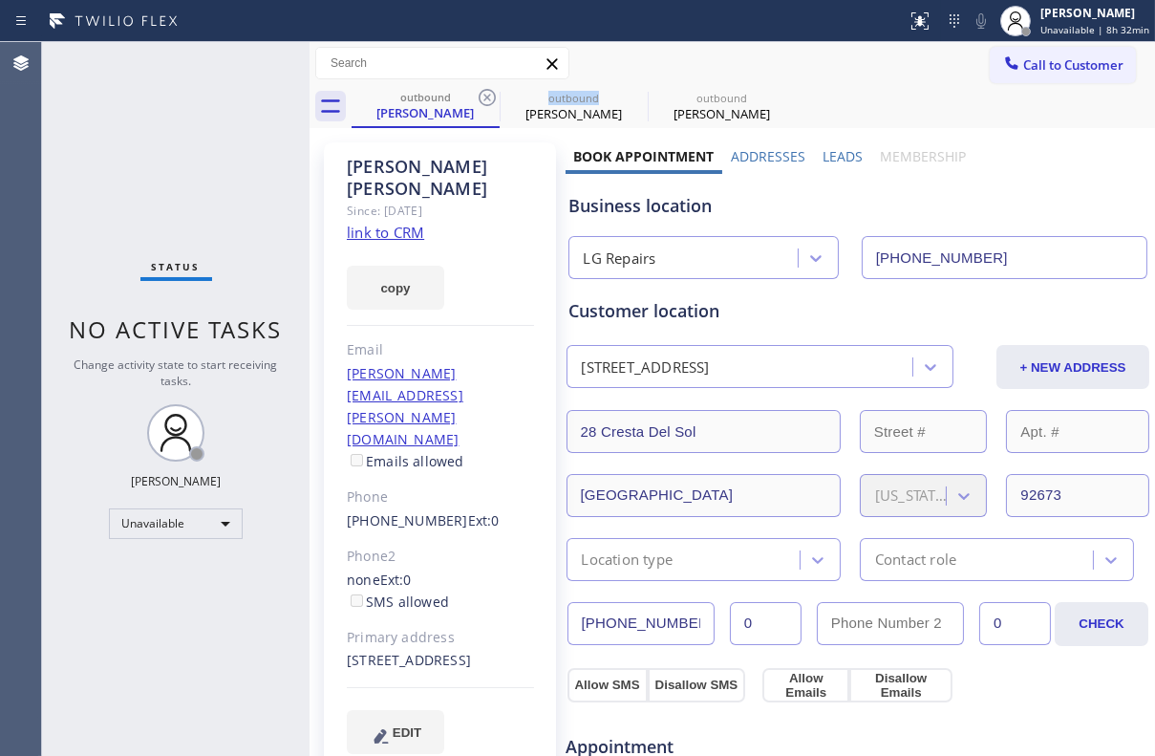
click at [486, 97] on icon at bounding box center [487, 97] width 17 height 17
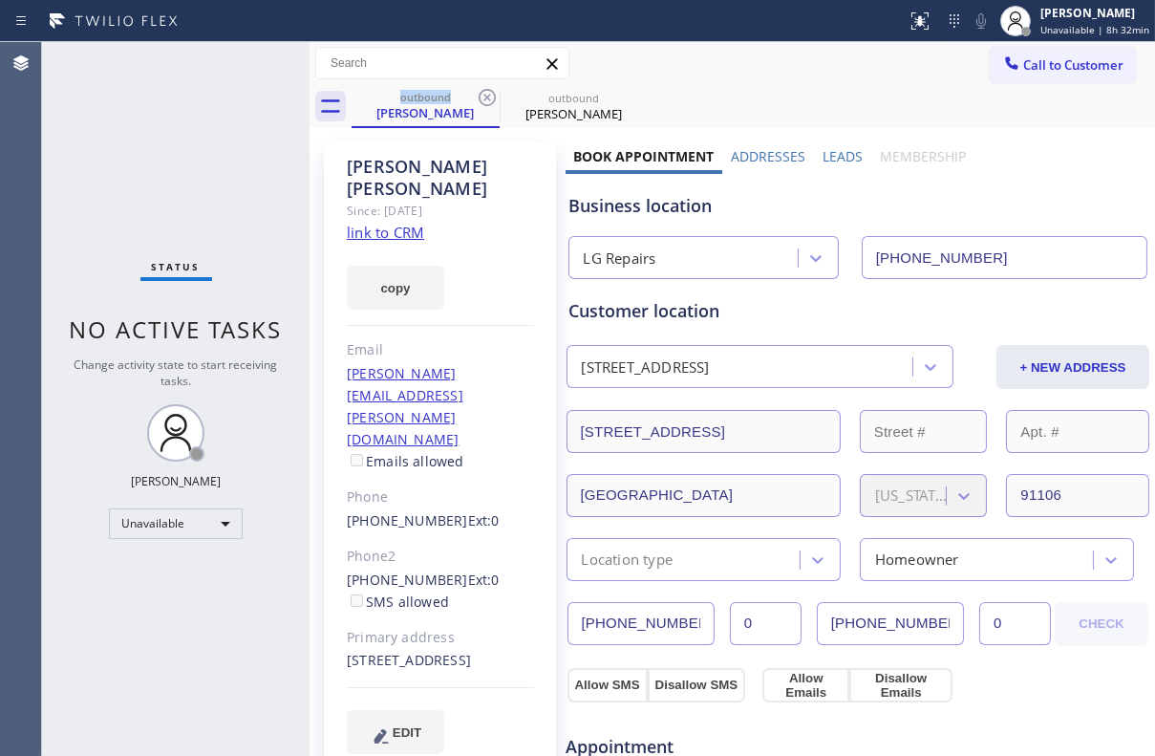
click at [486, 97] on icon at bounding box center [487, 97] width 17 height 17
click at [0, 0] on icon at bounding box center [0, 0] width 0 height 0
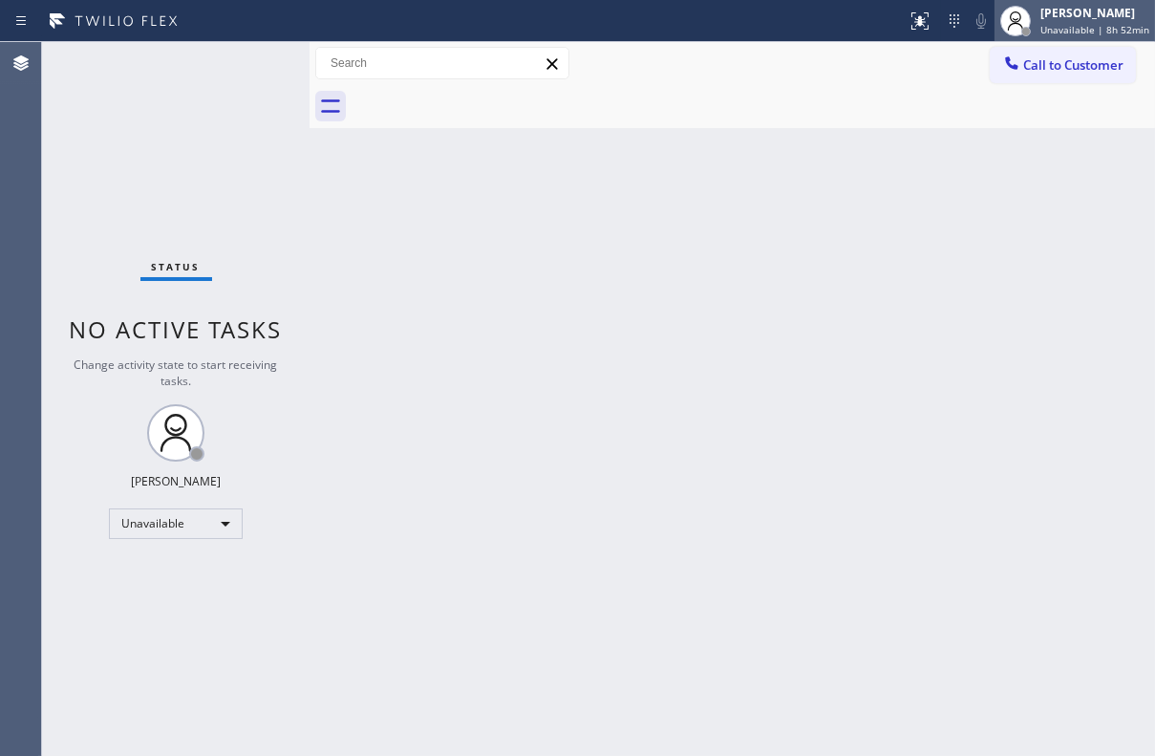
click at [1041, 26] on span "Unavailable | 8h 52min" at bounding box center [1095, 29] width 109 height 13
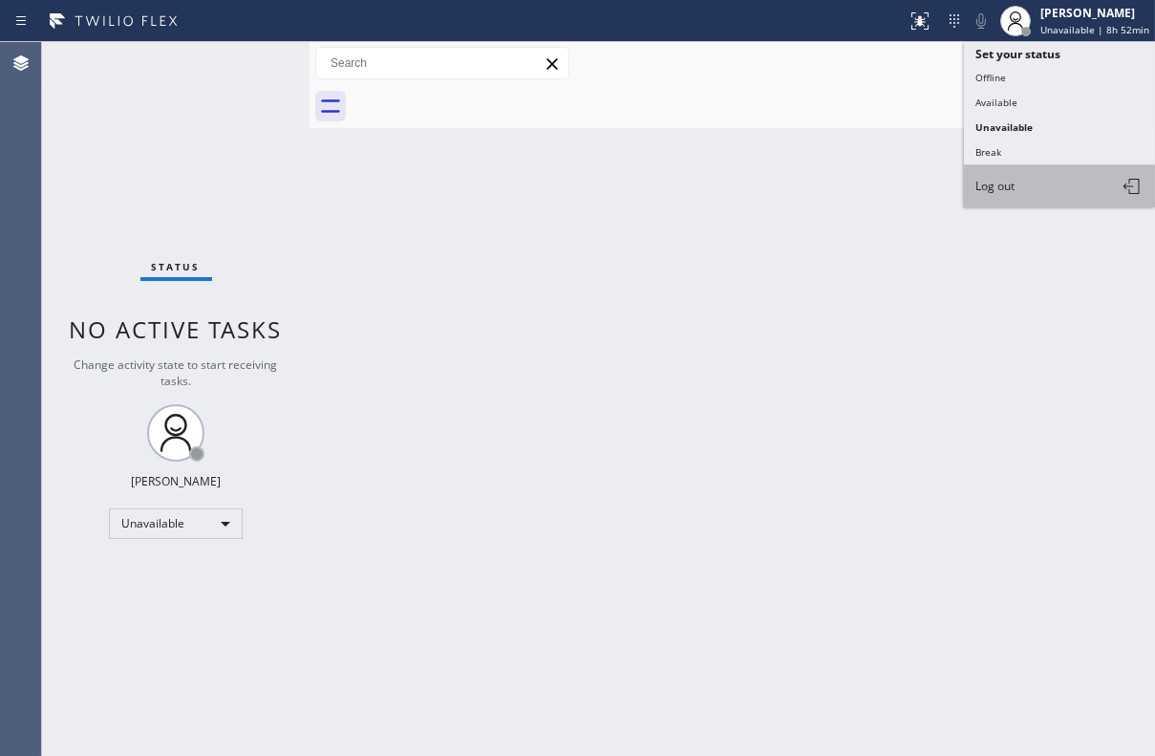
click at [1011, 183] on span "Log out" at bounding box center [995, 186] width 39 height 16
